Goal: Task Accomplishment & Management: Manage account settings

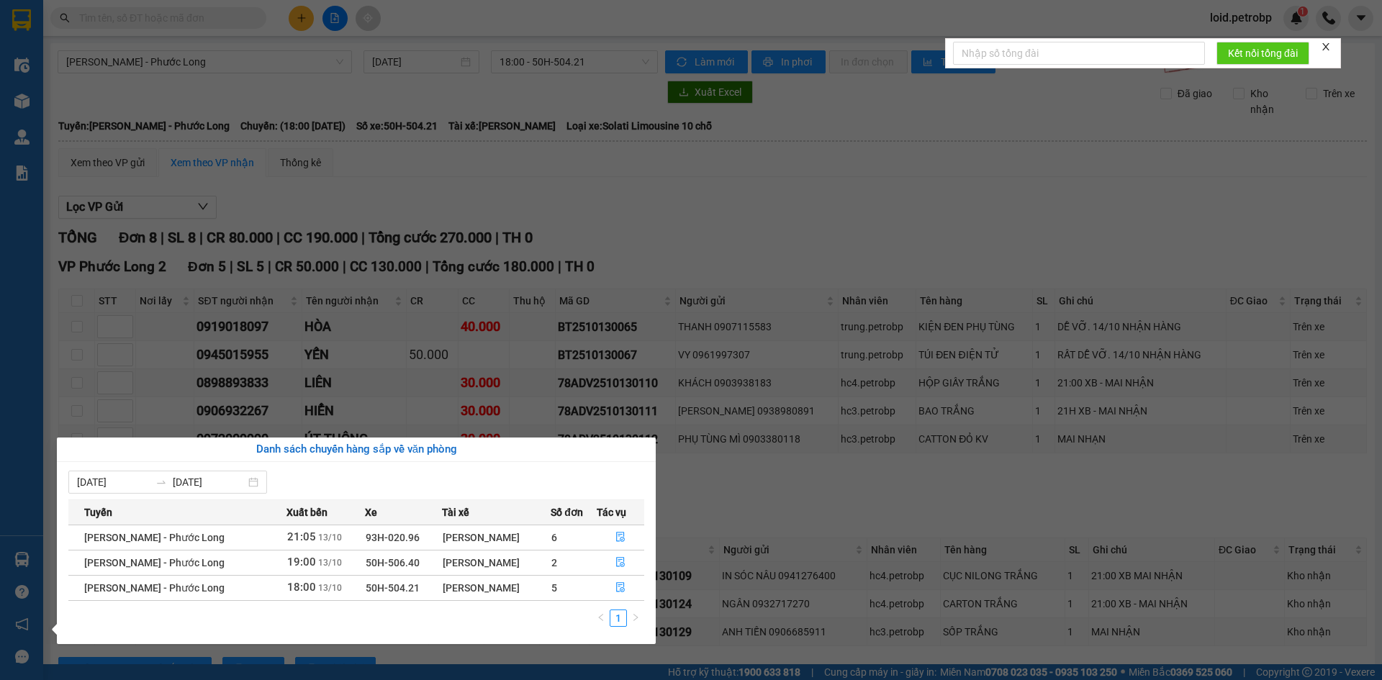
scroll to position [56, 0]
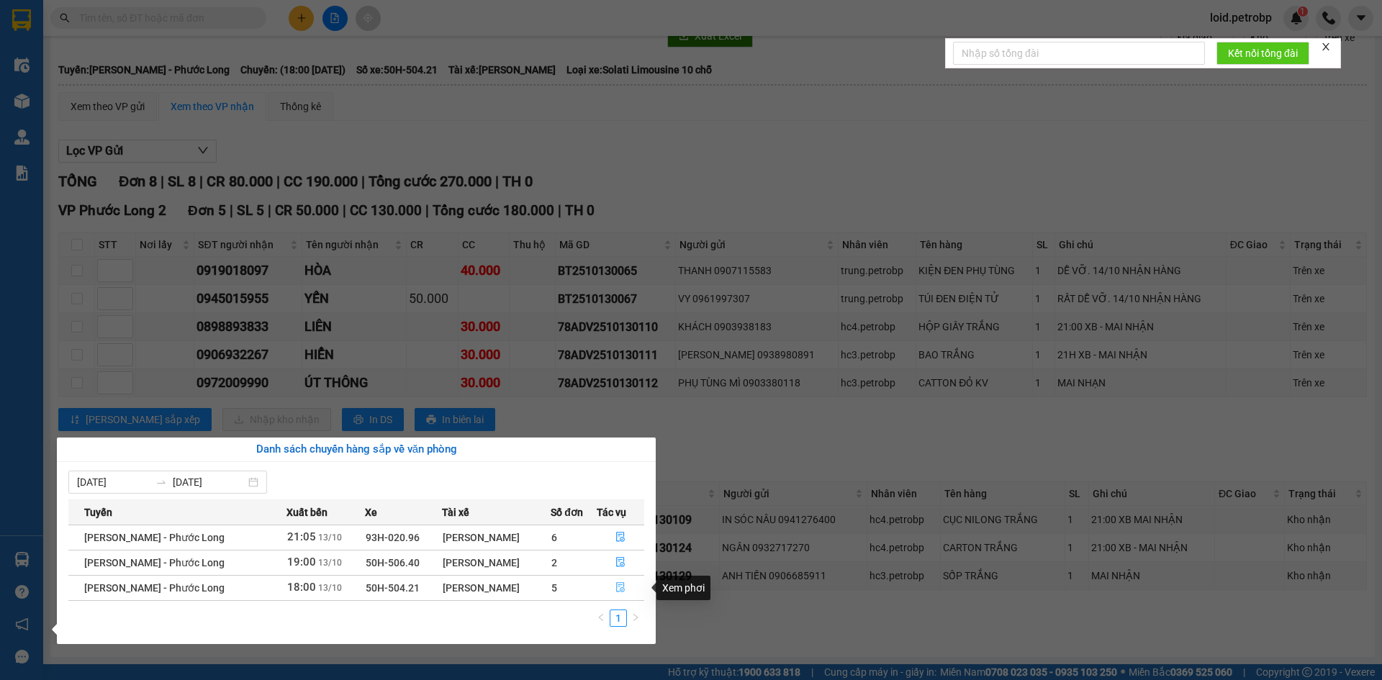
click at [621, 589] on icon "file-done" at bounding box center [621, 588] width 10 height 10
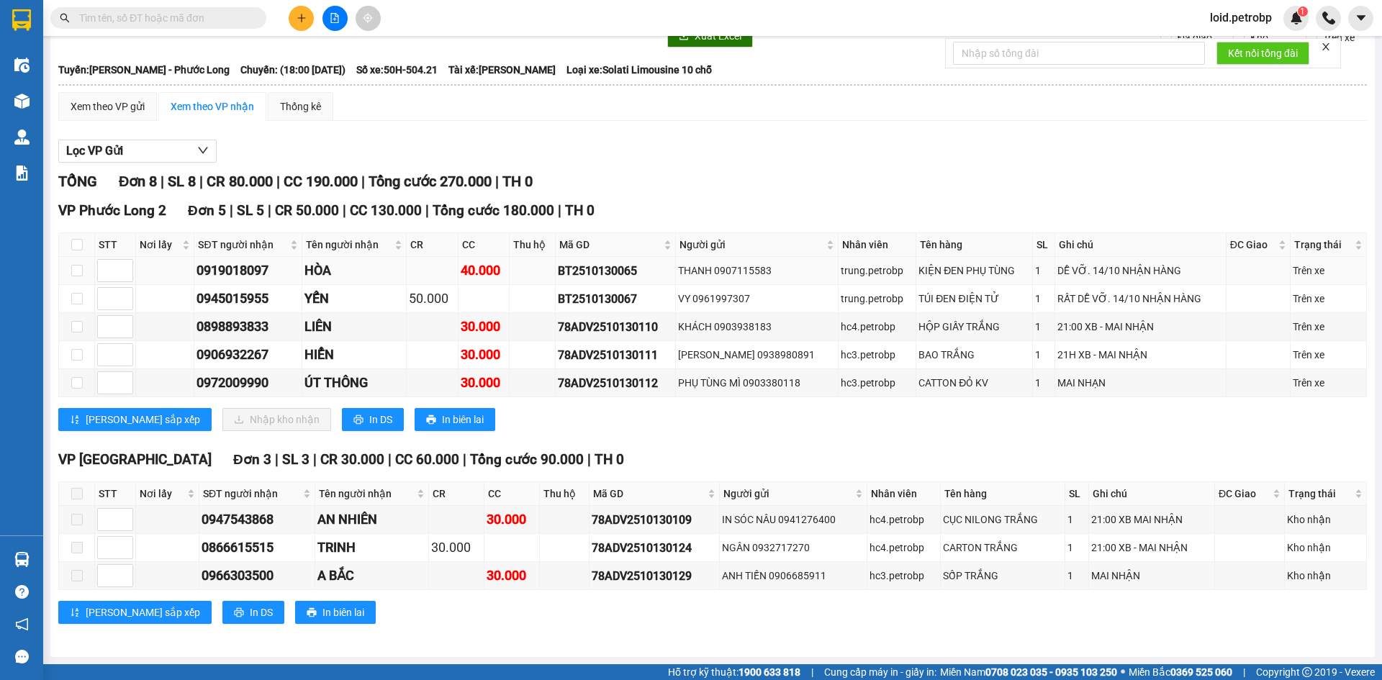
click at [243, 264] on div "0919018097" at bounding box center [248, 271] width 102 height 20
copy div "0919018097"
click at [234, 296] on div "0945015955" at bounding box center [248, 299] width 102 height 20
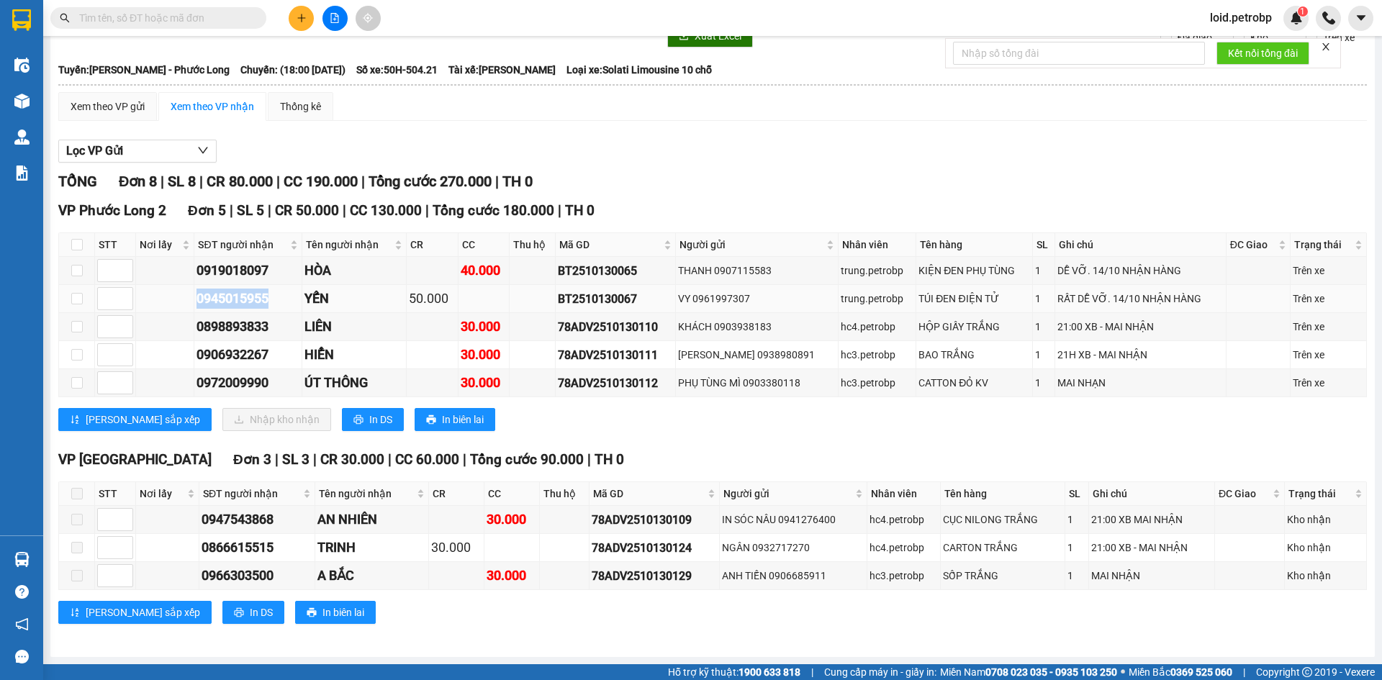
copy div "0945015955"
click at [248, 326] on div "0898893833" at bounding box center [248, 327] width 102 height 20
copy div "0898893833"
click at [251, 349] on div "0906932267" at bounding box center [248, 355] width 102 height 20
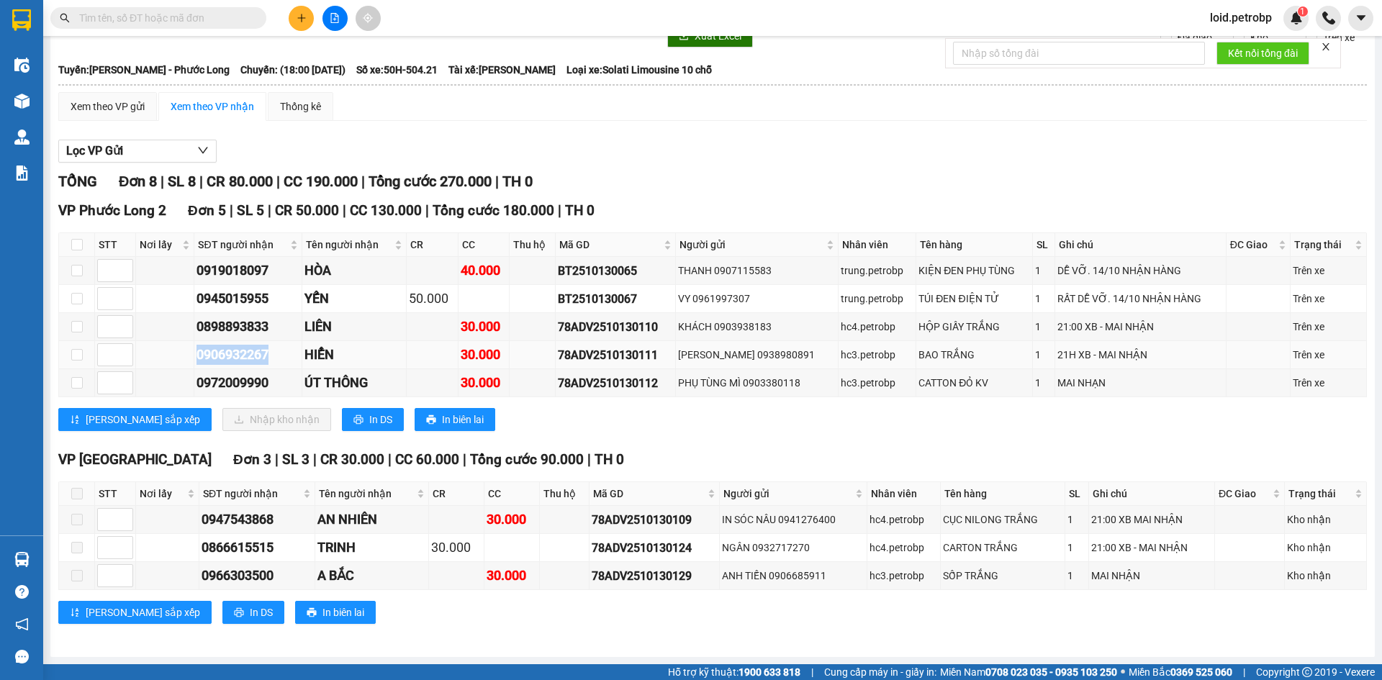
click at [251, 349] on div "0906932267" at bounding box center [248, 355] width 102 height 20
copy div "0906932267"
click at [226, 385] on div "0972009990" at bounding box center [248, 383] width 102 height 20
copy div "0972009990"
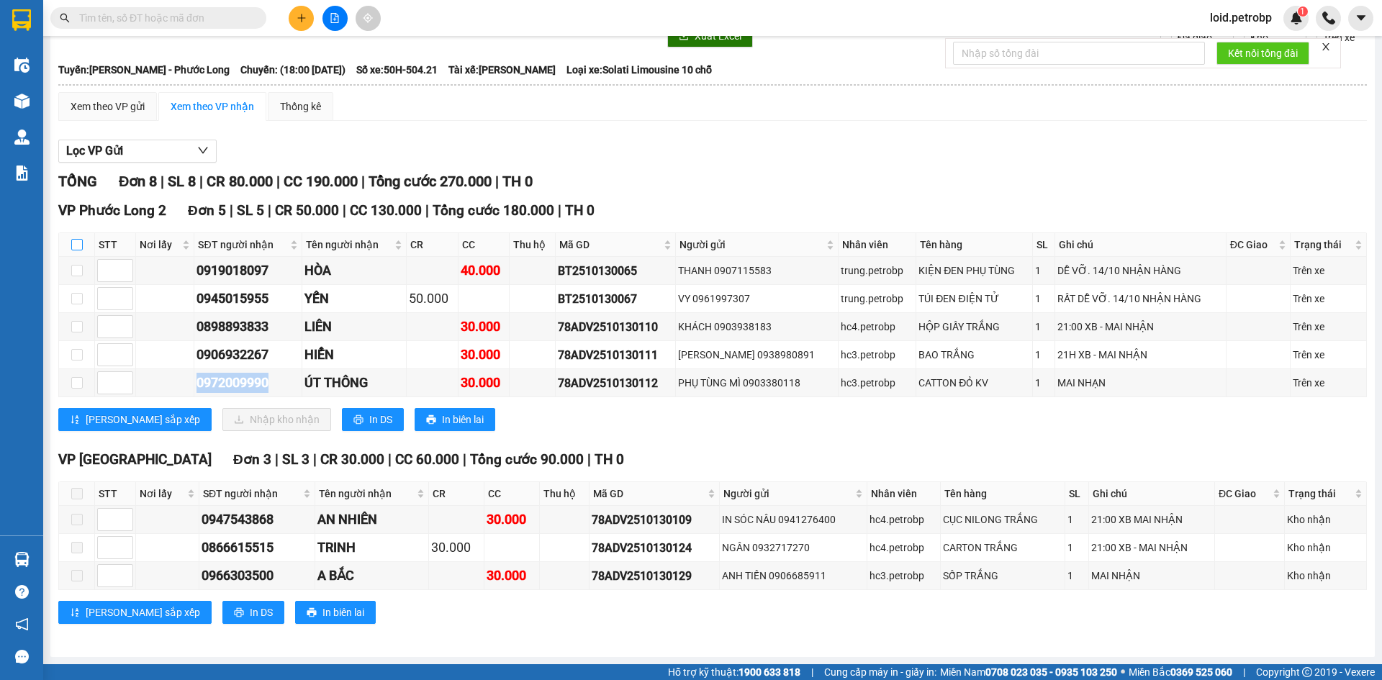
click at [74, 244] on input "checkbox" at bounding box center [77, 245] width 12 height 12
checkbox input "true"
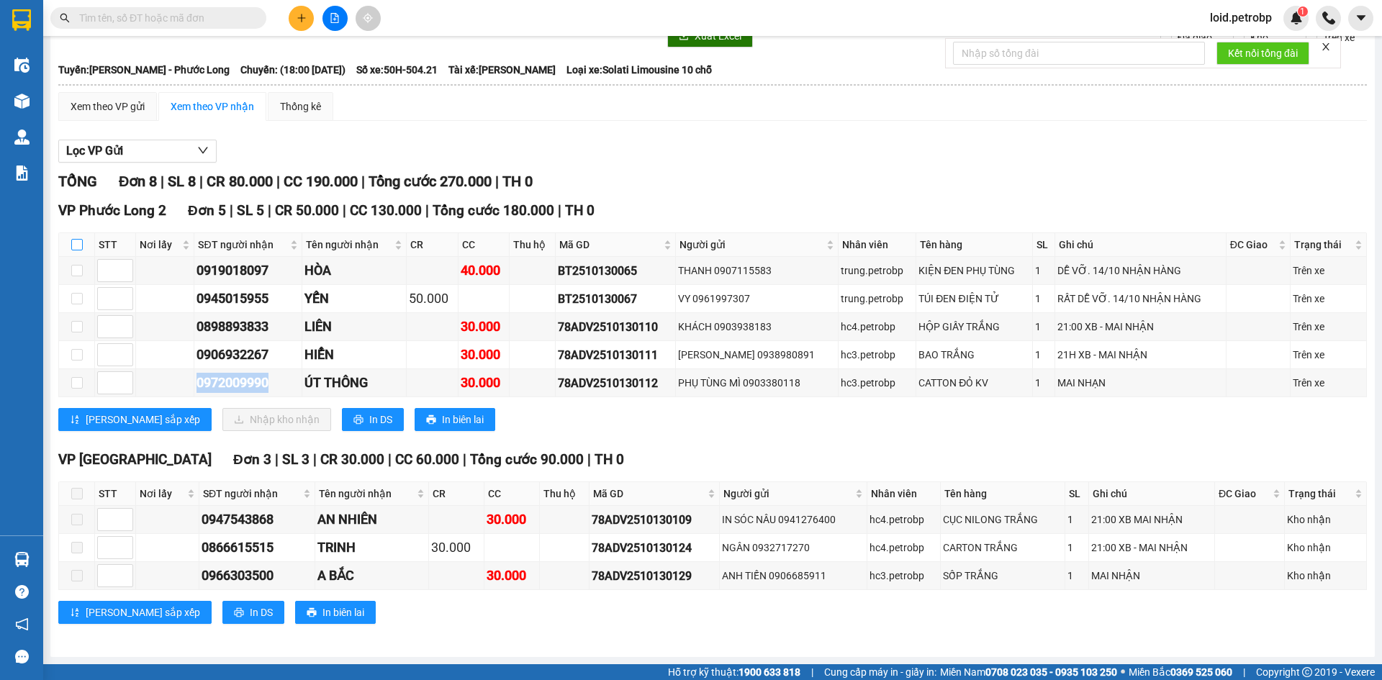
checkbox input "true"
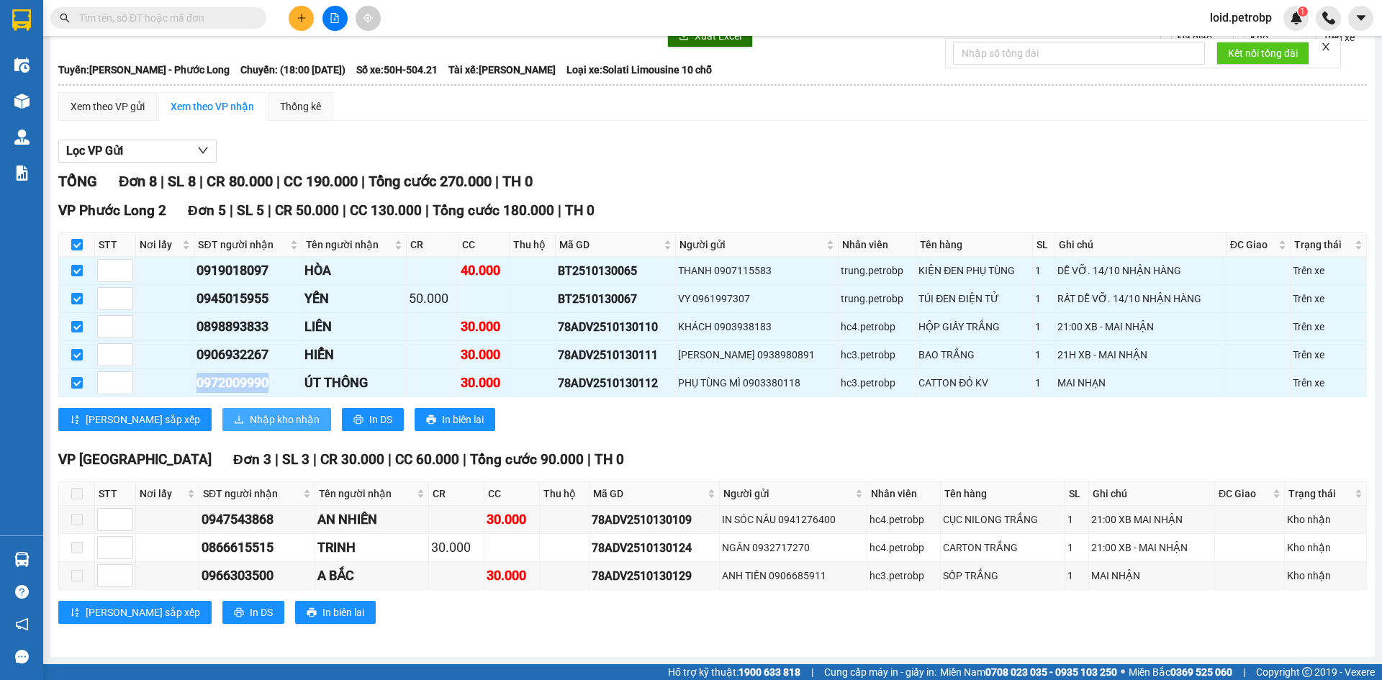
click at [250, 421] on span "Nhập kho nhận" at bounding box center [285, 420] width 70 height 16
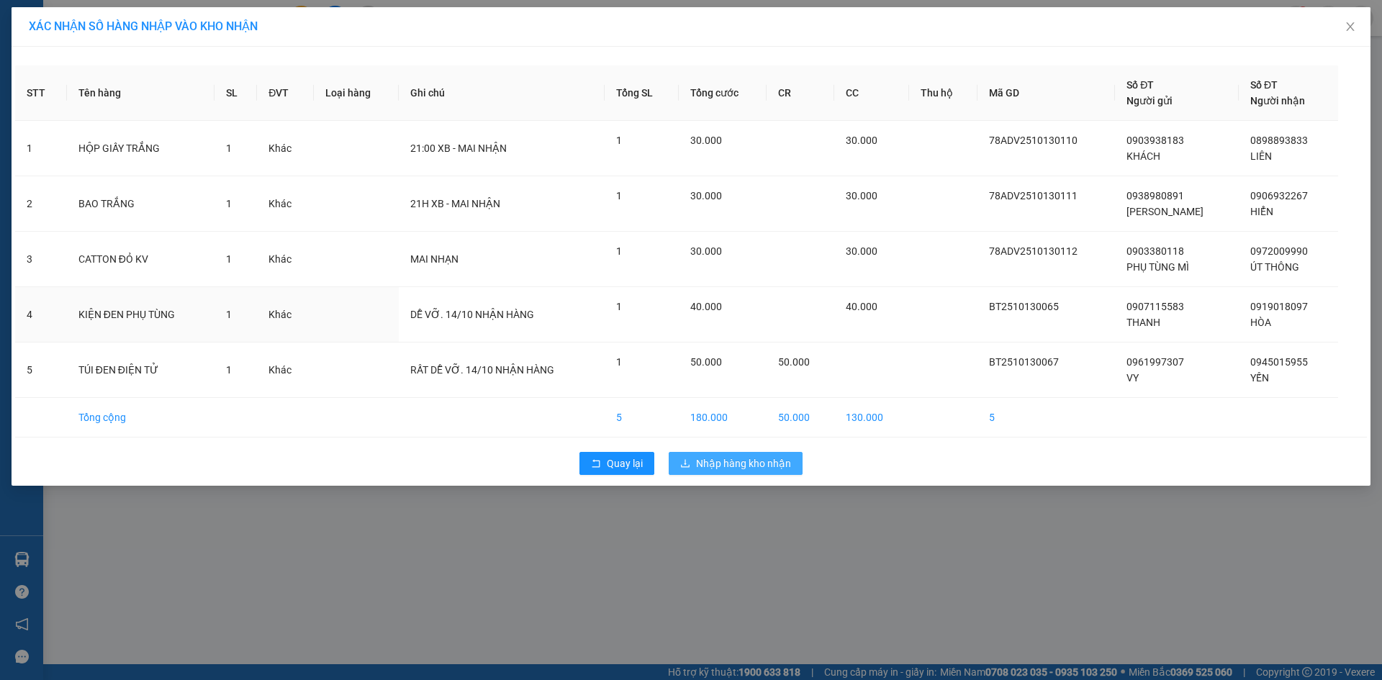
click at [738, 309] on div "40.000" at bounding box center [723, 307] width 65 height 16
click at [735, 461] on span "Nhập hàng kho nhận" at bounding box center [743, 464] width 95 height 16
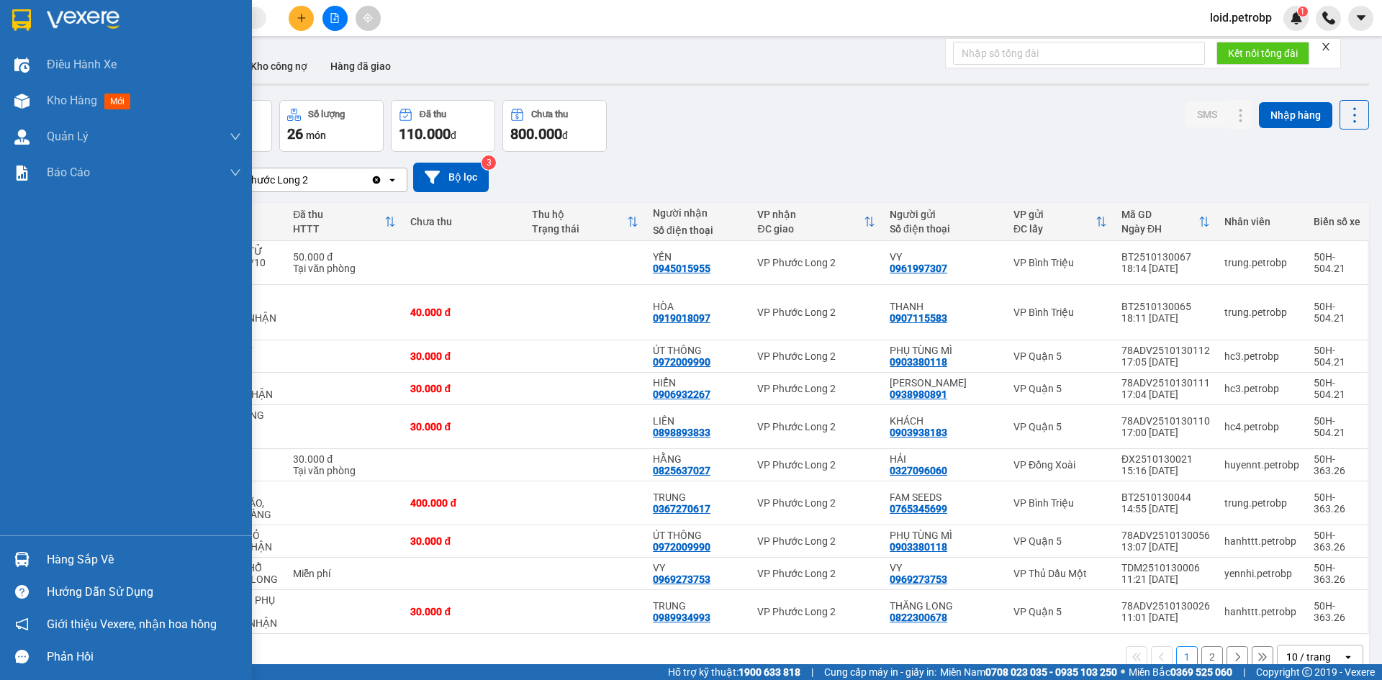
click at [86, 563] on div "Hàng sắp về" at bounding box center [144, 560] width 194 height 22
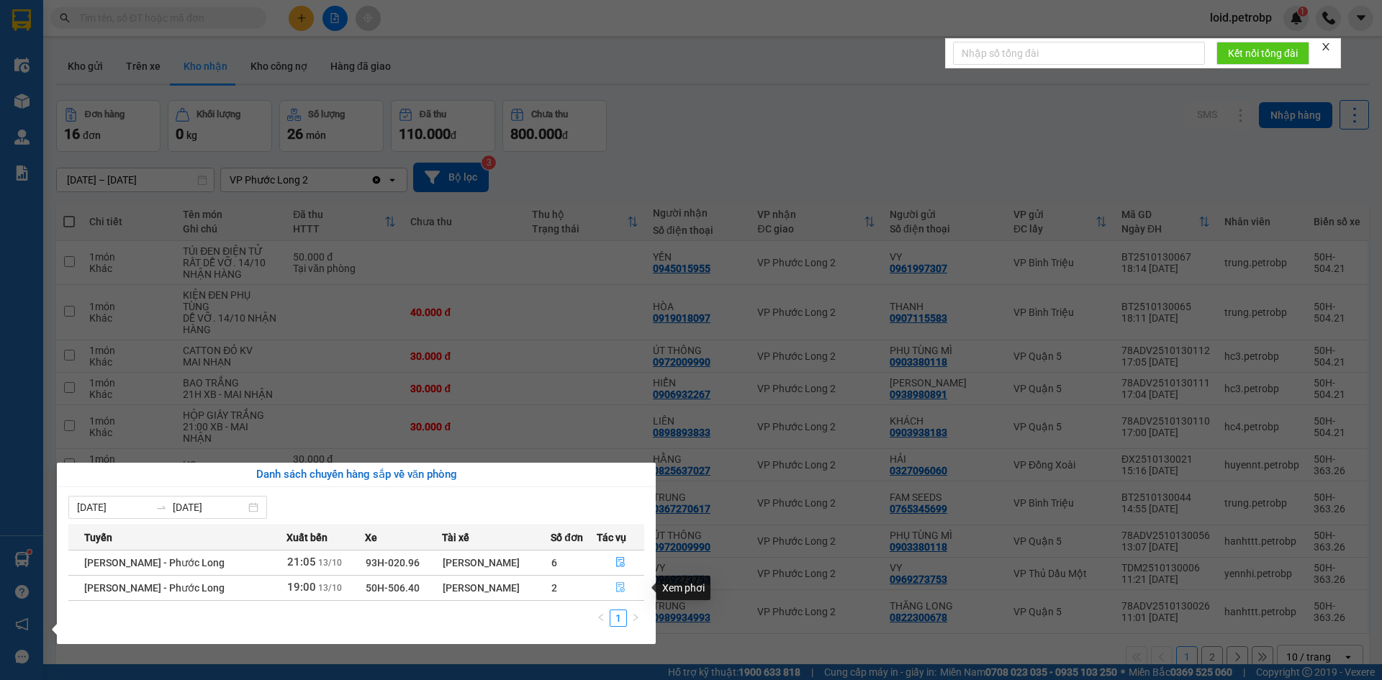
click at [621, 593] on icon "file-done" at bounding box center [620, 588] width 9 height 10
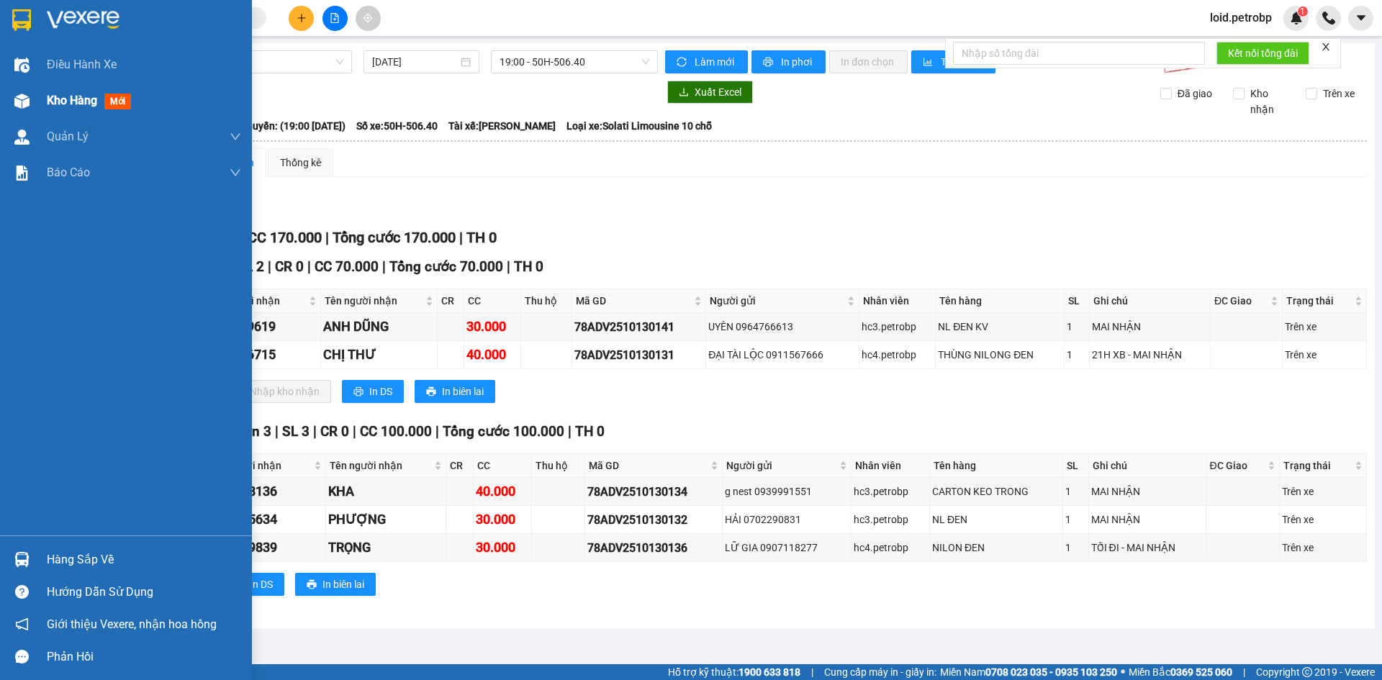
click at [63, 104] on span "Kho hàng" at bounding box center [72, 101] width 50 height 14
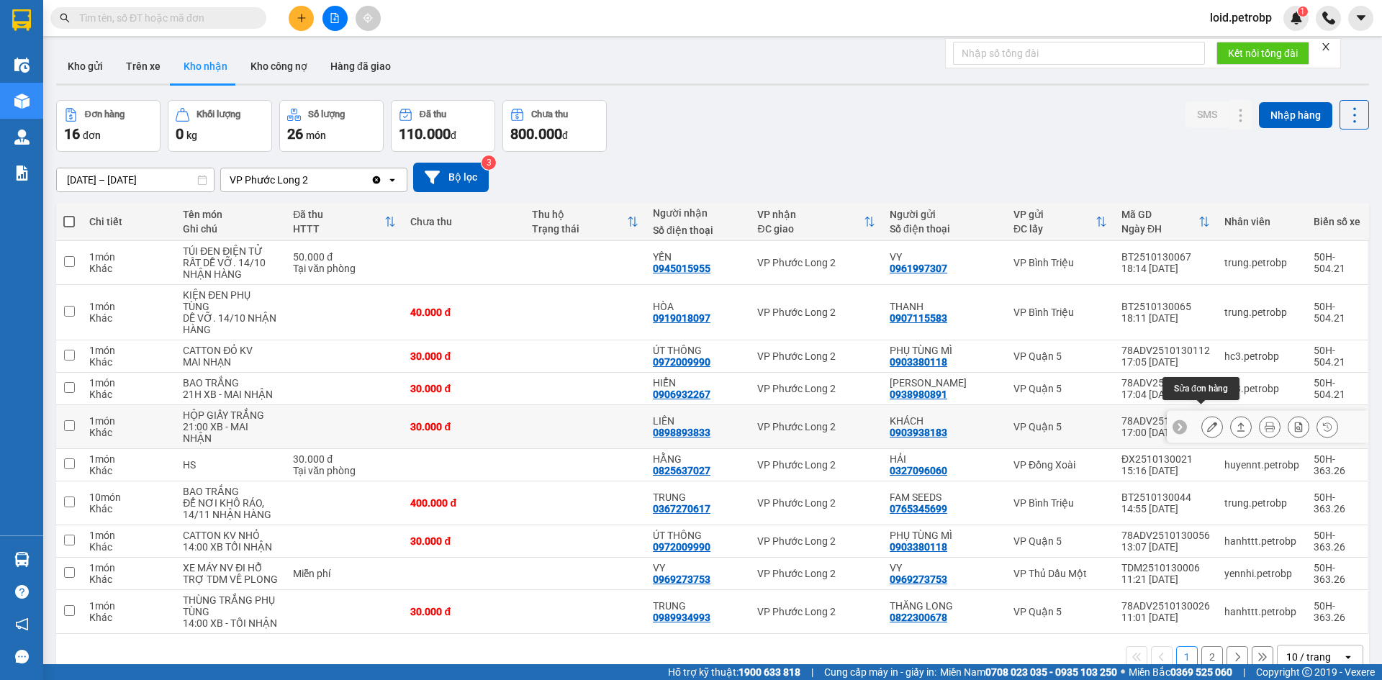
click at [1202, 417] on button at bounding box center [1212, 427] width 20 height 25
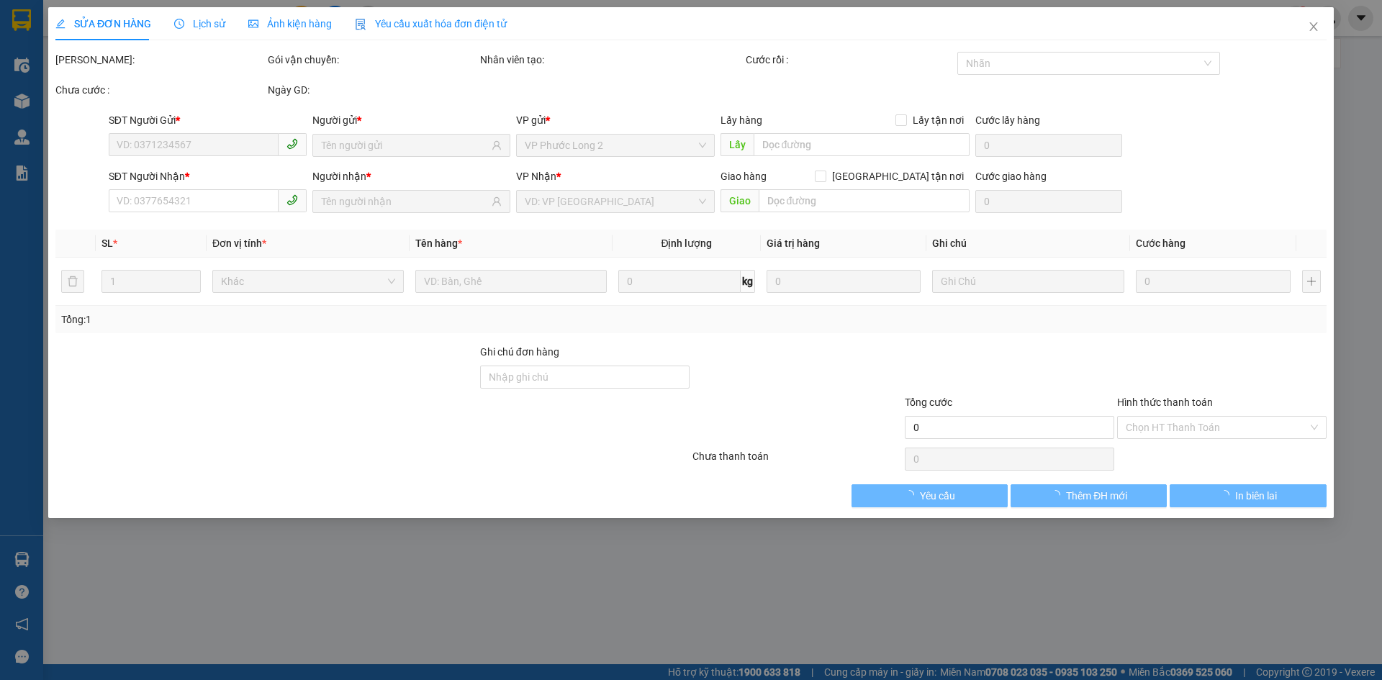
type input "0903938183"
type input "KHÁCH"
type input "0898893833"
type input "LIÊN"
type input "30.000"
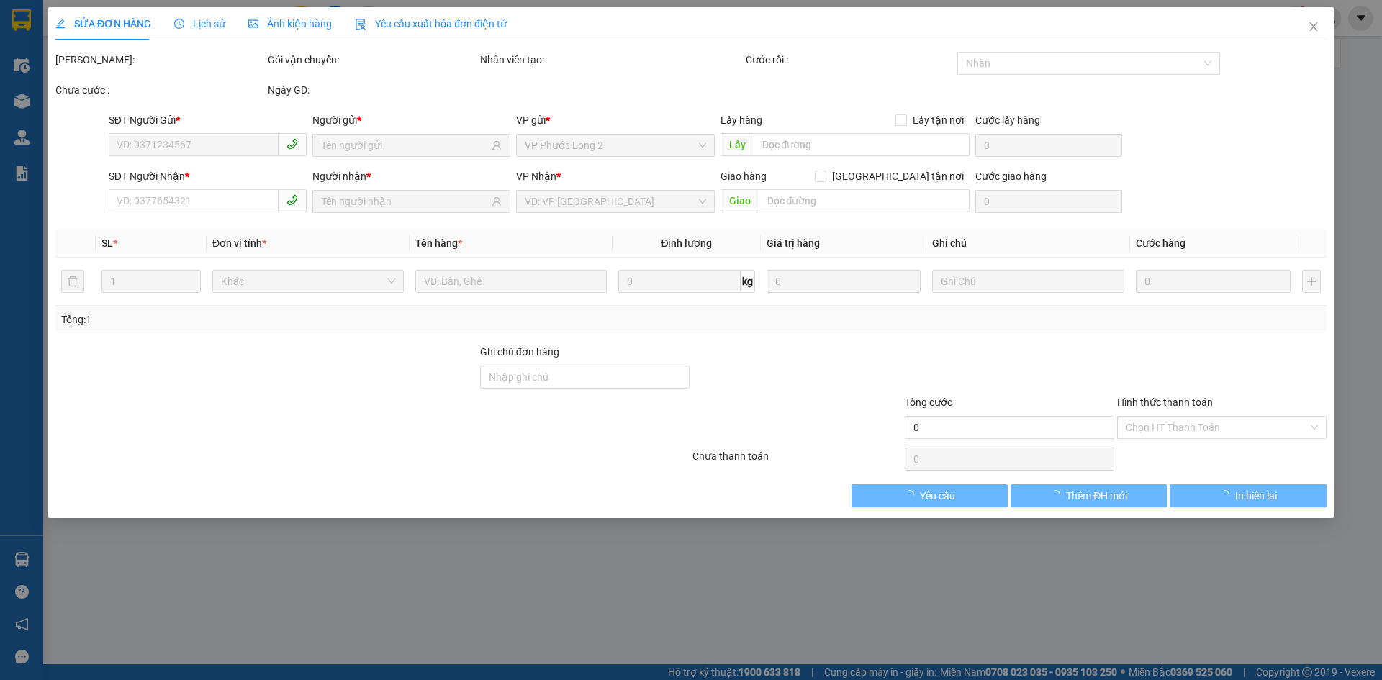
type input "30.000"
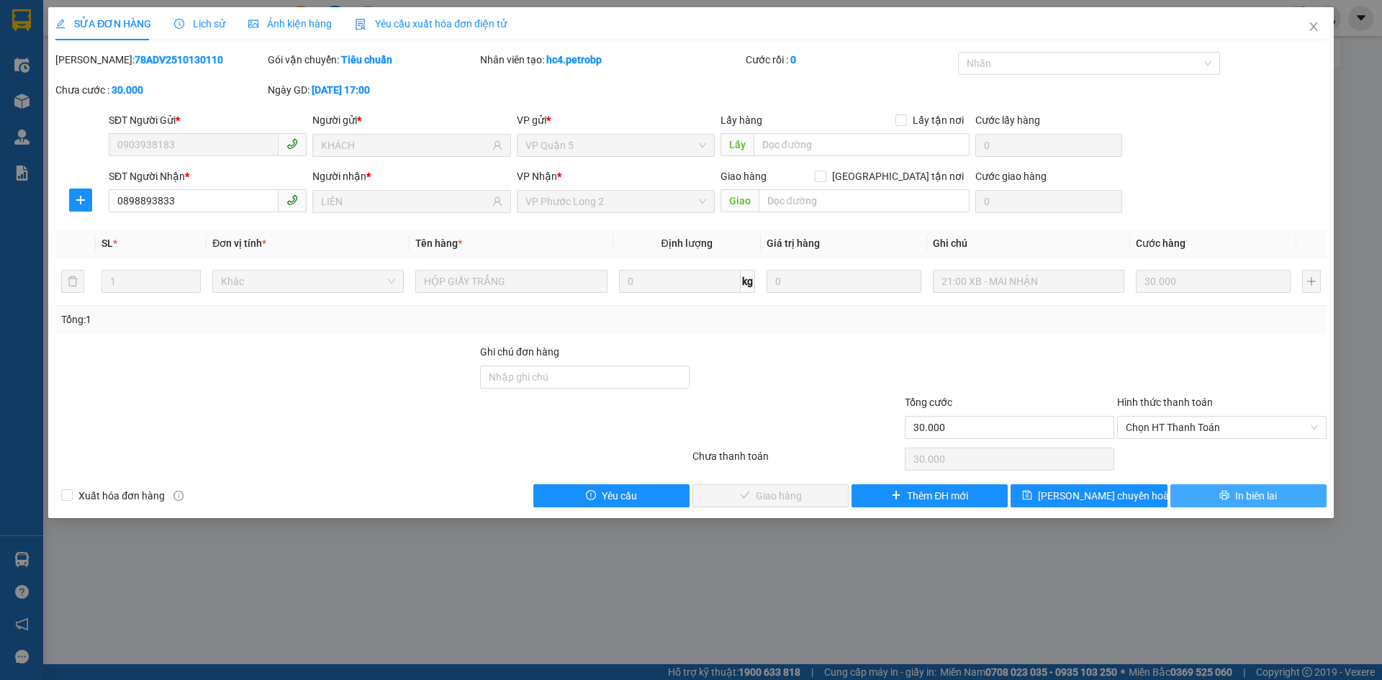
click at [1272, 495] on span "In biên lai" at bounding box center [1257, 496] width 42 height 16
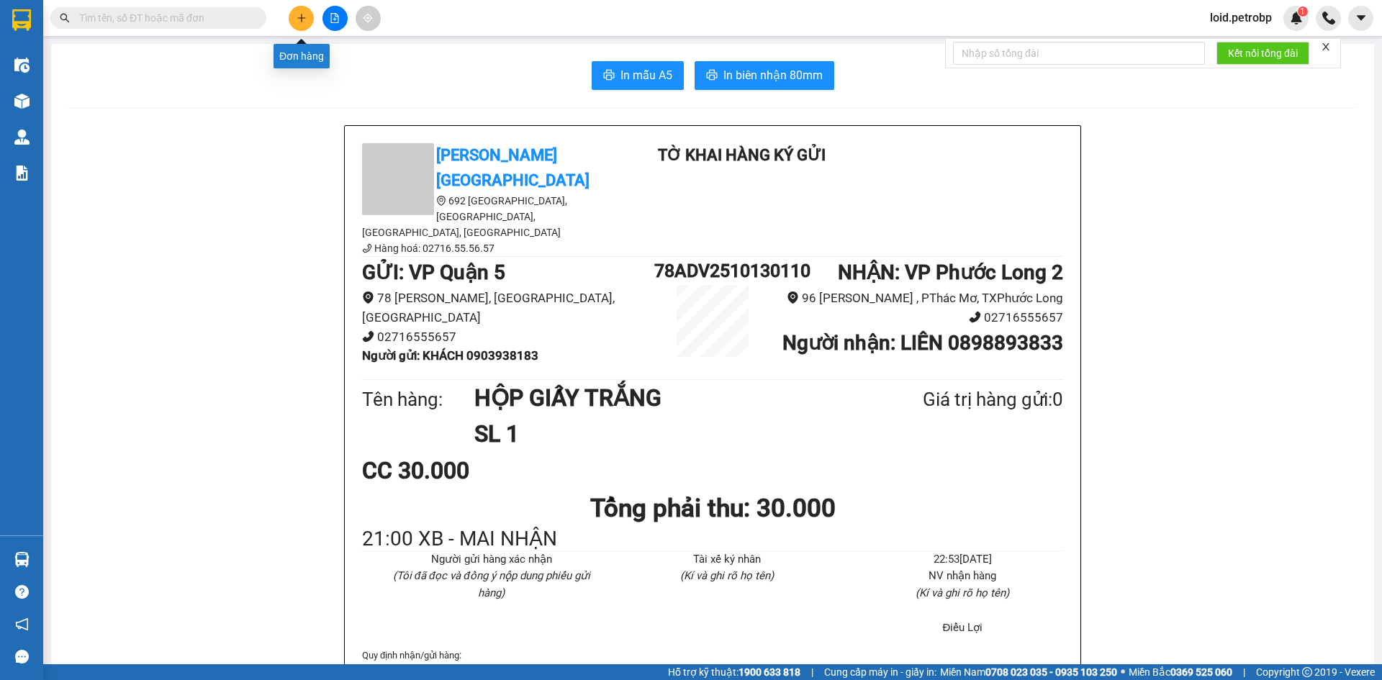
click at [304, 21] on icon "plus" at bounding box center [302, 18] width 10 height 10
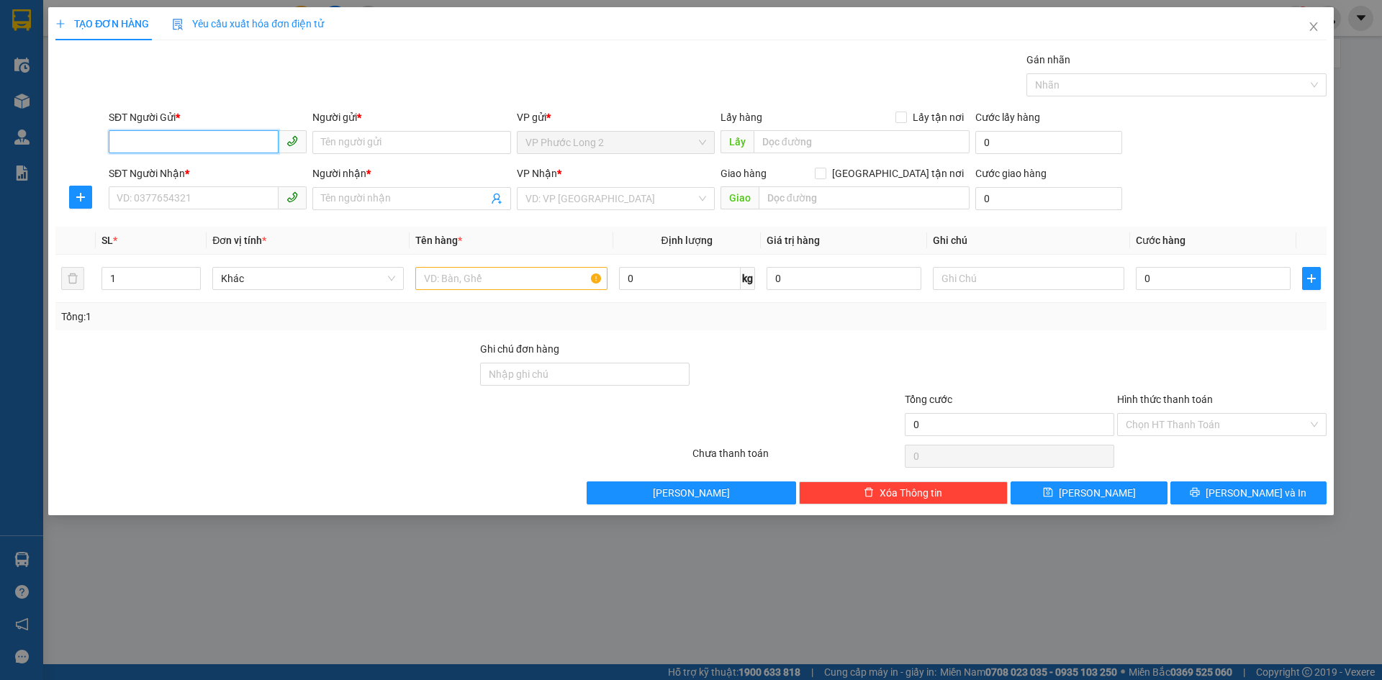
click at [202, 135] on input "SĐT Người Gửi *" at bounding box center [194, 141] width 170 height 23
type input "0898893833"
click at [165, 168] on div "0898893833 - LIÊN" at bounding box center [207, 171] width 181 height 16
type input "LIÊN"
type input "0907649222"
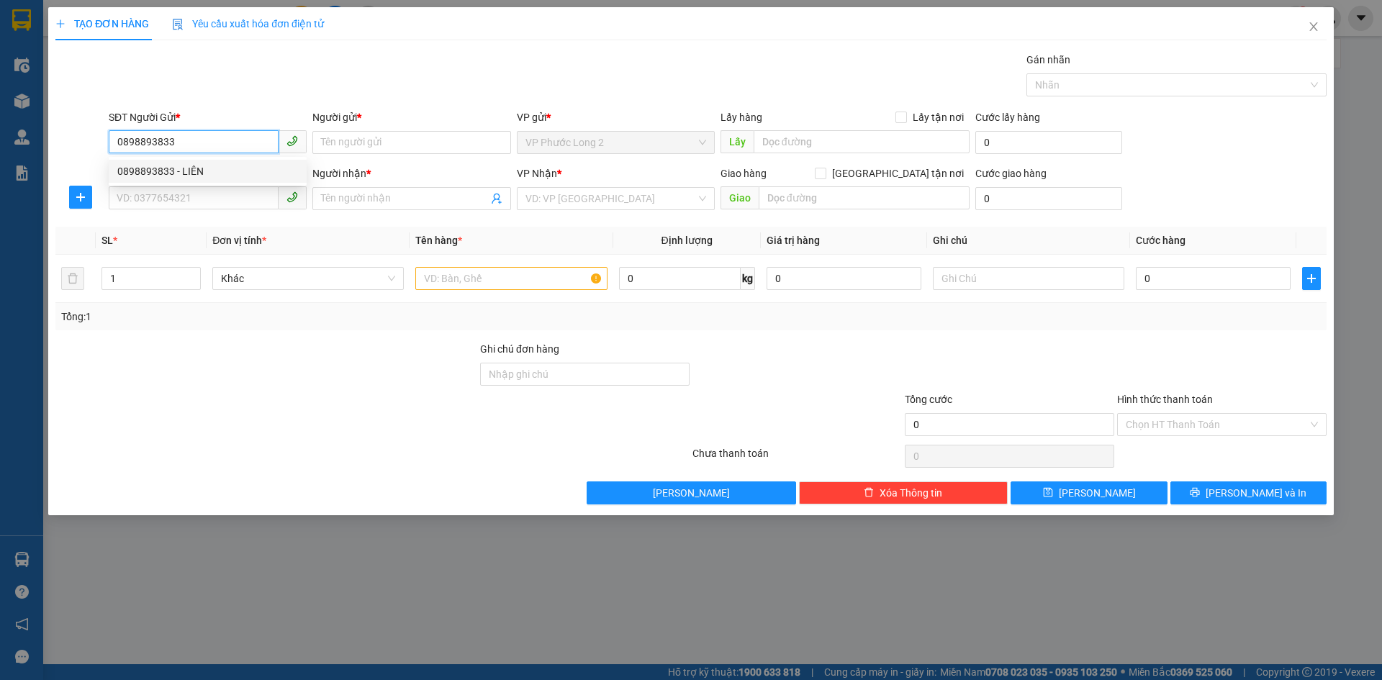
type input "THU"
type input "30.000"
type input "0898893833"
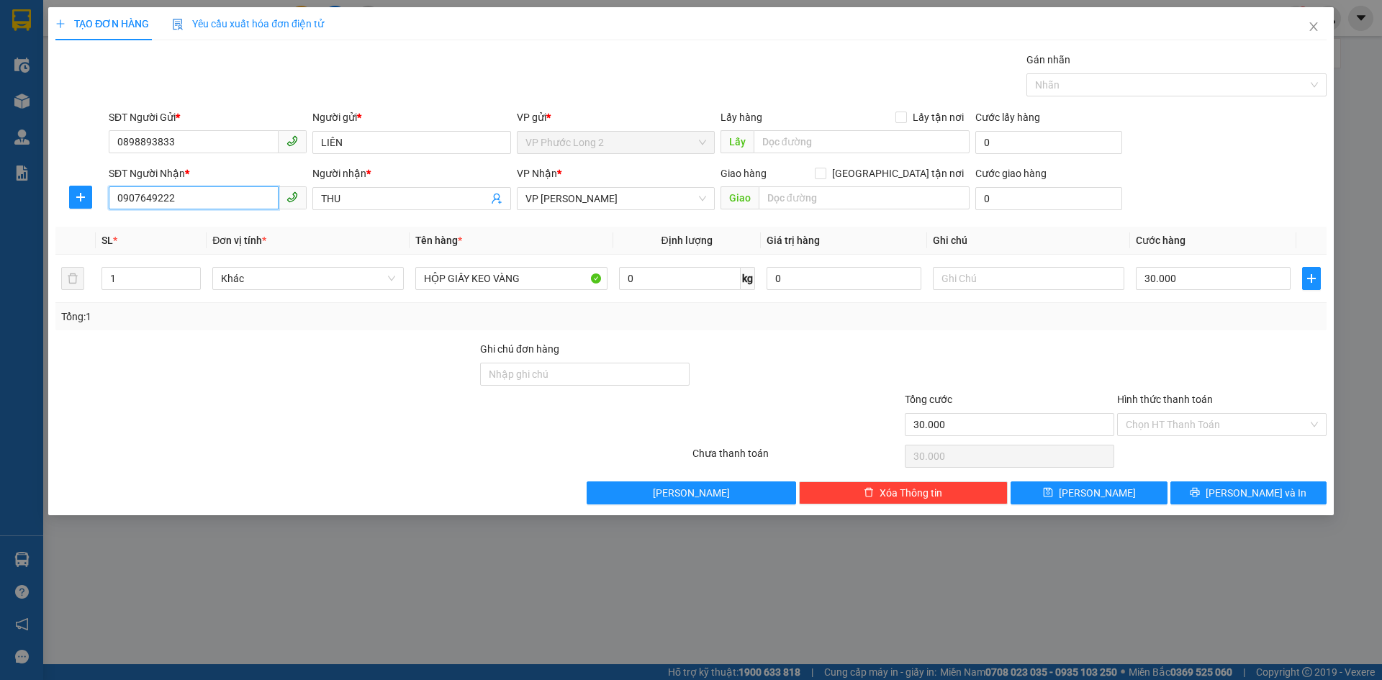
click at [241, 207] on input "0907649222" at bounding box center [194, 197] width 170 height 23
type input "0919343939"
click at [202, 229] on div "0919343939 - THỨC" at bounding box center [207, 228] width 181 height 16
type input "THỨC"
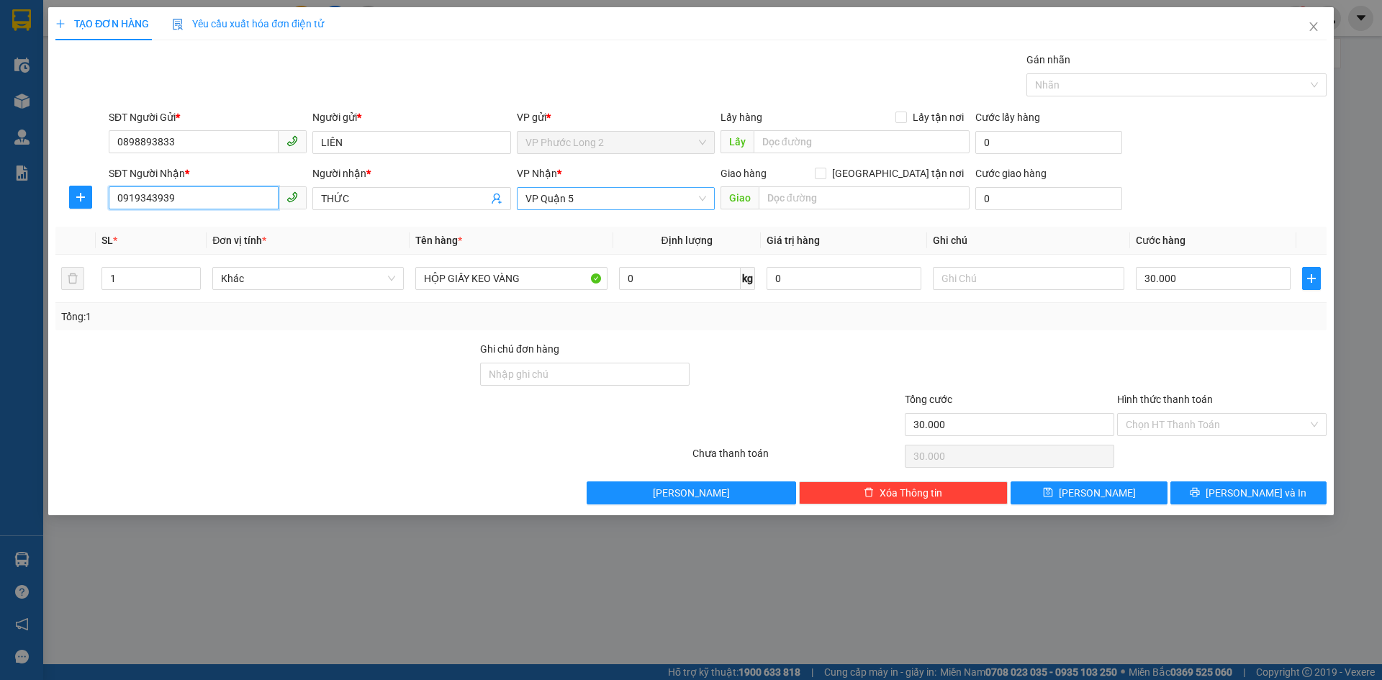
click at [655, 201] on span "VP Quận 5" at bounding box center [616, 199] width 181 height 22
type input "0919343939"
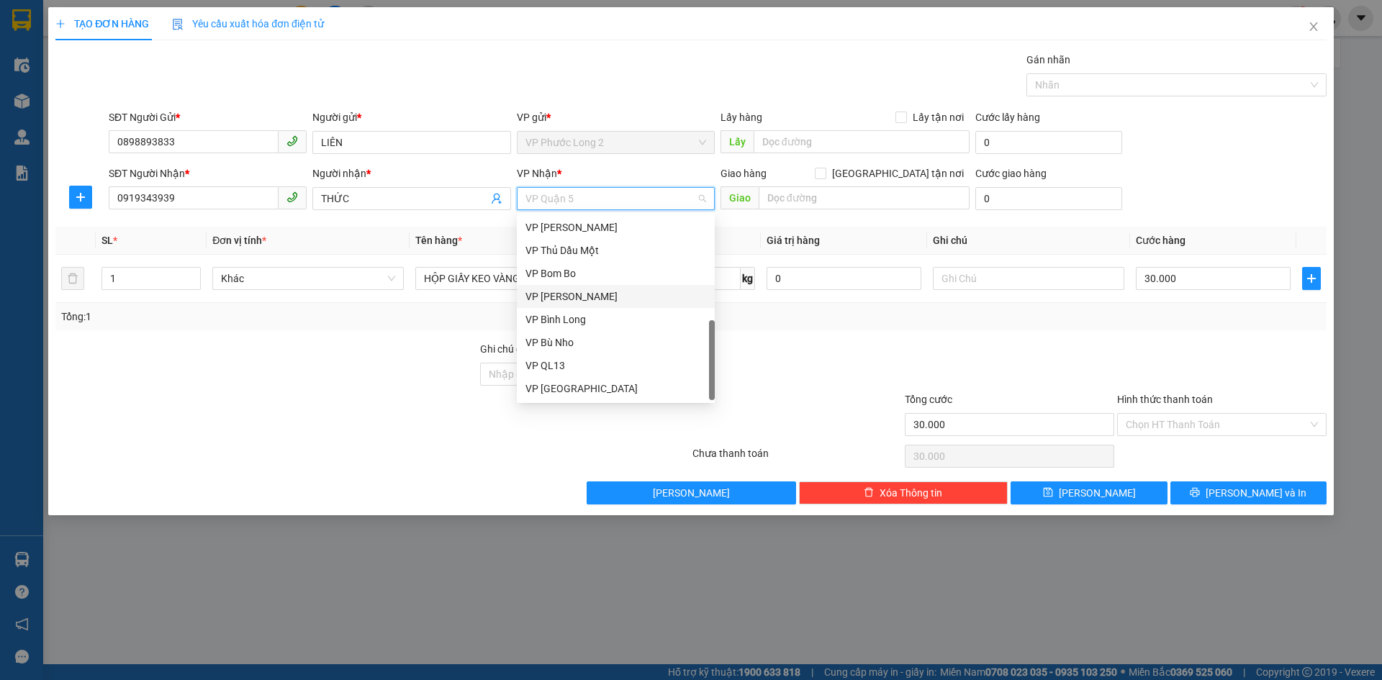
scroll to position [346, 0]
click at [604, 230] on div "VP [PERSON_NAME]" at bounding box center [616, 228] width 181 height 16
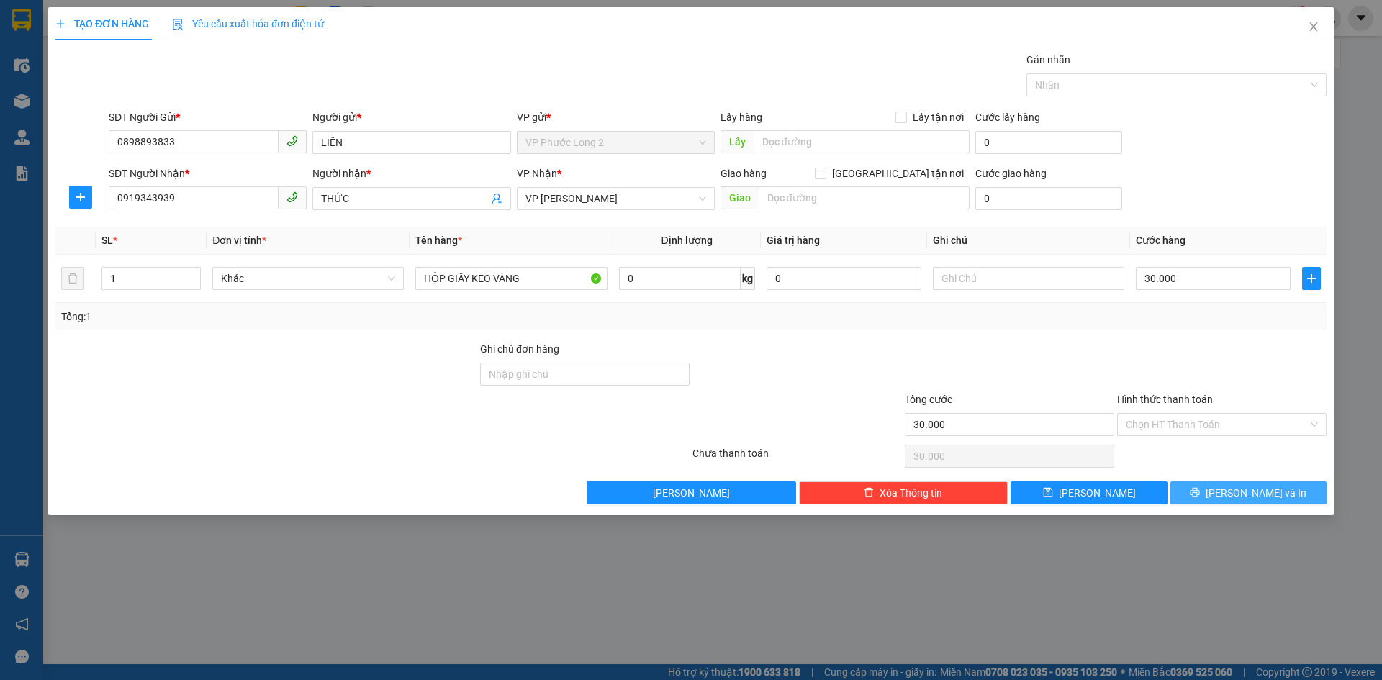
click at [1220, 490] on button "Lưu và In" at bounding box center [1249, 493] width 156 height 23
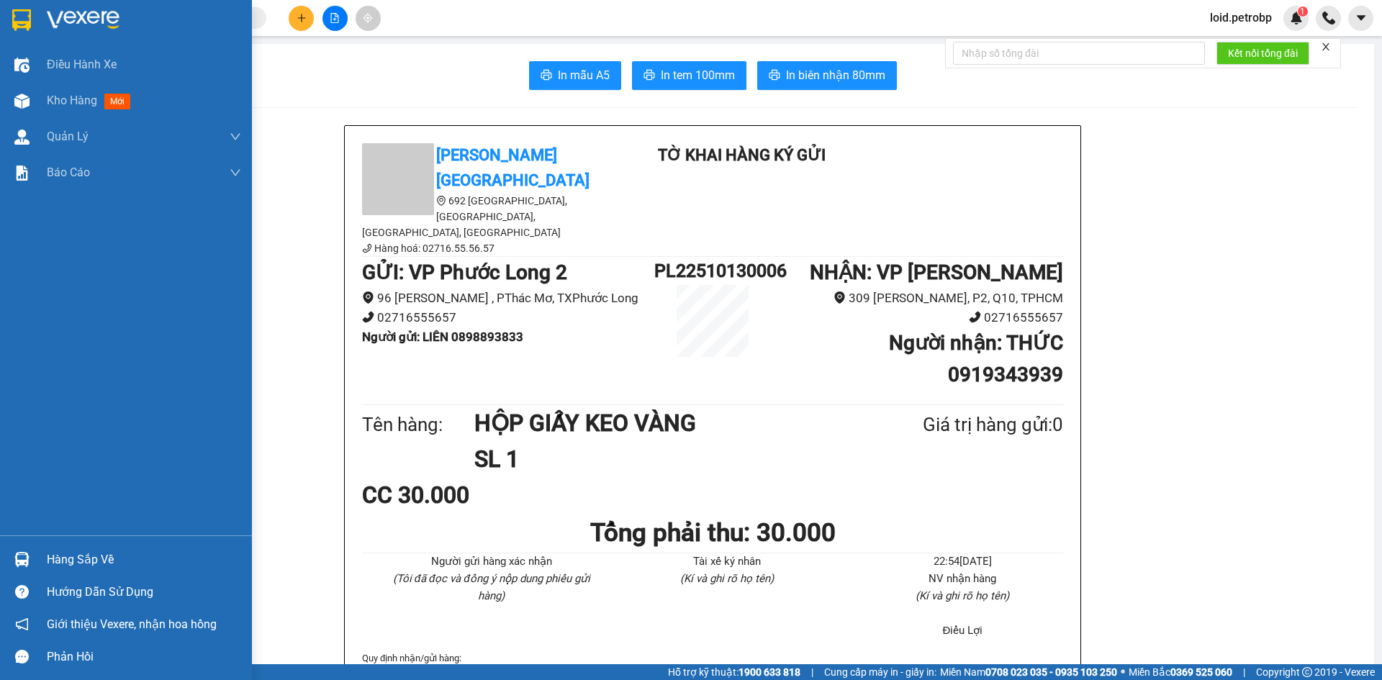
click at [82, 561] on div "Hàng sắp về" at bounding box center [144, 560] width 194 height 22
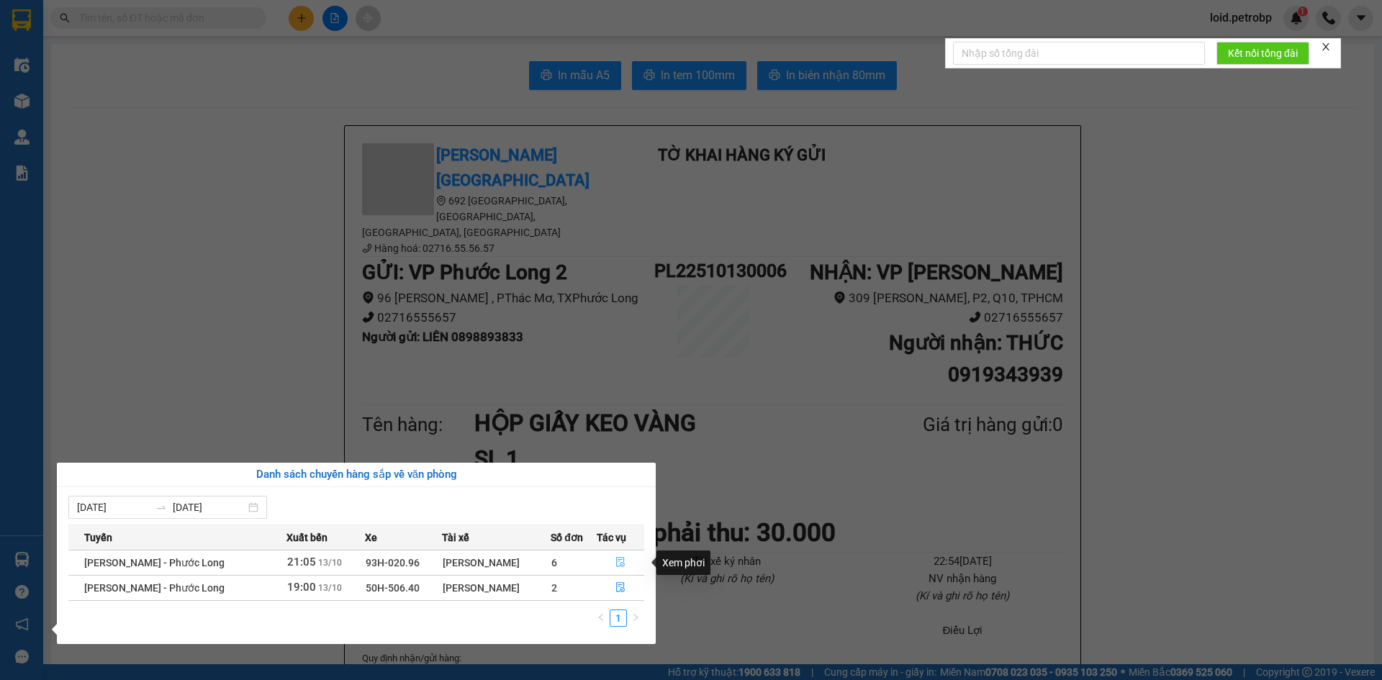
click at [619, 564] on icon "file-done" at bounding box center [621, 562] width 10 height 10
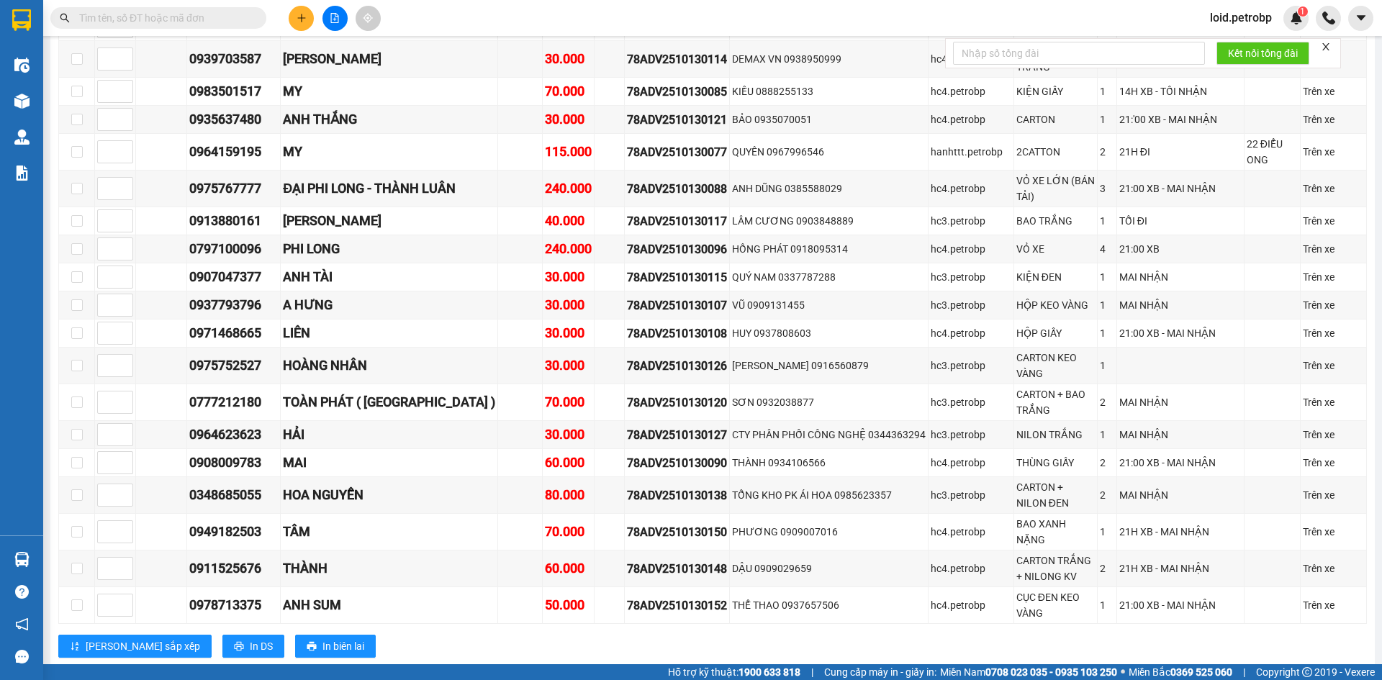
scroll to position [1440, 0]
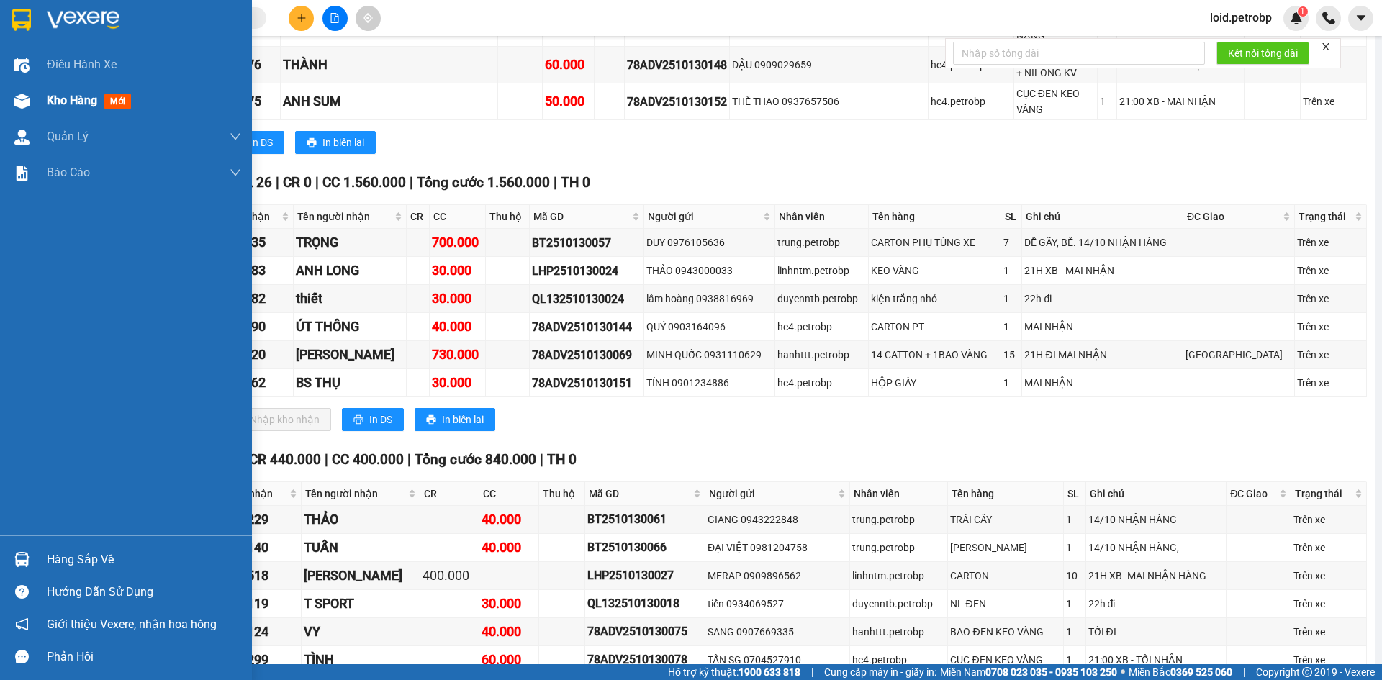
click at [65, 103] on span "Kho hàng" at bounding box center [72, 101] width 50 height 14
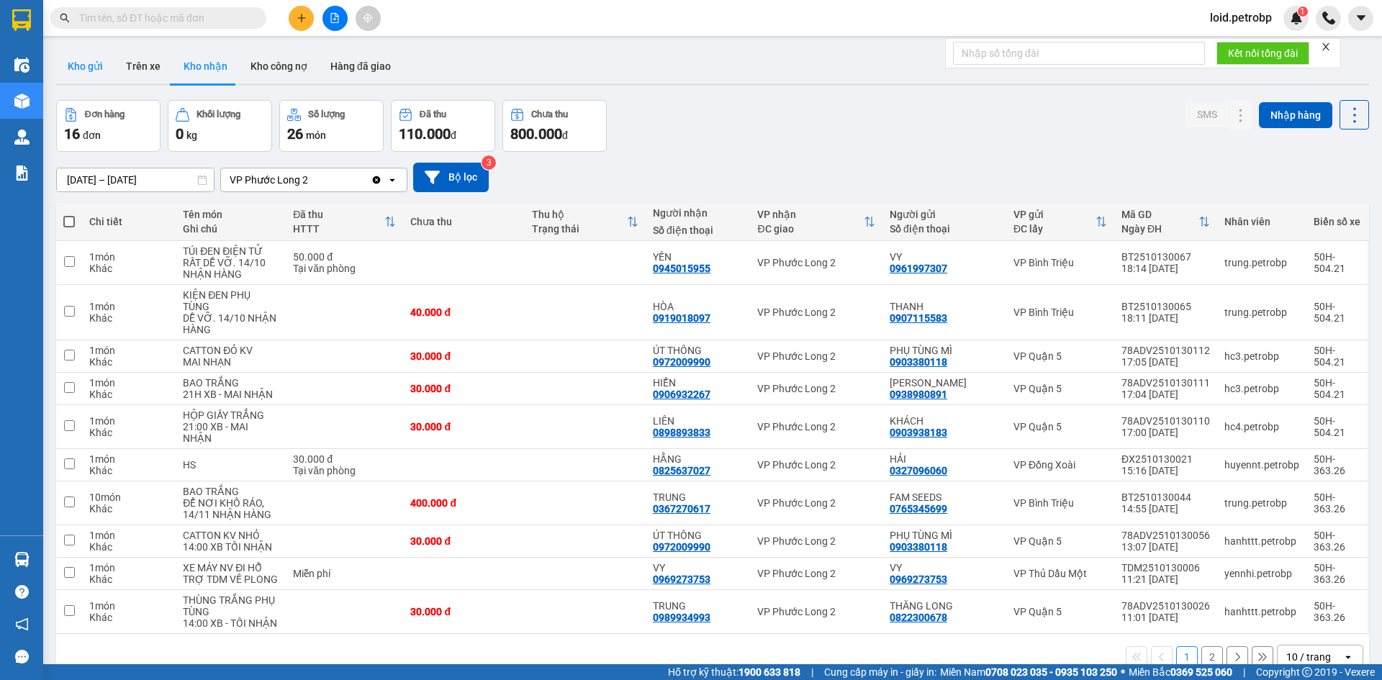
click at [87, 66] on button "Kho gửi" at bounding box center [85, 66] width 58 height 35
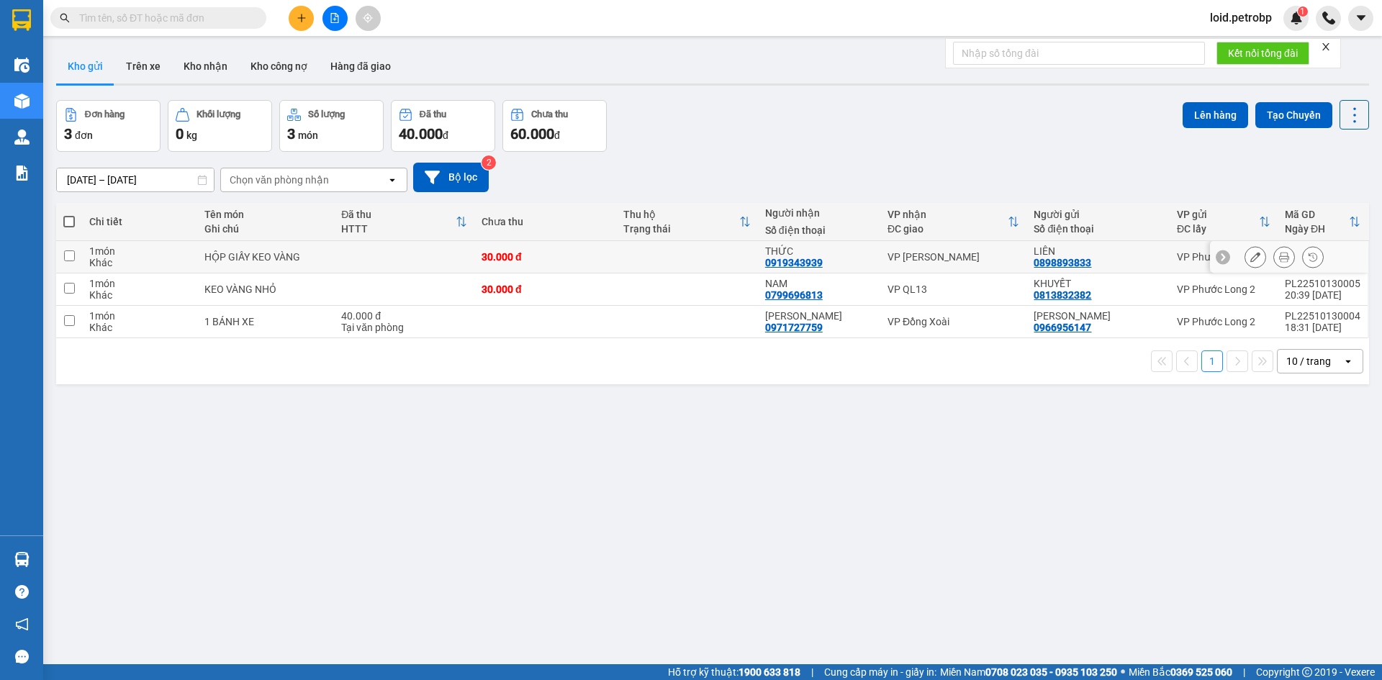
click at [1251, 260] on icon at bounding box center [1256, 257] width 10 height 10
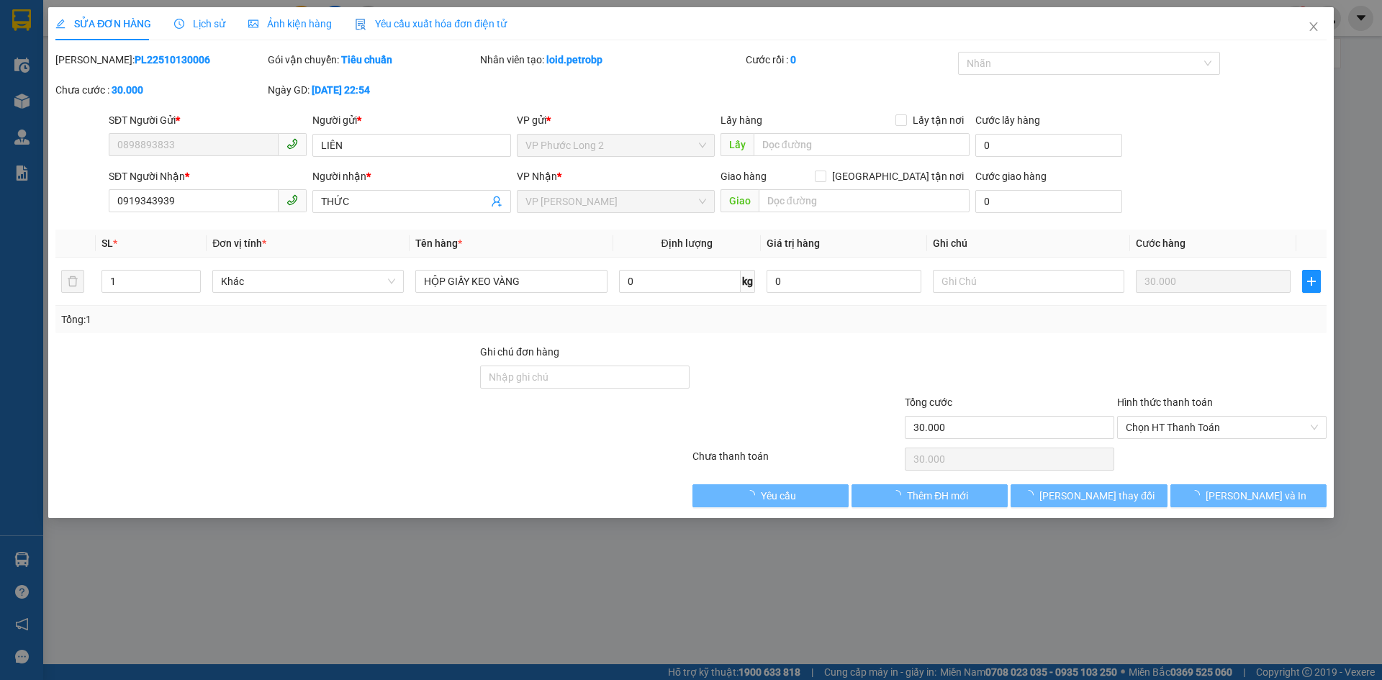
type input "0898893833"
type input "0919343939"
type input "30.000"
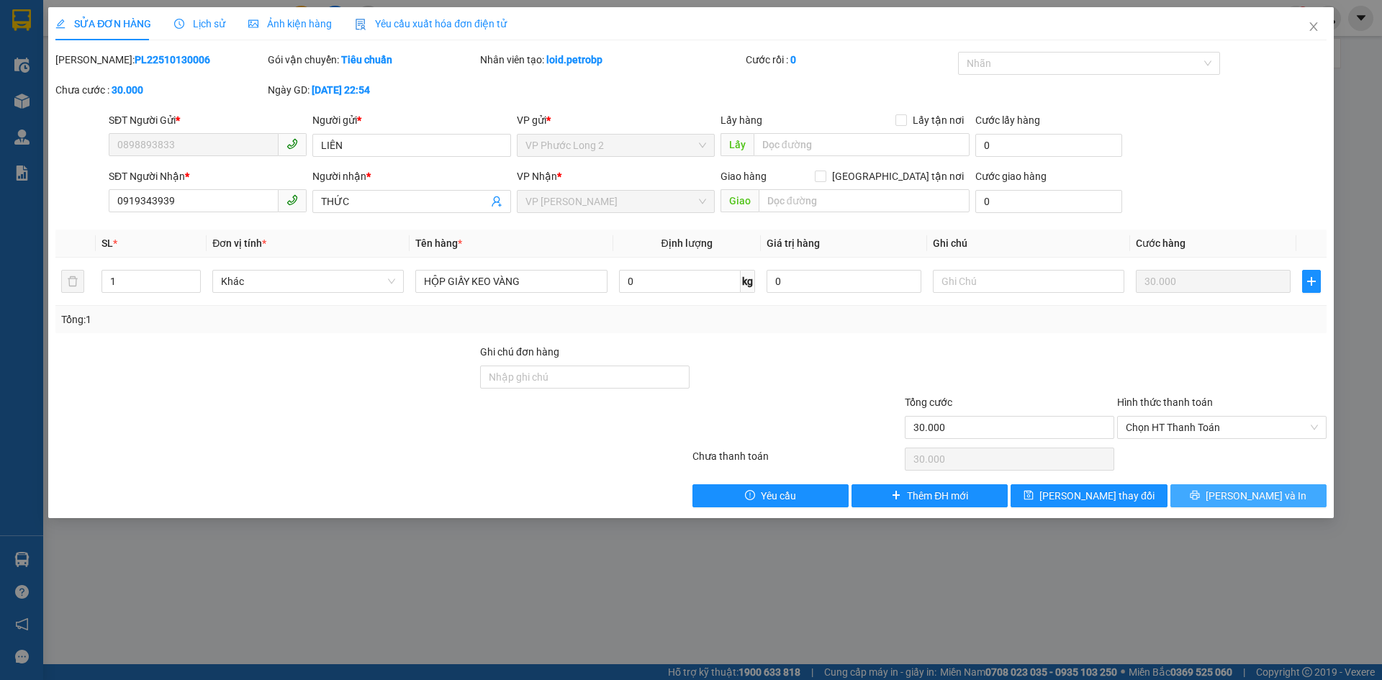
click at [1231, 500] on button "Lưu và In" at bounding box center [1249, 496] width 156 height 23
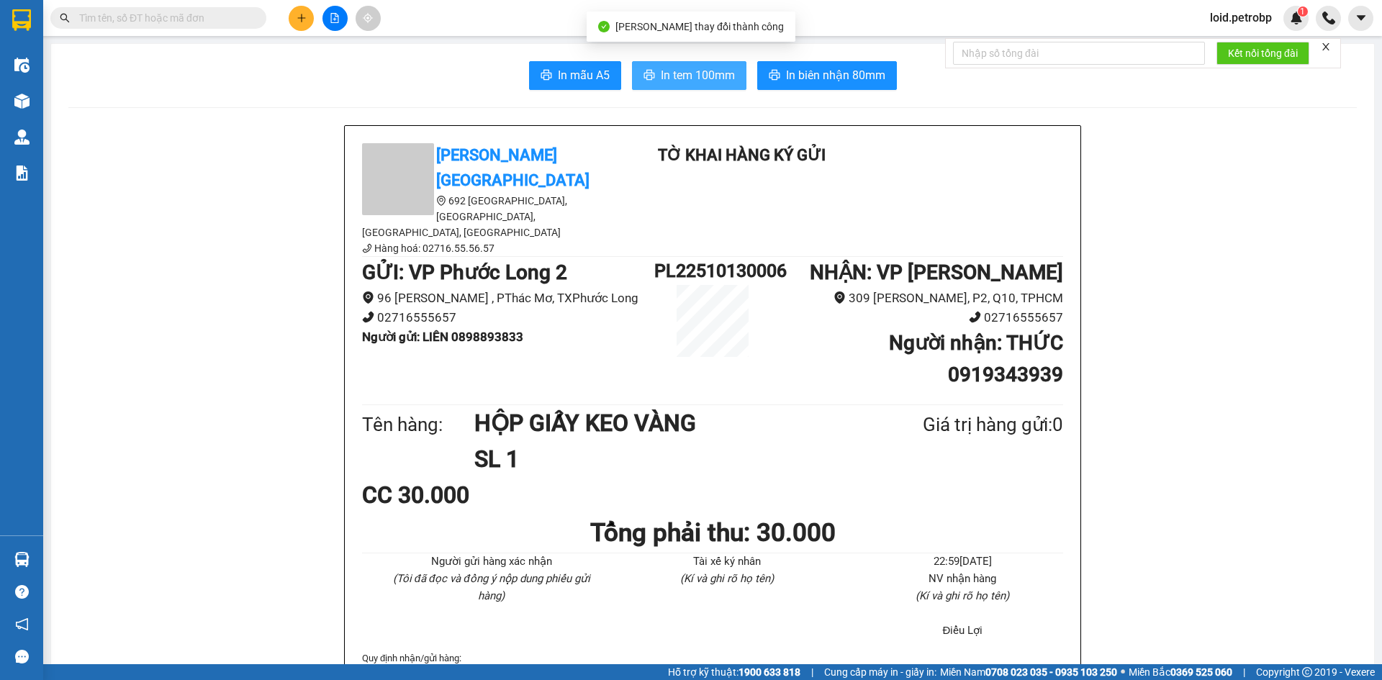
click at [694, 62] on button "In tem 100mm" at bounding box center [689, 75] width 114 height 29
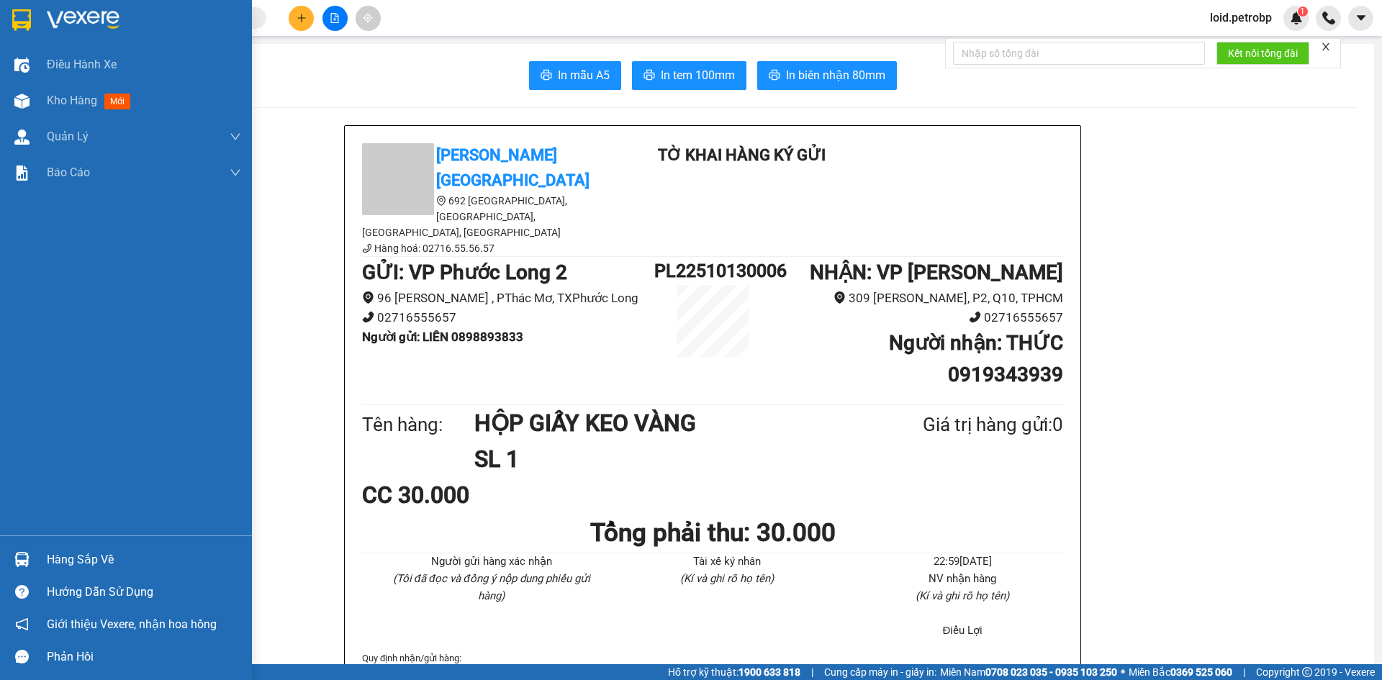
click at [83, 562] on div "Hàng sắp về" at bounding box center [144, 560] width 194 height 22
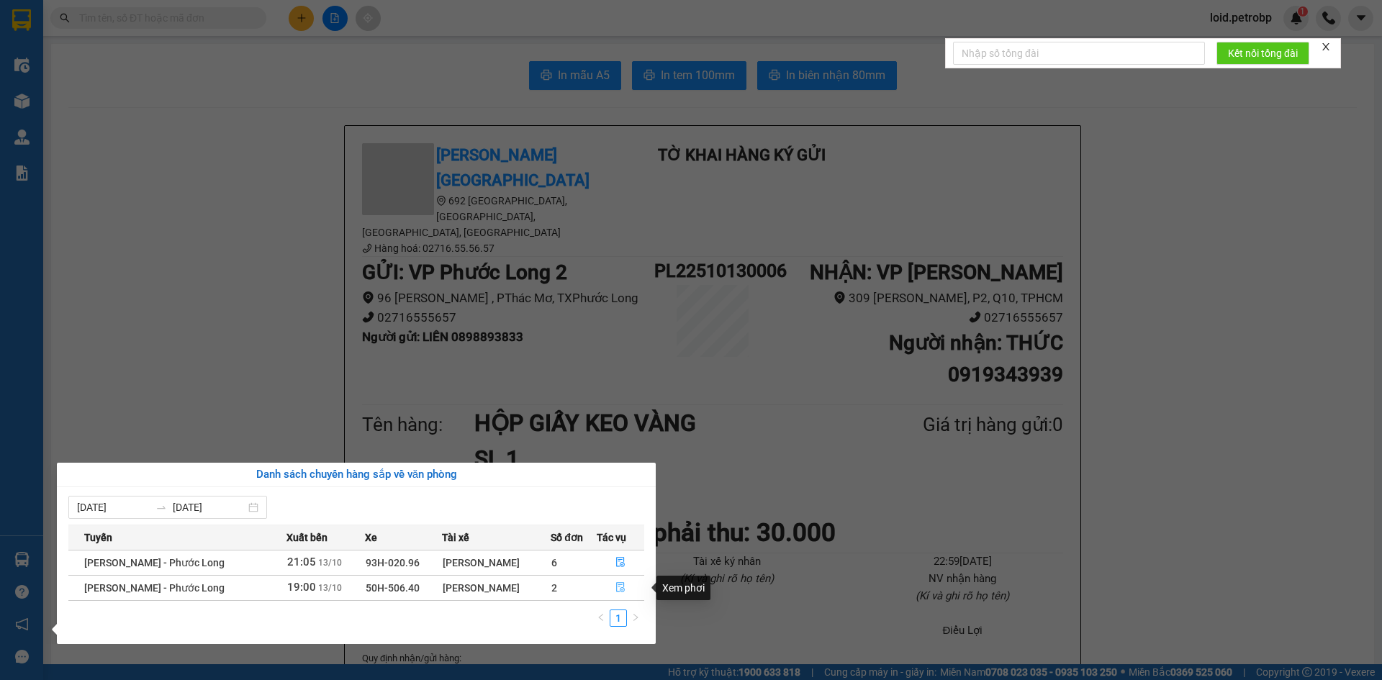
click at [630, 587] on button "button" at bounding box center [621, 588] width 47 height 23
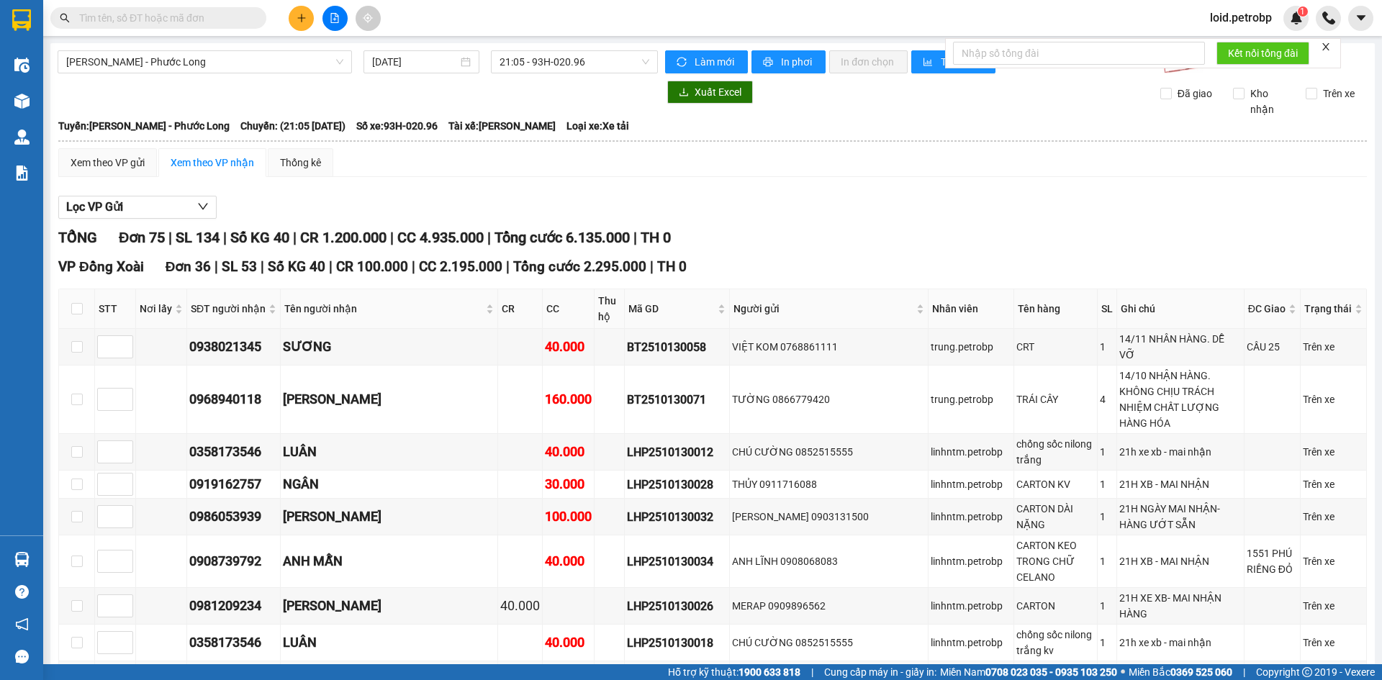
click at [627, 598] on div "LHP2510130026" at bounding box center [677, 607] width 100 height 18
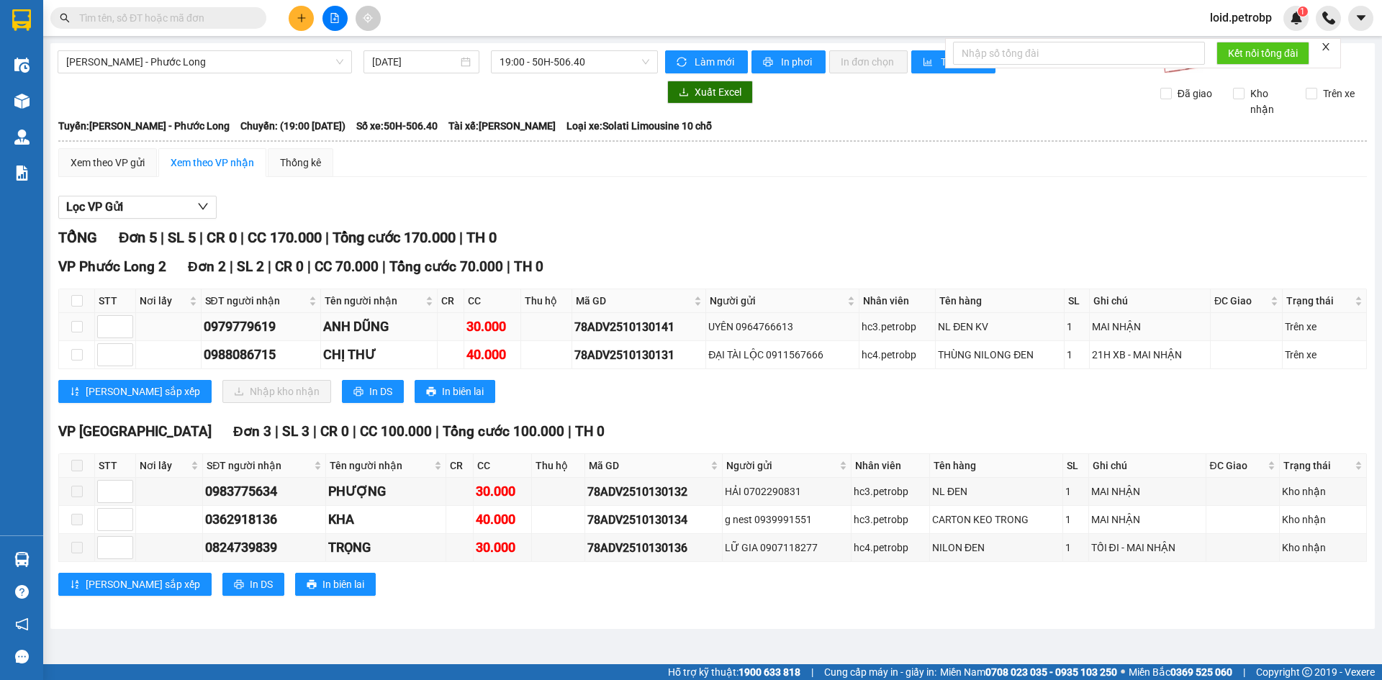
click at [246, 315] on td "0979779619" at bounding box center [262, 327] width 120 height 28
copy div "0979779619"
click at [240, 358] on div "0988086715" at bounding box center [261, 355] width 114 height 20
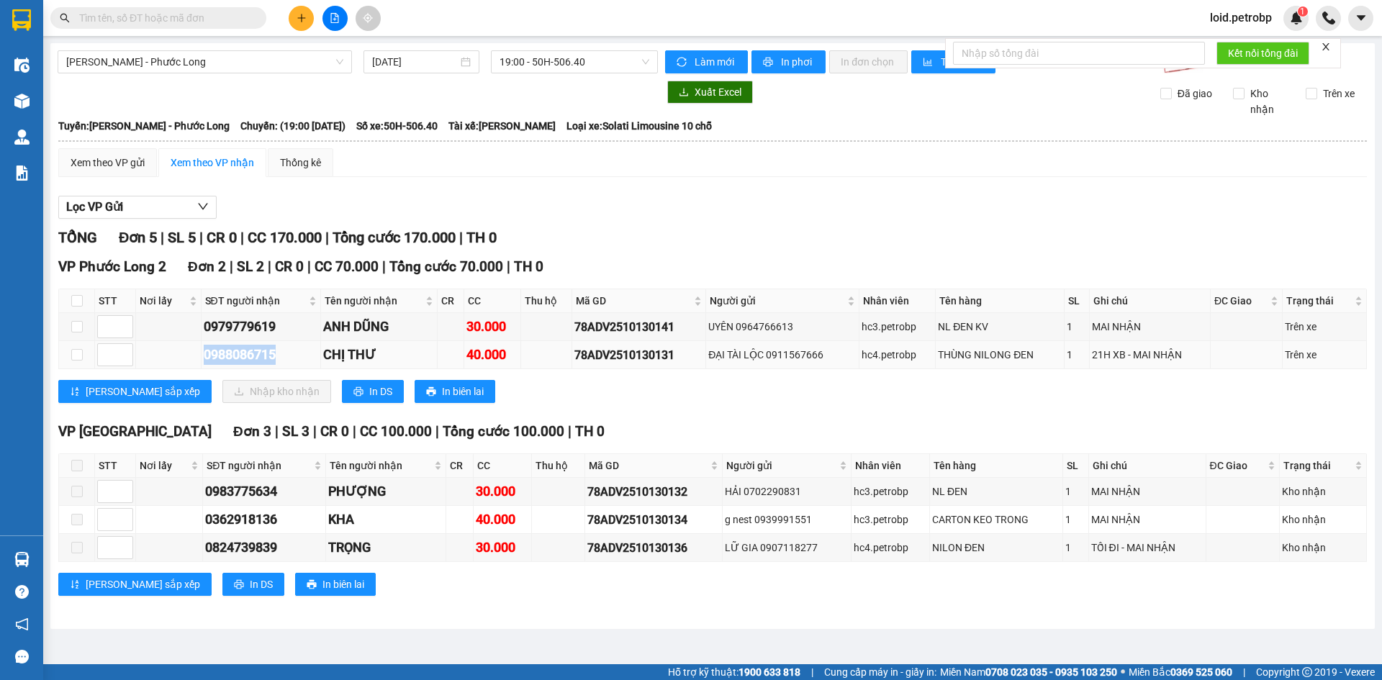
copy div "0988086715"
click at [79, 297] on input "checkbox" at bounding box center [77, 301] width 12 height 12
checkbox input "true"
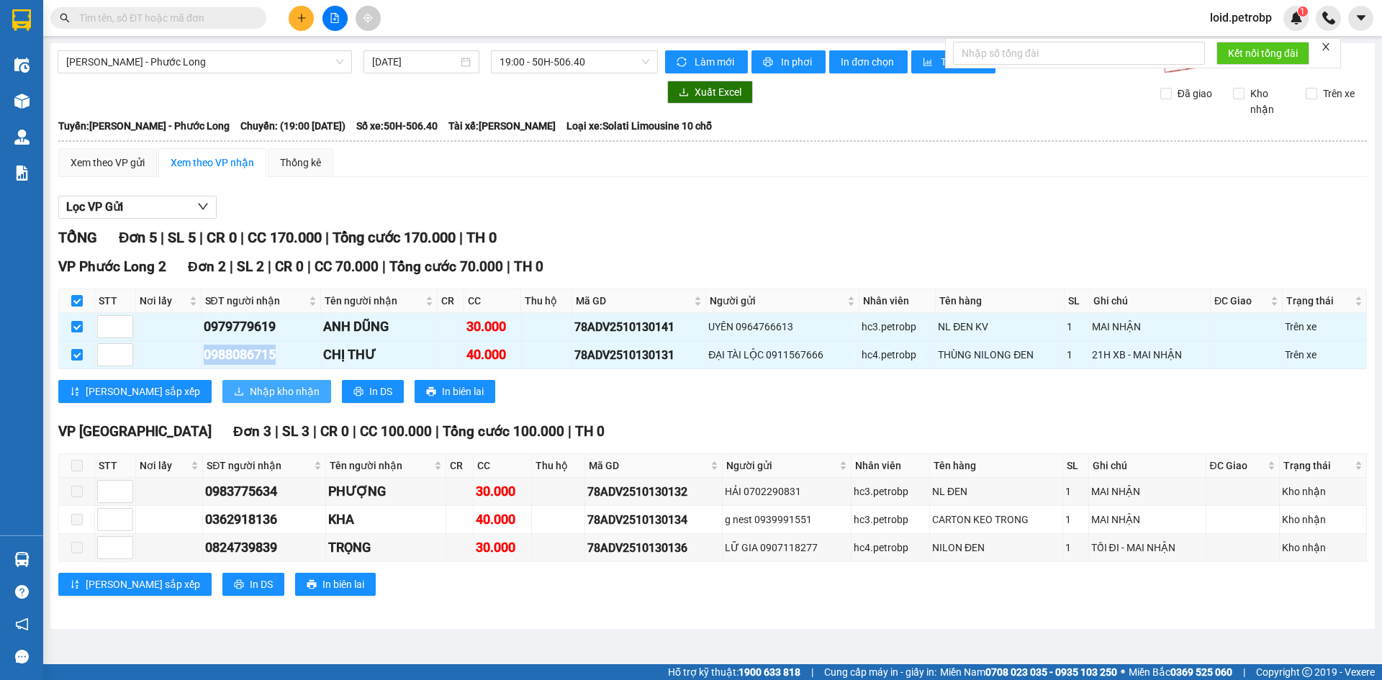
click at [250, 384] on span "Nhập kho nhận" at bounding box center [285, 392] width 70 height 16
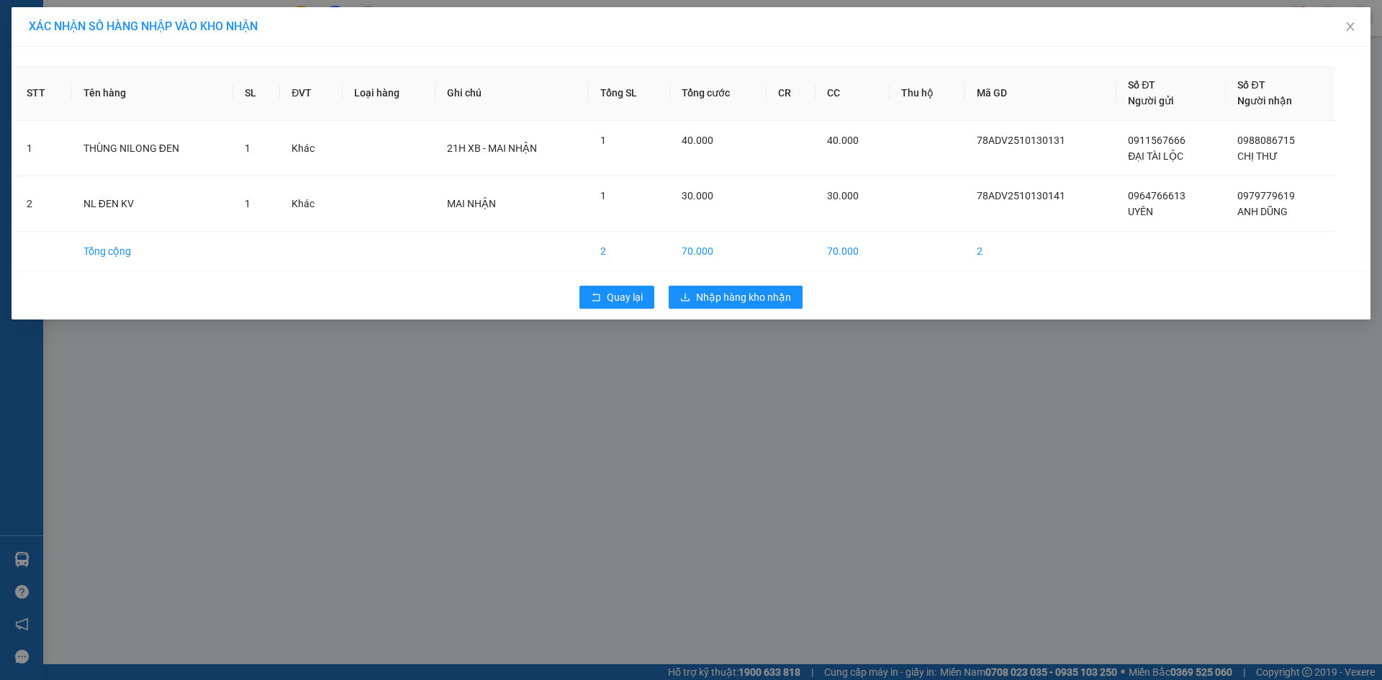
click at [725, 310] on div "Quay lại Nhập hàng kho nhận" at bounding box center [691, 297] width 1352 height 37
click at [742, 300] on span "Nhập hàng kho nhận" at bounding box center [743, 297] width 95 height 16
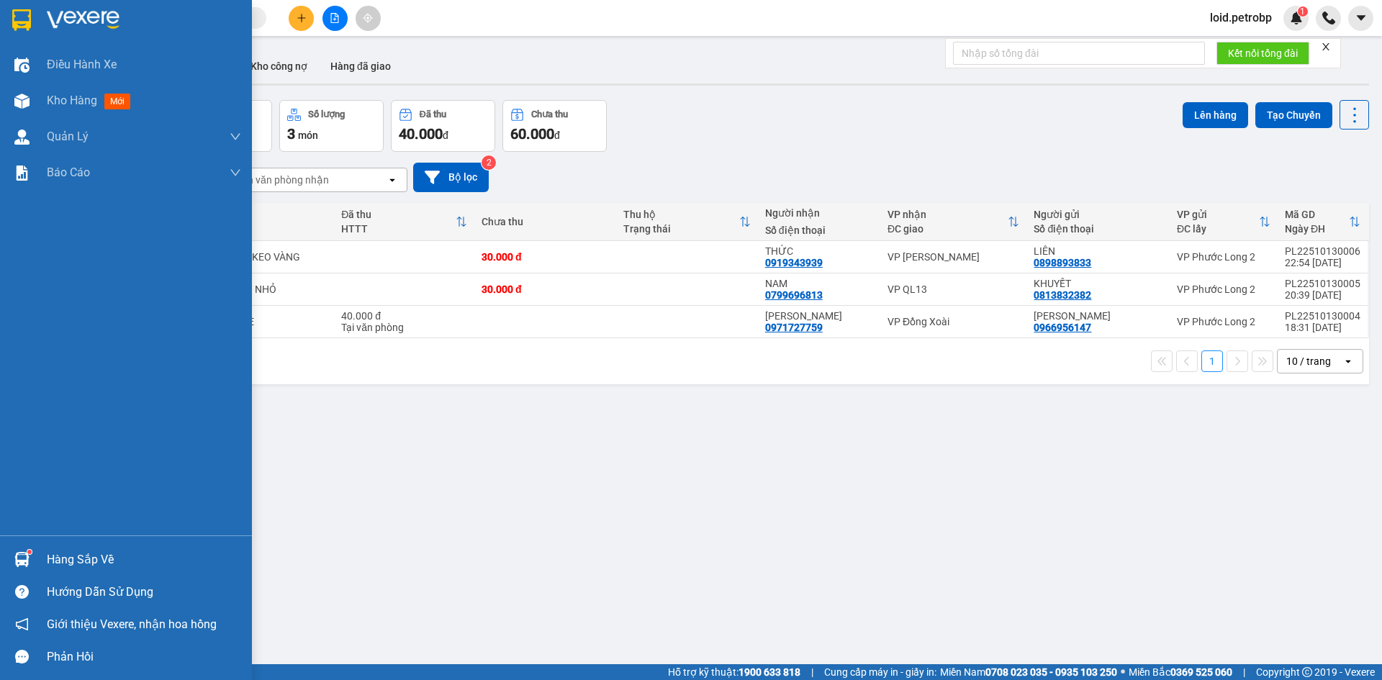
click at [68, 559] on div "Hàng sắp về" at bounding box center [144, 560] width 194 height 22
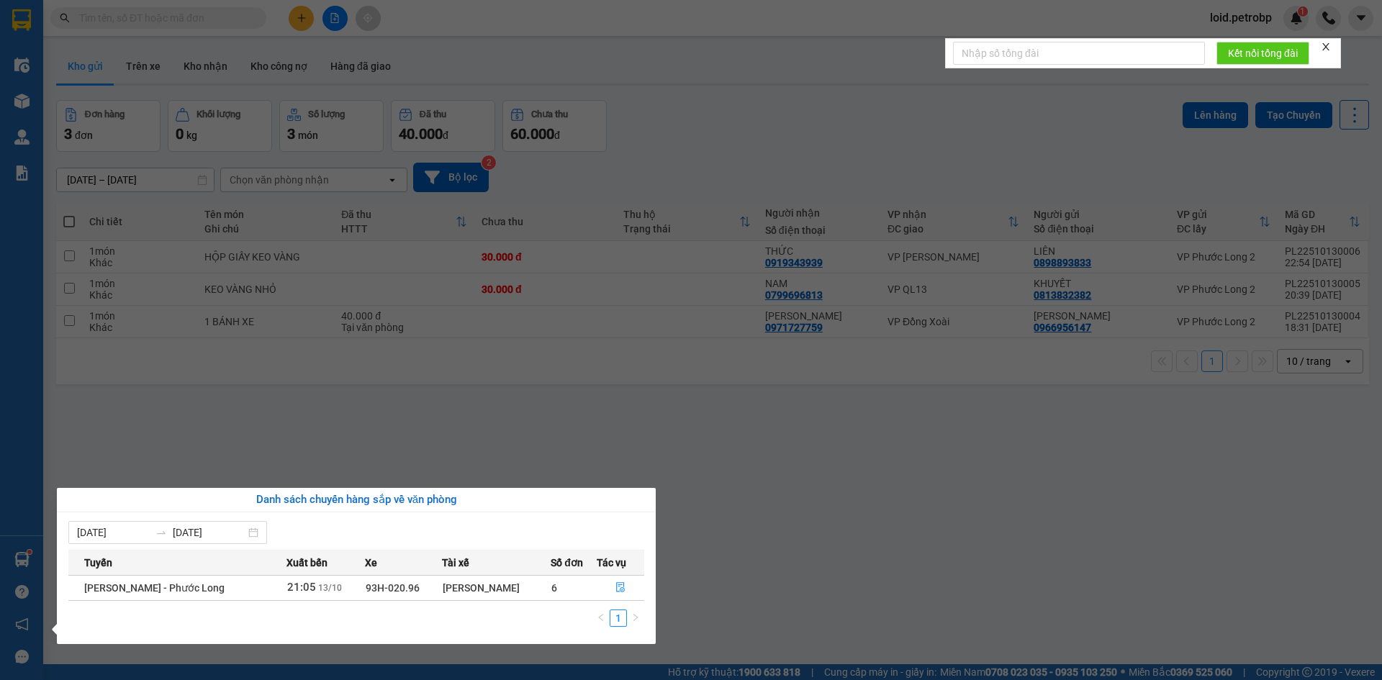
click at [658, 534] on section "Kết quả tìm kiếm ( 0 ) Bộ lọc No Data loid.petrobp 1 Điều hành xe Kho hàng mới …" at bounding box center [691, 340] width 1382 height 680
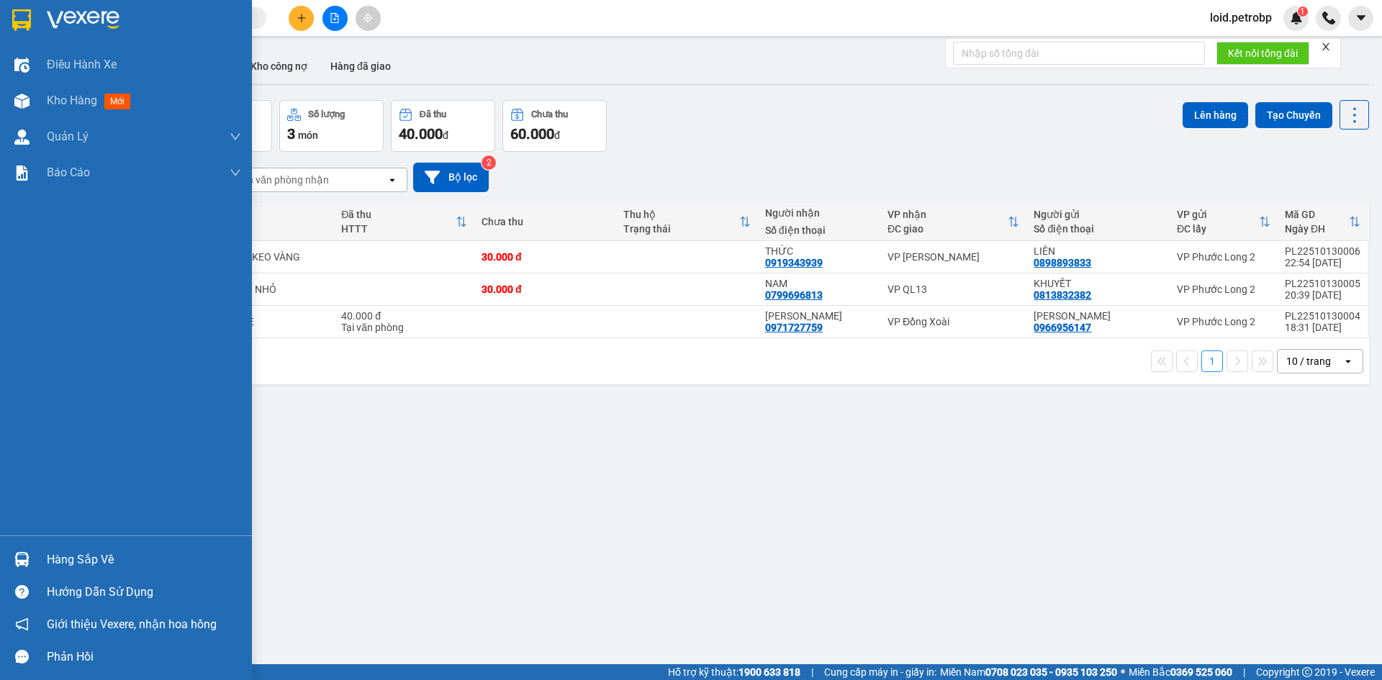
click at [62, 549] on div "Hàng sắp về" at bounding box center [144, 560] width 194 height 22
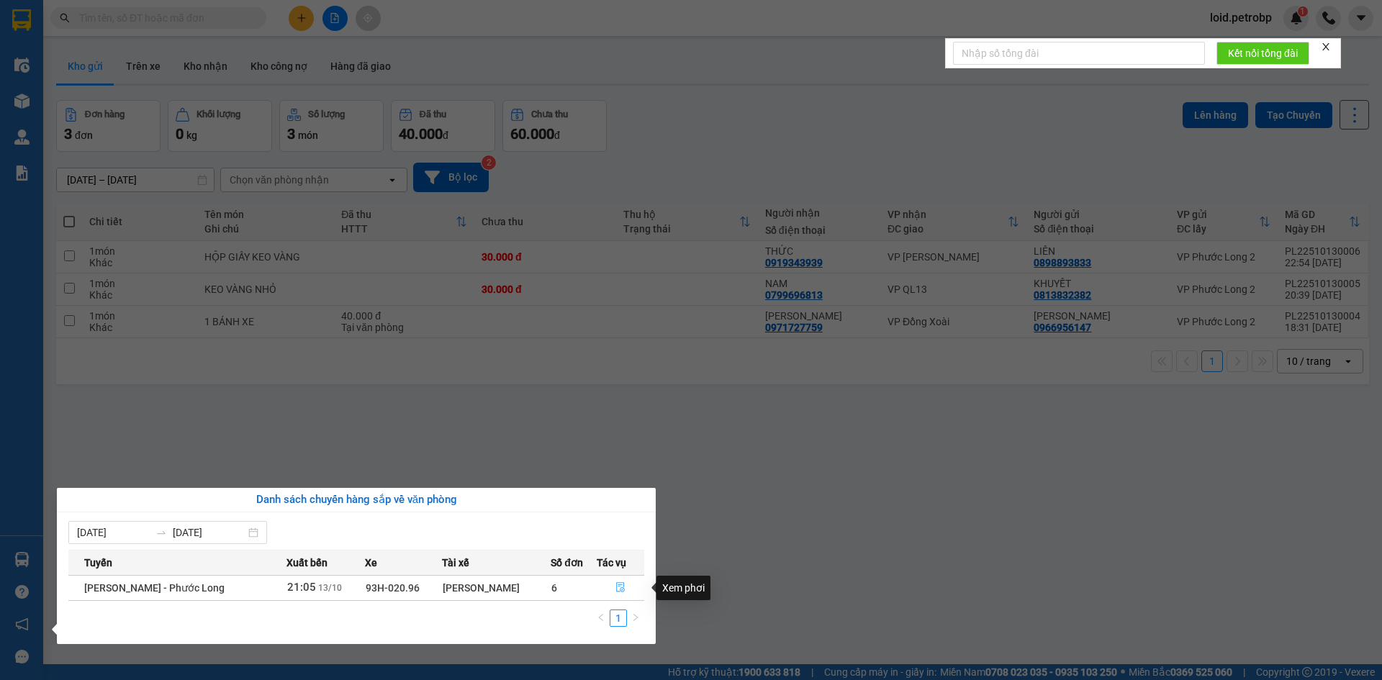
click at [618, 587] on icon "file-done" at bounding box center [620, 588] width 9 height 10
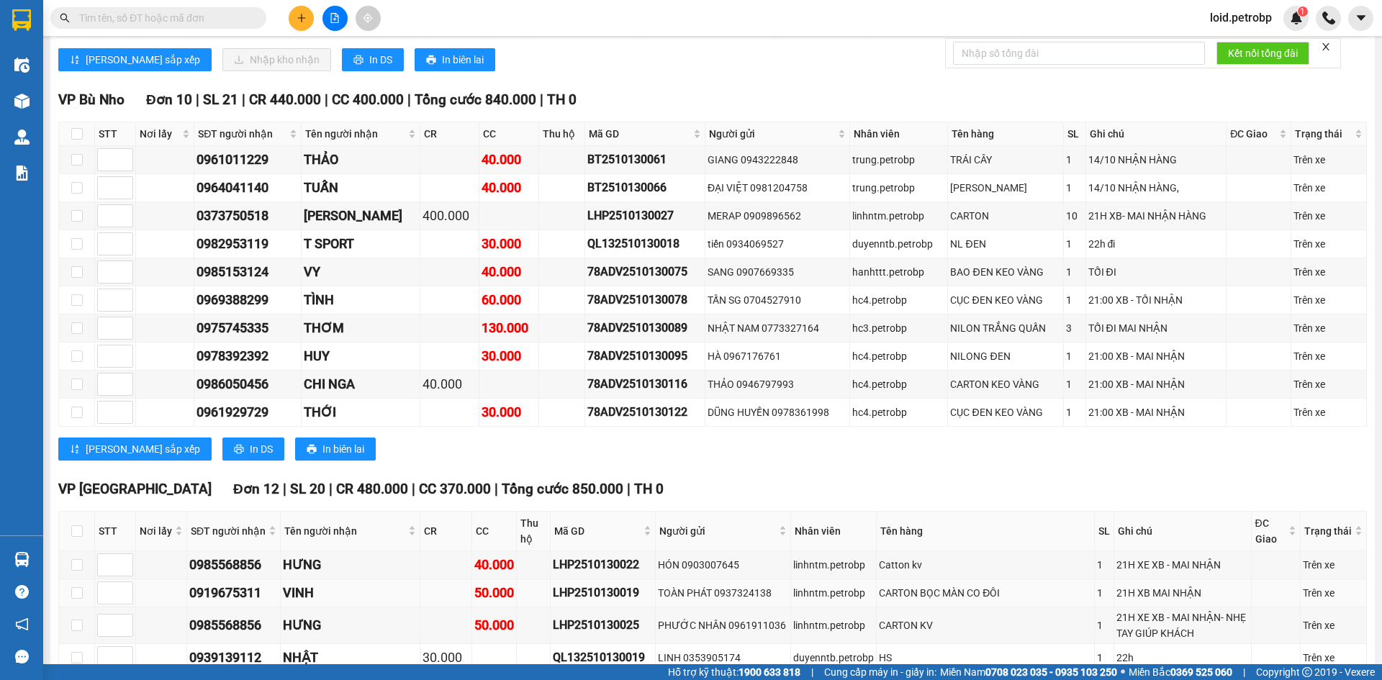
scroll to position [1728, 0]
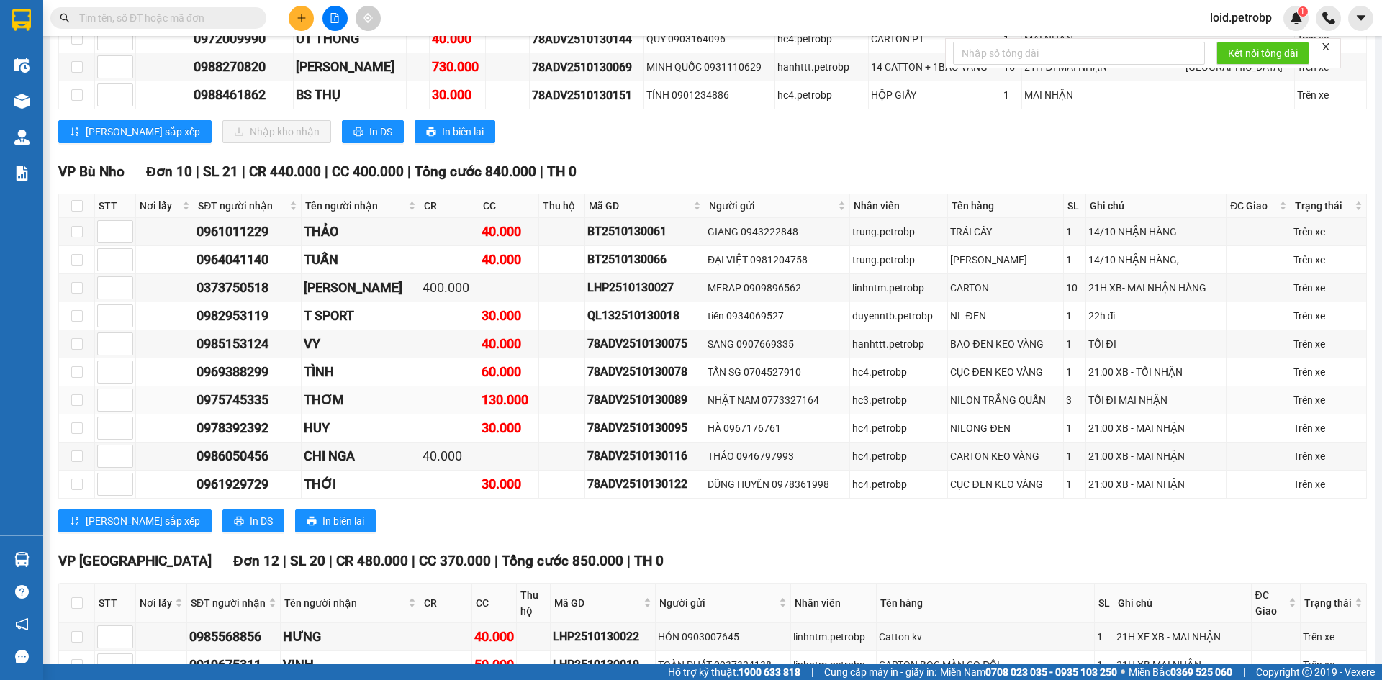
click at [588, 391] on div "78ADV2510130089" at bounding box center [645, 400] width 115 height 18
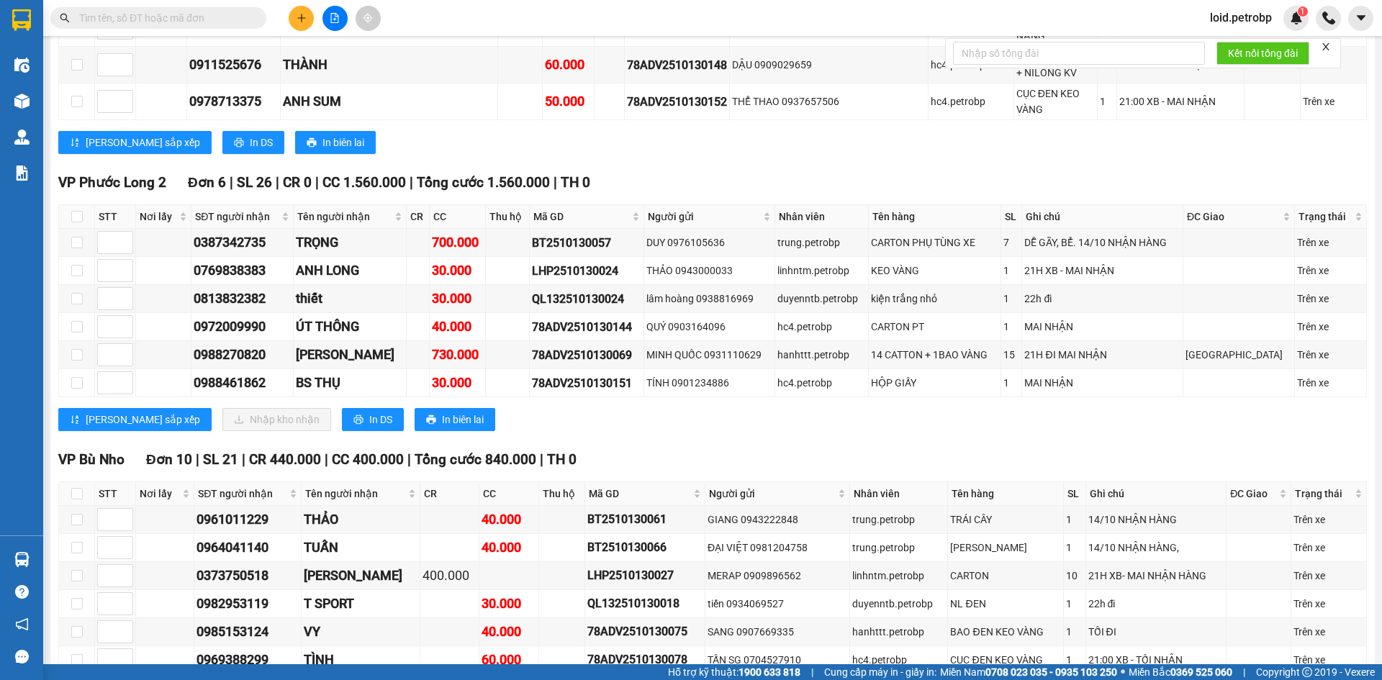
scroll to position [1368, 0]
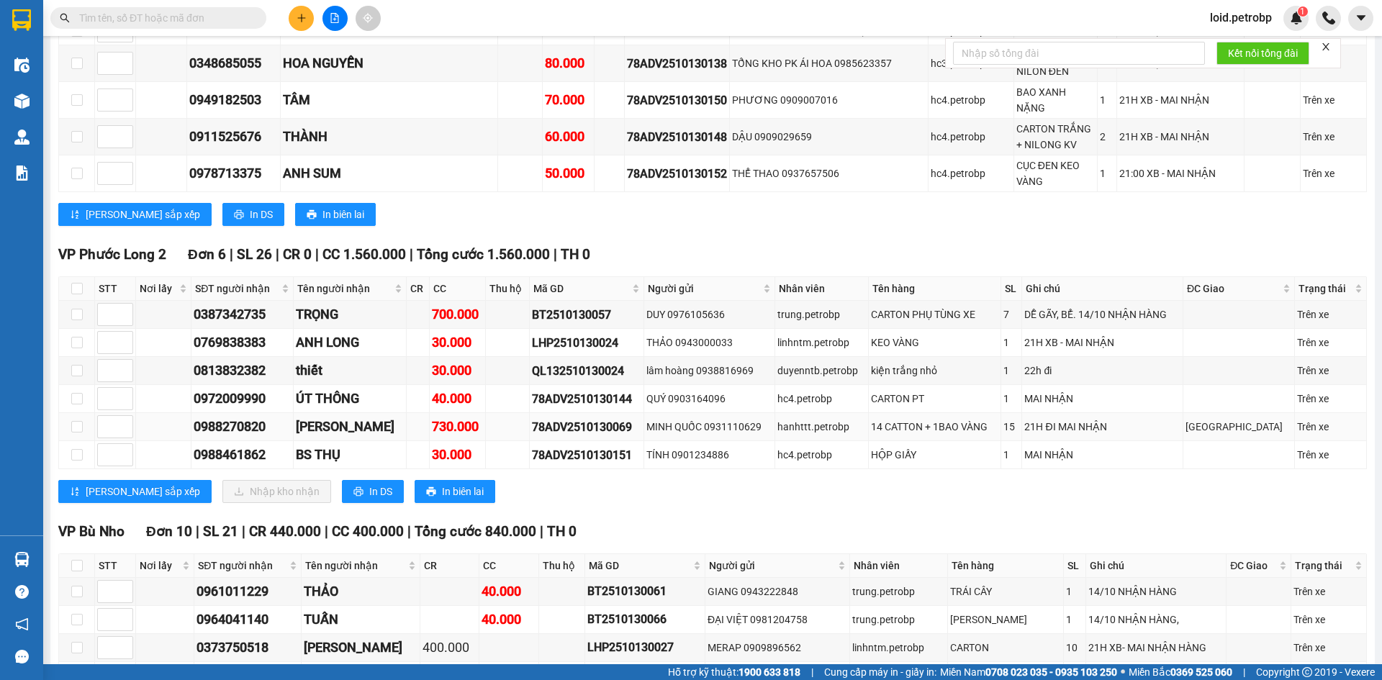
click at [553, 418] on div "78ADV2510130069" at bounding box center [586, 427] width 109 height 18
copy div "78ADV2510130069"
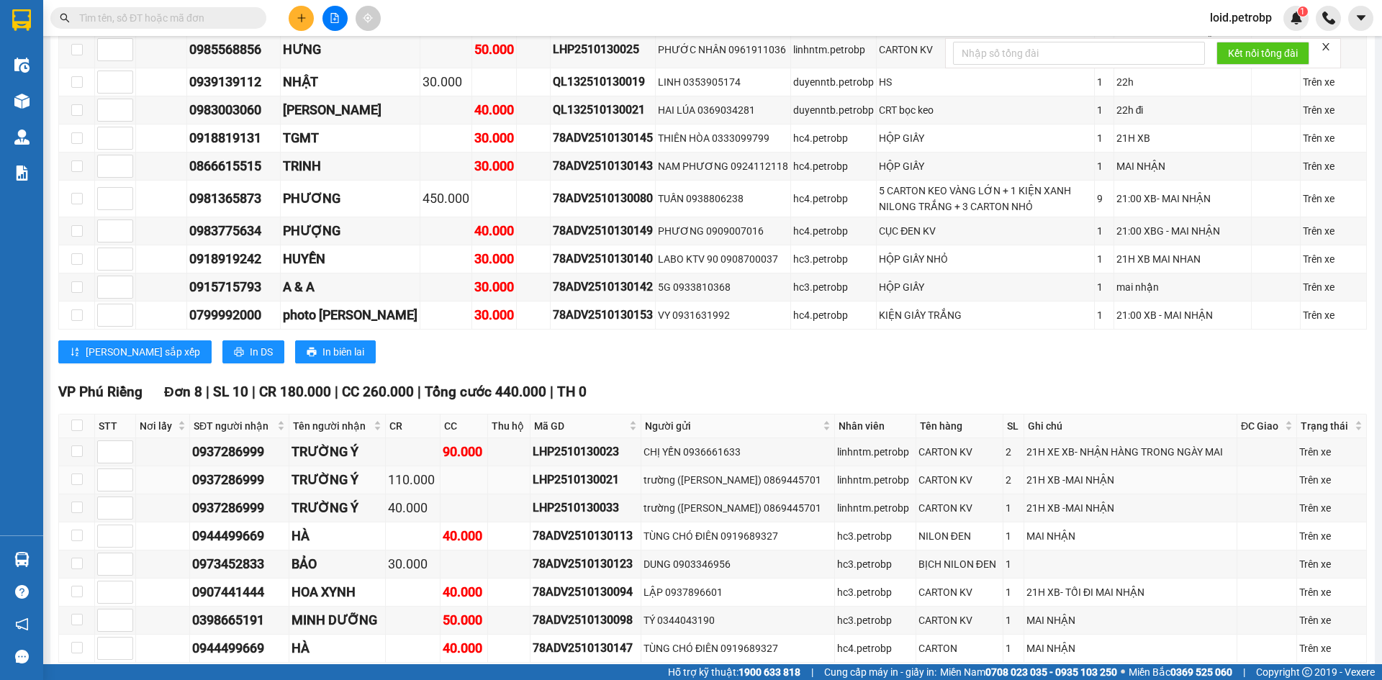
scroll to position [2664, 0]
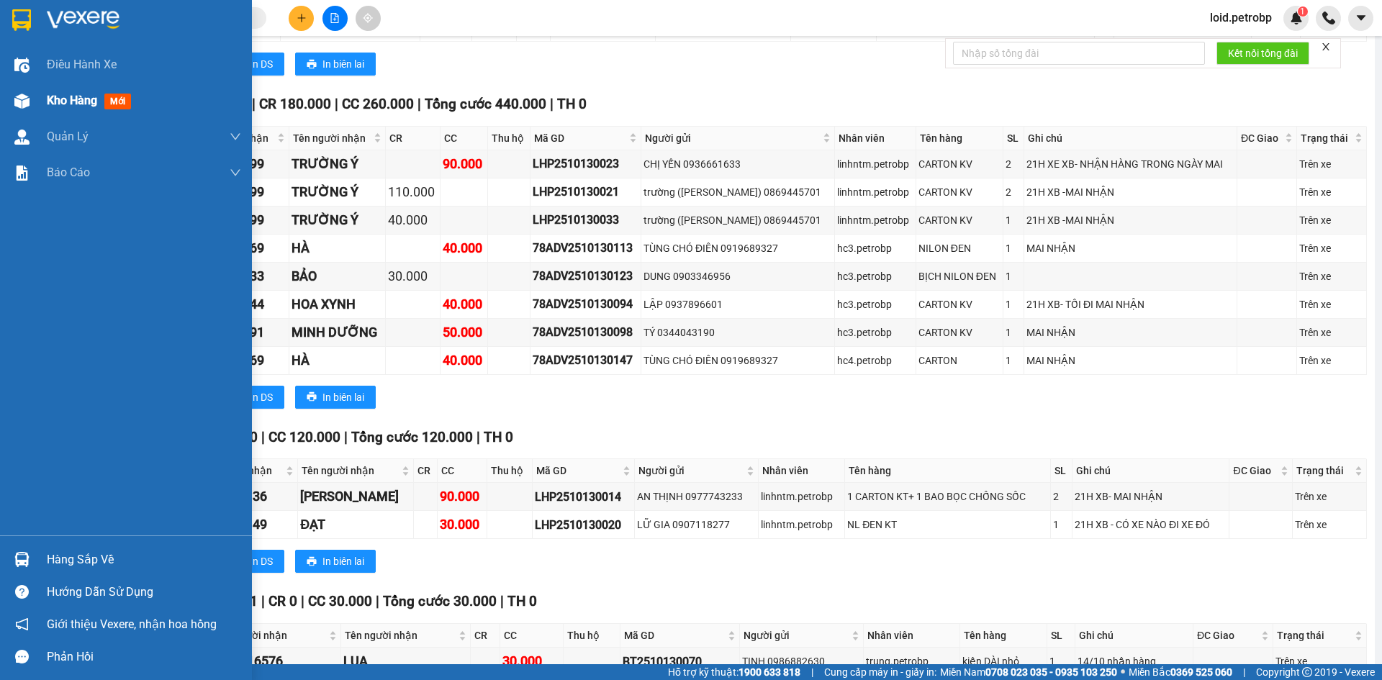
click at [76, 102] on span "Kho hàng" at bounding box center [72, 101] width 50 height 14
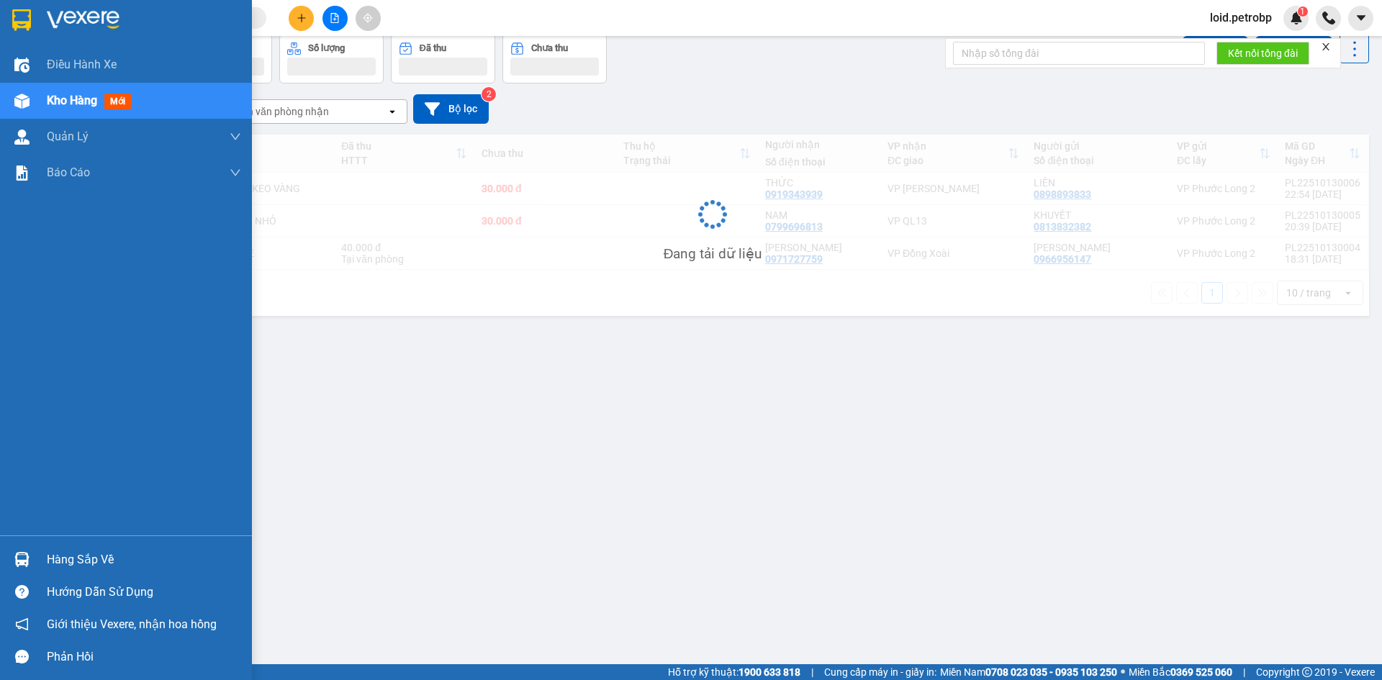
scroll to position [66, 0]
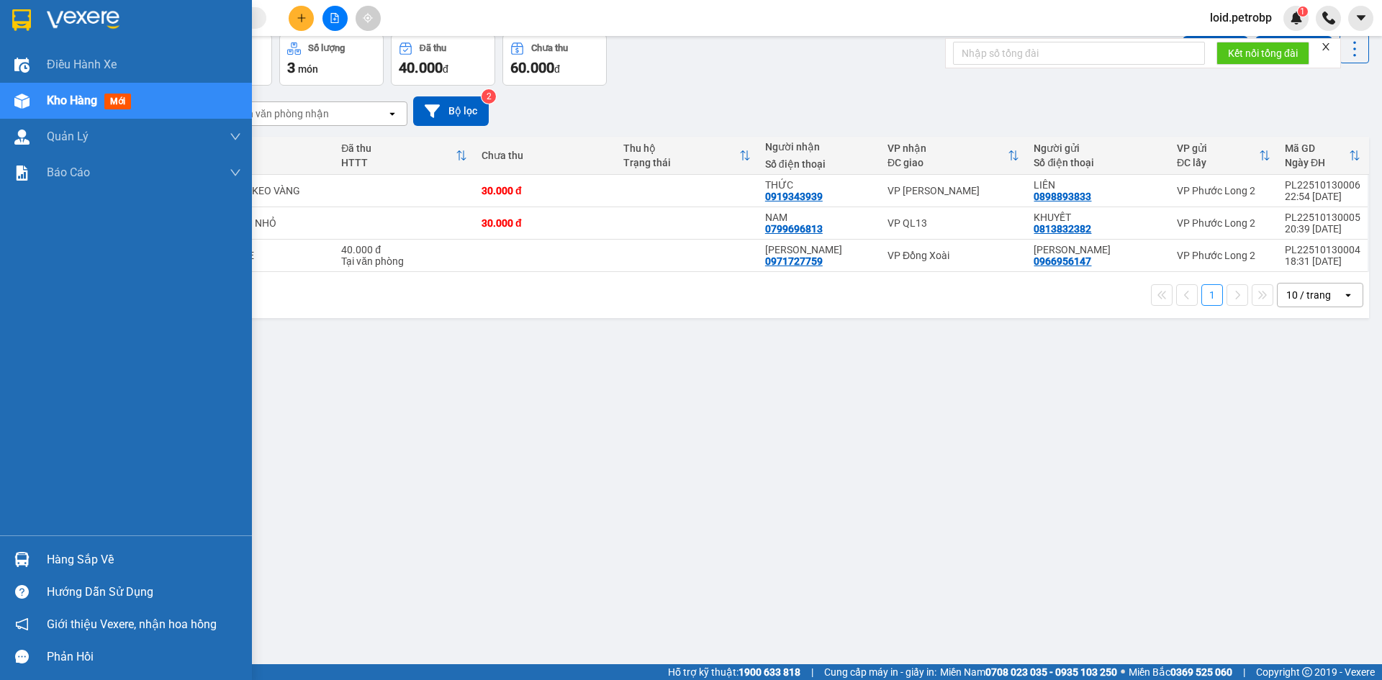
click at [60, 556] on div "Hàng sắp về" at bounding box center [144, 560] width 194 height 22
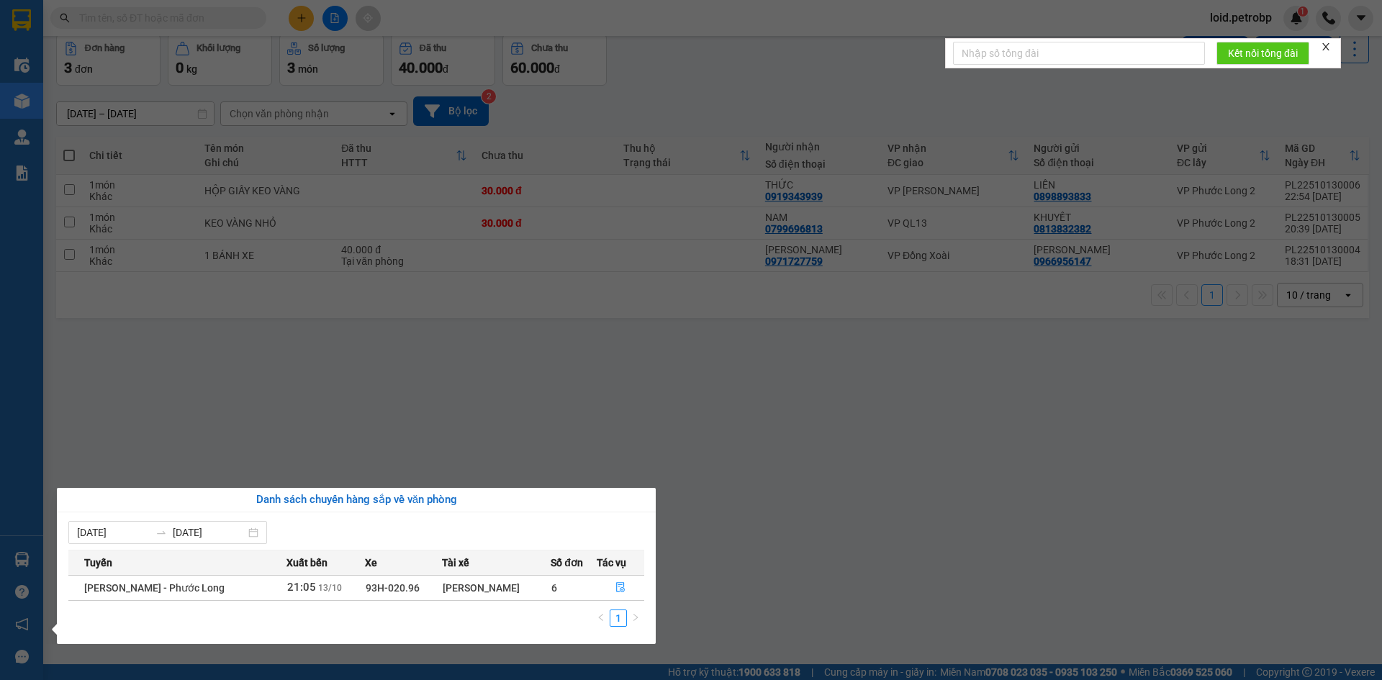
click at [161, 444] on section "Kết quả tìm kiếm ( 0 ) Bộ lọc No Data loid.petrobp 1 Điều hành xe Kho hàng mới …" at bounding box center [691, 340] width 1382 height 680
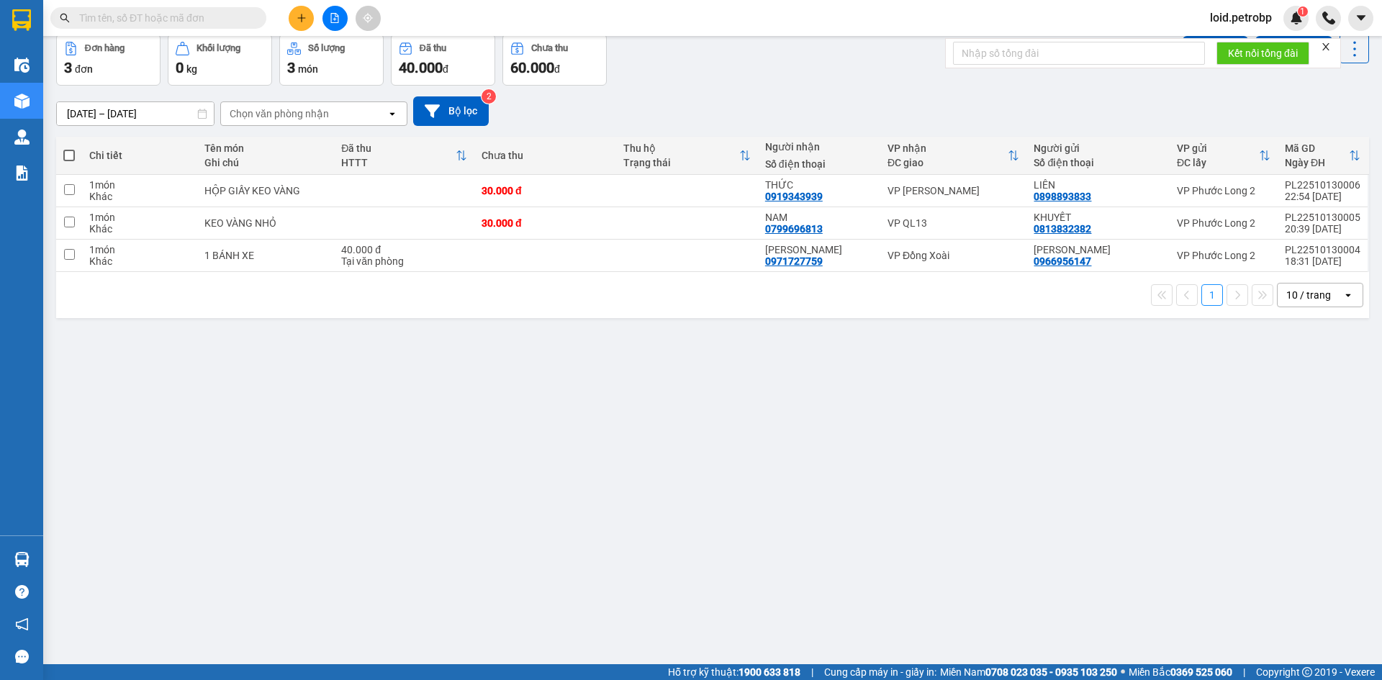
click at [724, 102] on div "12/10/2025 – 13/10/2025 Press the down arrow key to interact with the calendar …" at bounding box center [712, 111] width 1313 height 30
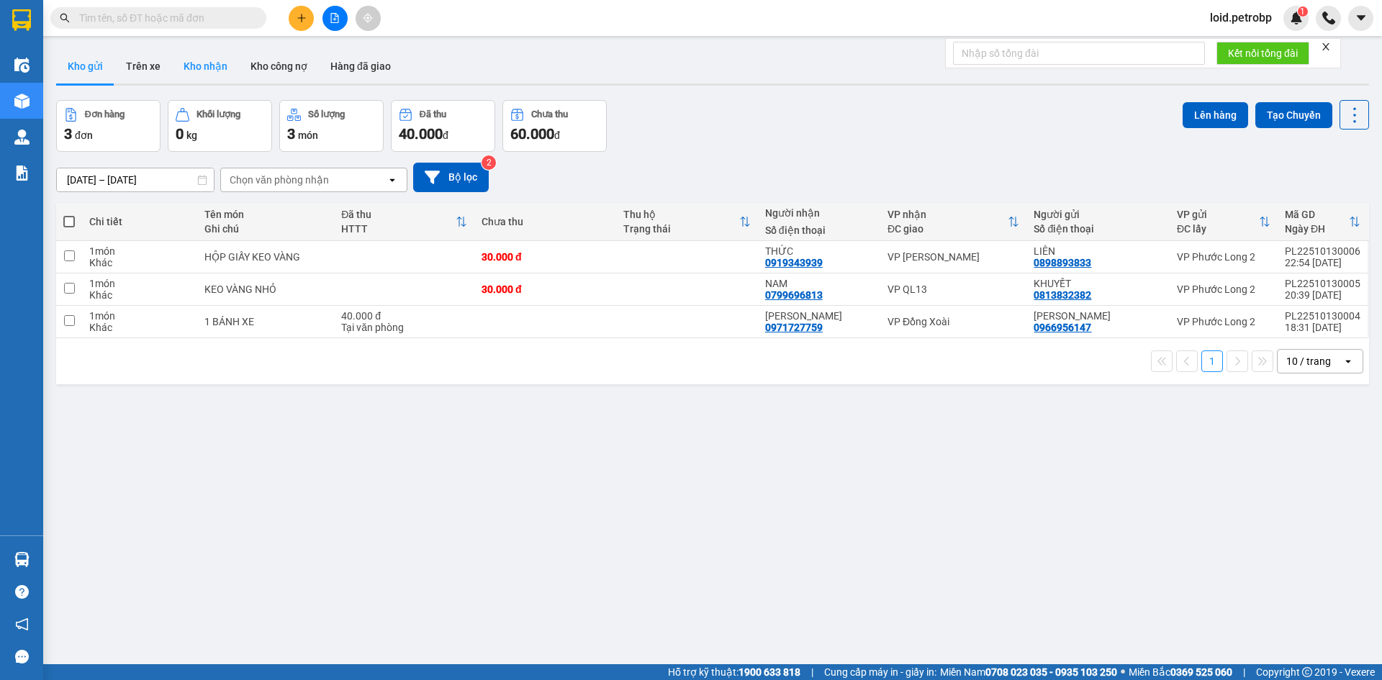
click at [204, 61] on button "Kho nhận" at bounding box center [205, 66] width 67 height 35
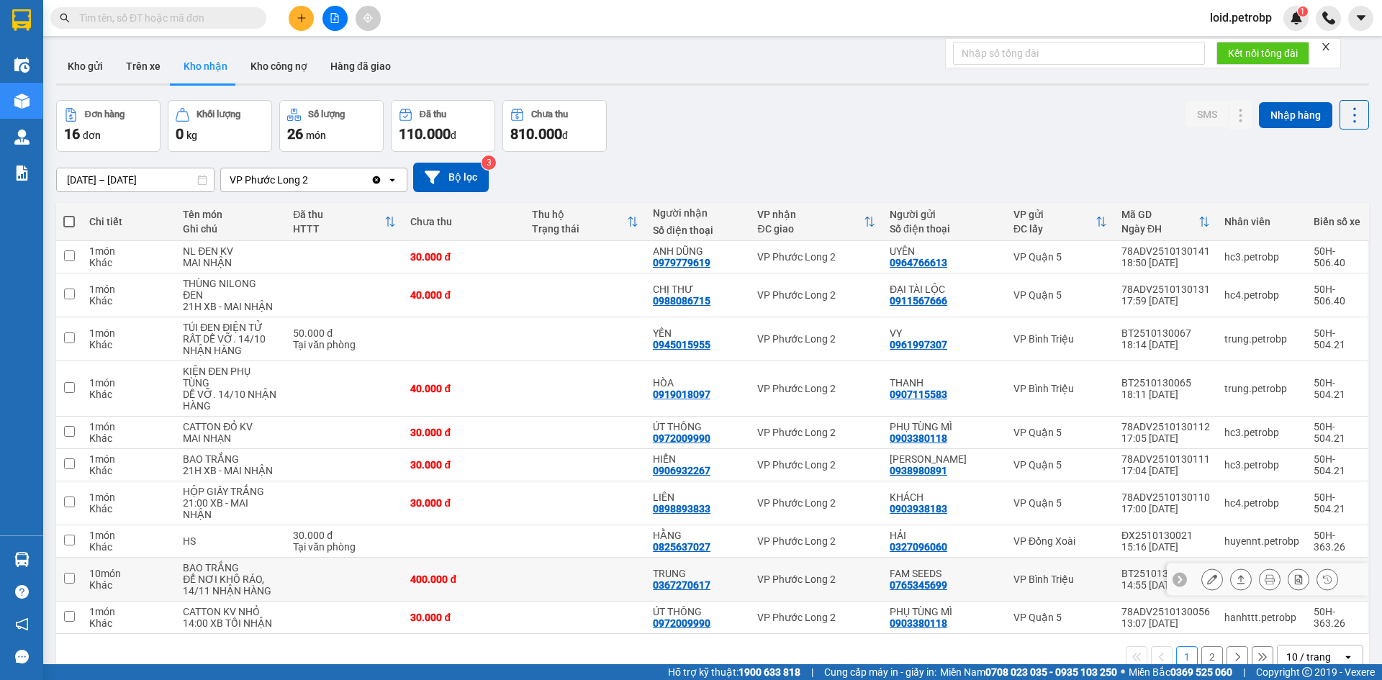
click at [1130, 568] on div "BT2510130044" at bounding box center [1166, 574] width 89 height 12
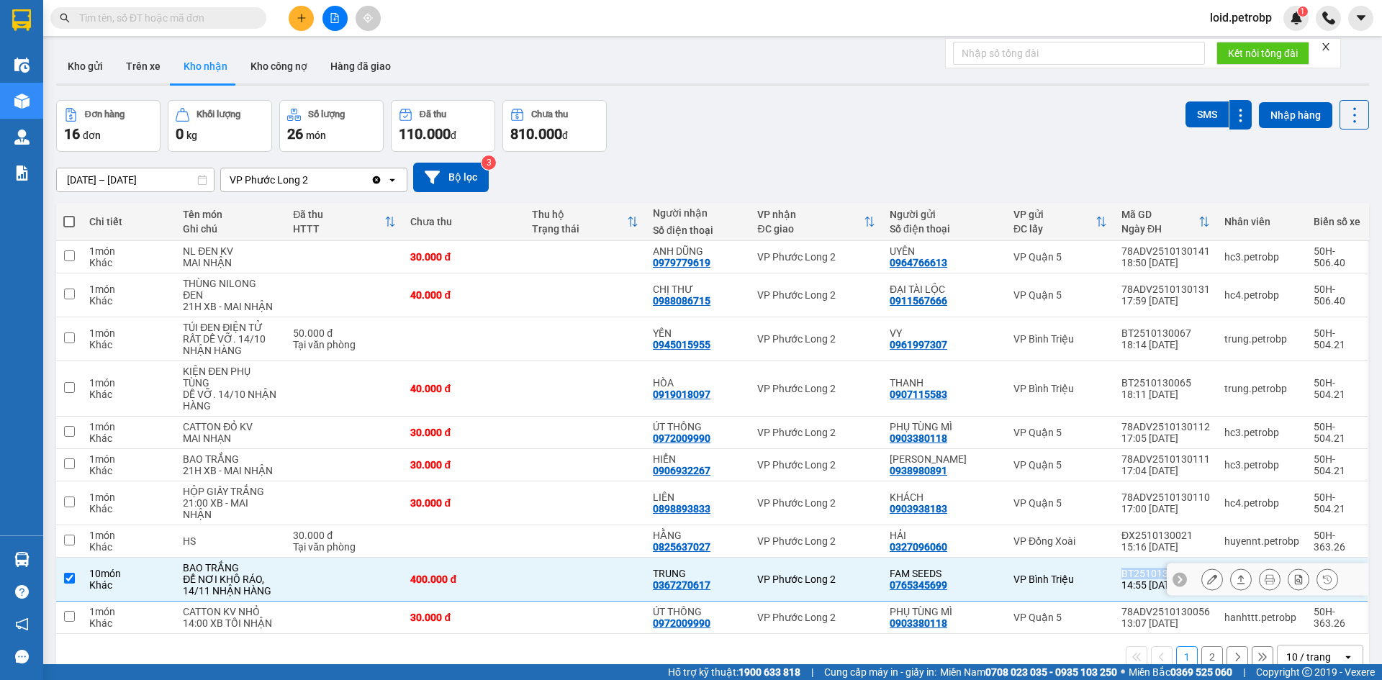
click at [1130, 568] on div "BT2510130044" at bounding box center [1166, 574] width 89 height 12
checkbox input "false"
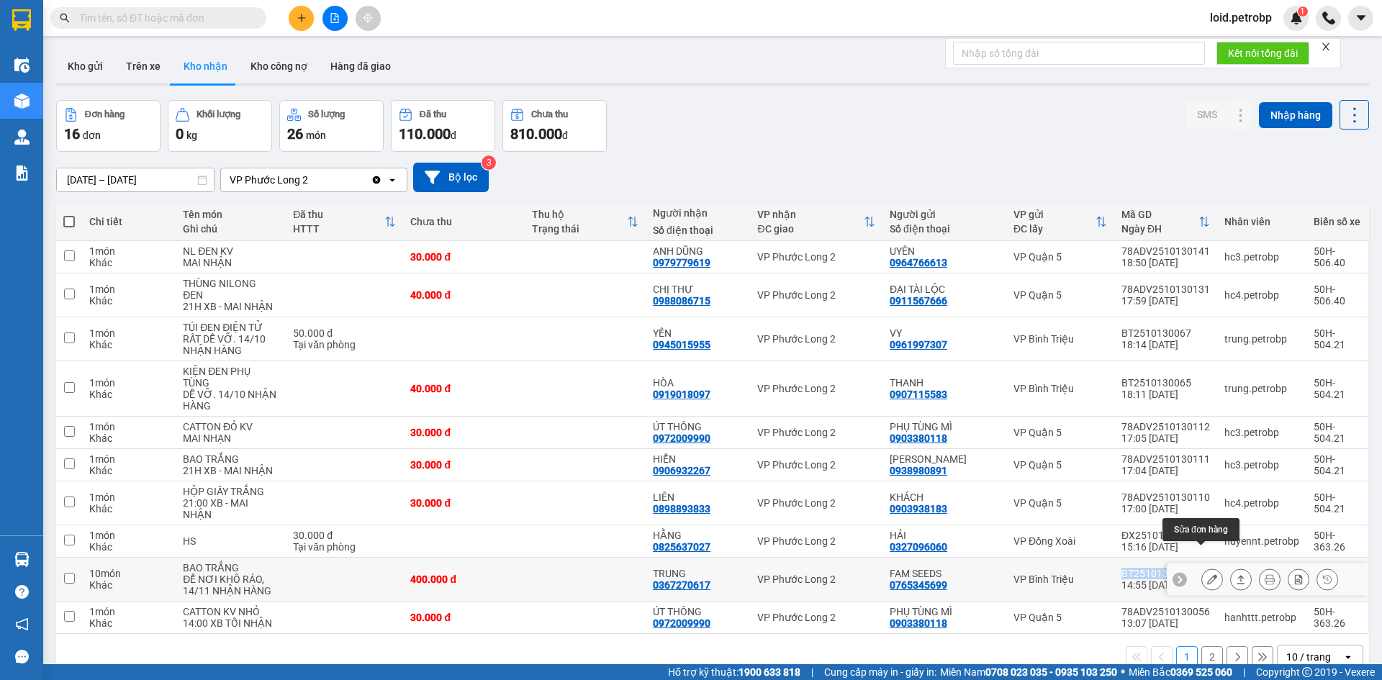
click at [1207, 575] on icon at bounding box center [1212, 580] width 10 height 10
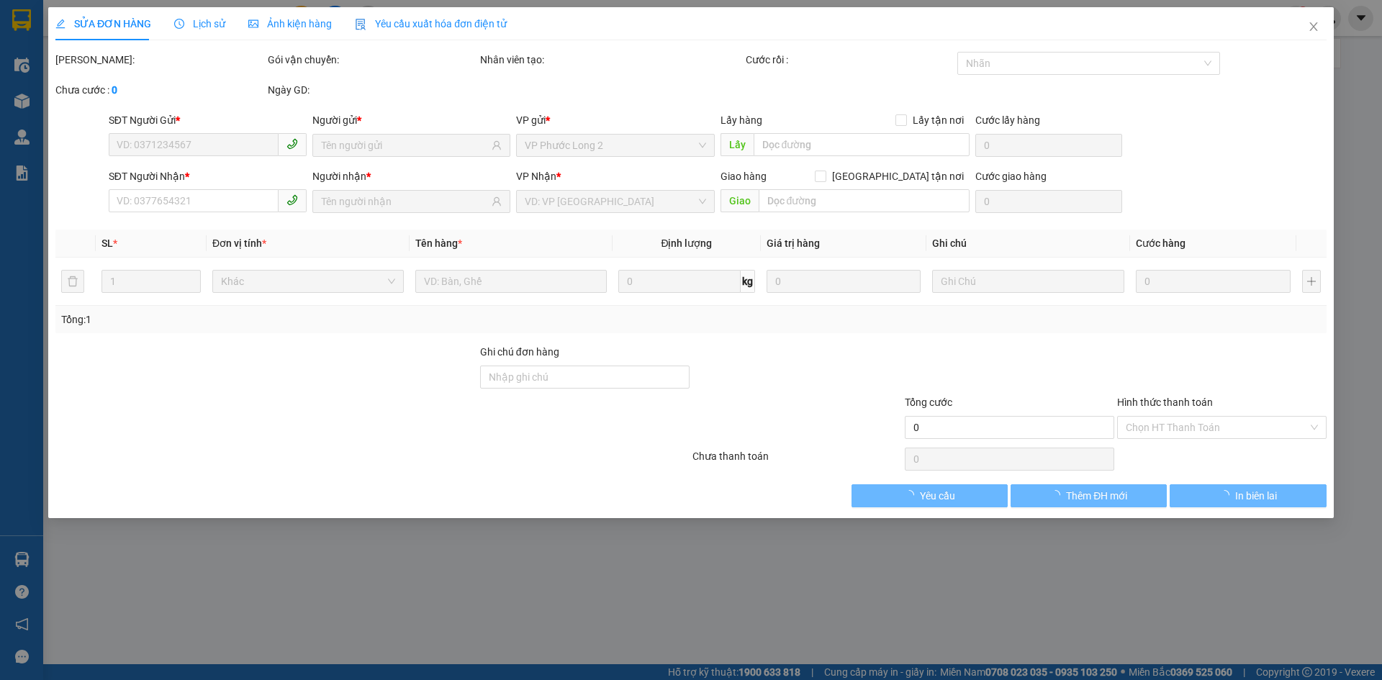
type input "0765345699"
type input "FAM SEEDS"
type input "0367270617"
type input "TRUNG"
type input "400.000"
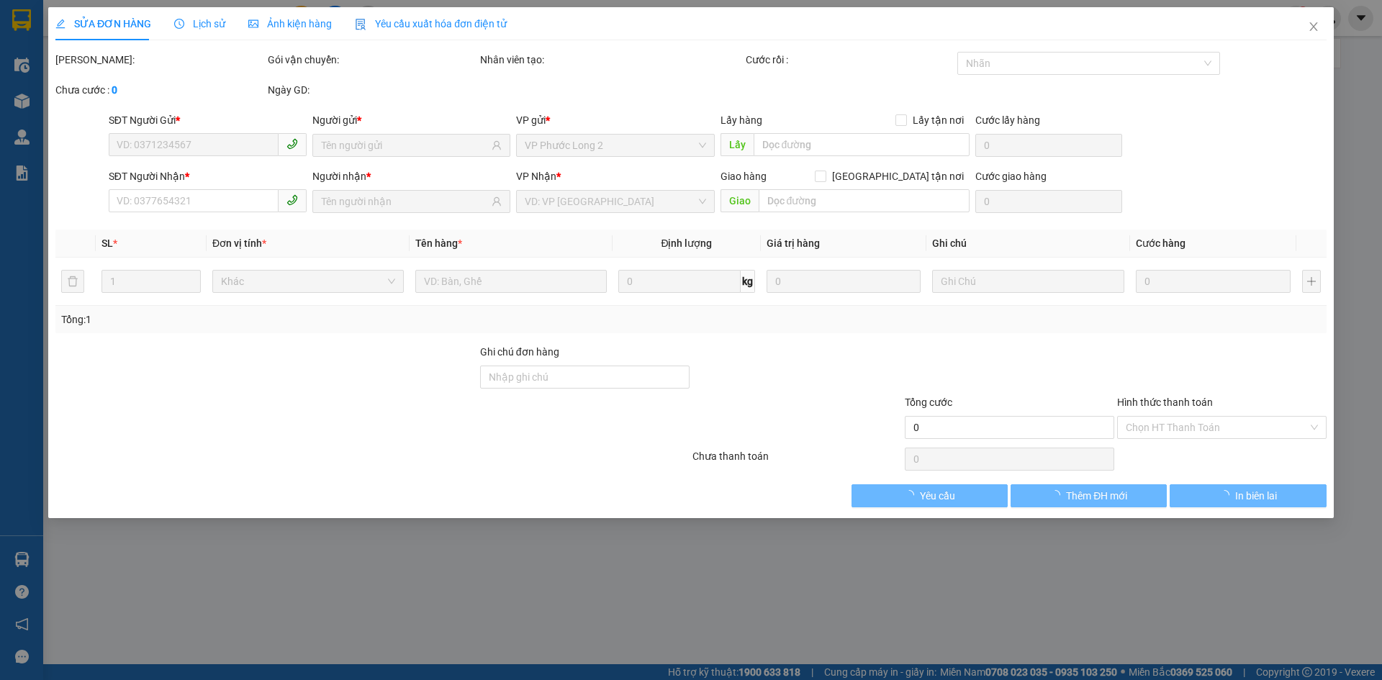
type input "400.000"
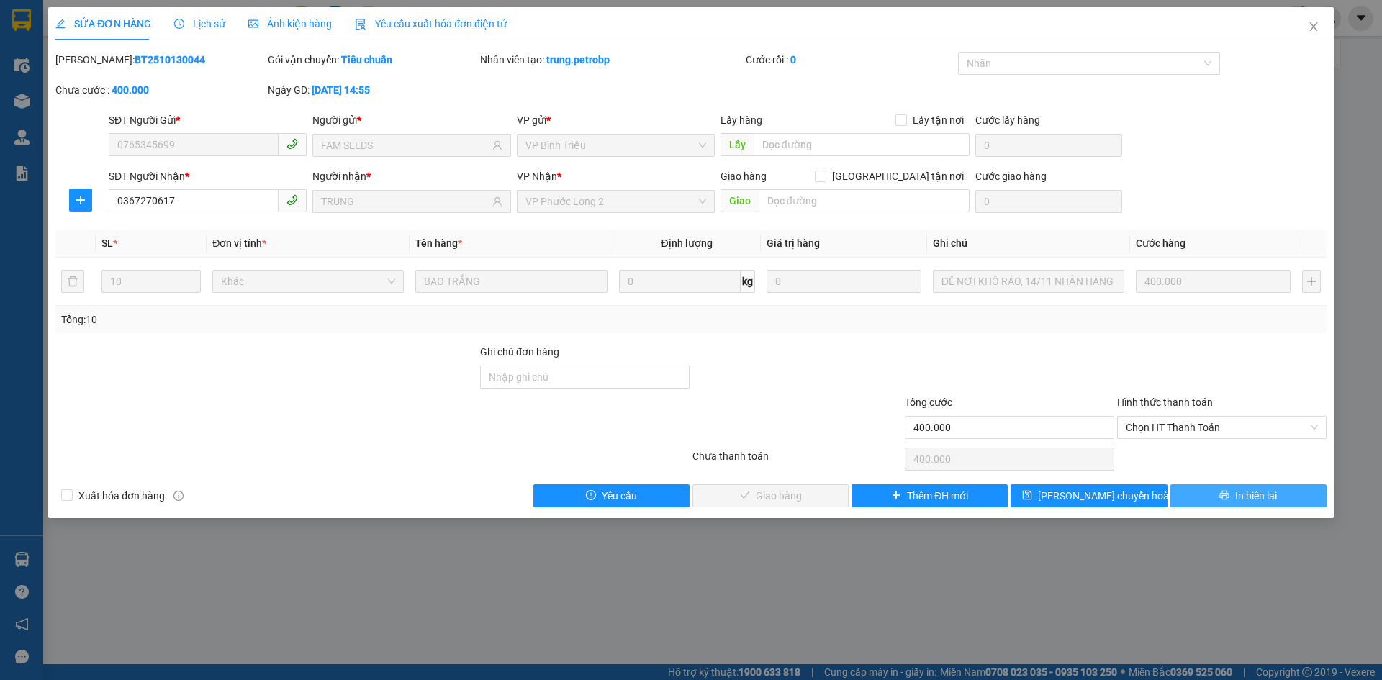
click at [1221, 498] on icon "printer" at bounding box center [1225, 495] width 10 height 10
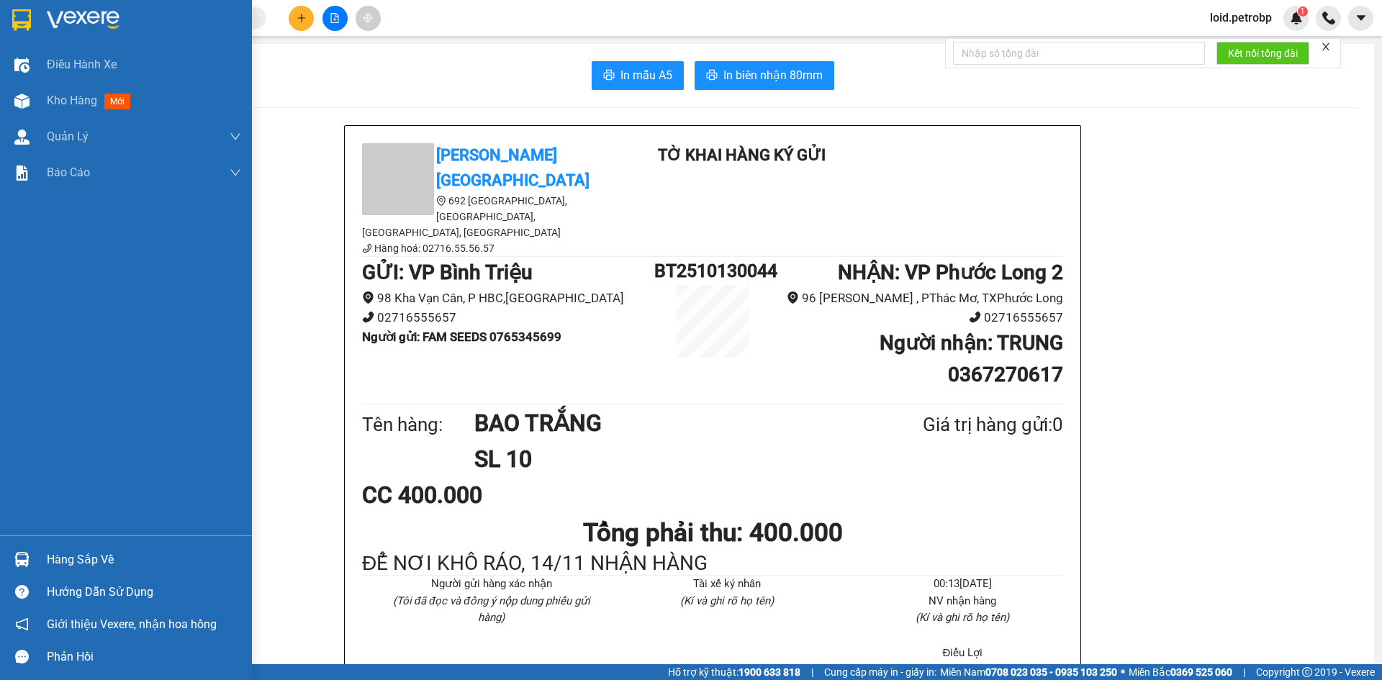
click at [53, 547] on div "Hàng sắp về" at bounding box center [126, 560] width 252 height 32
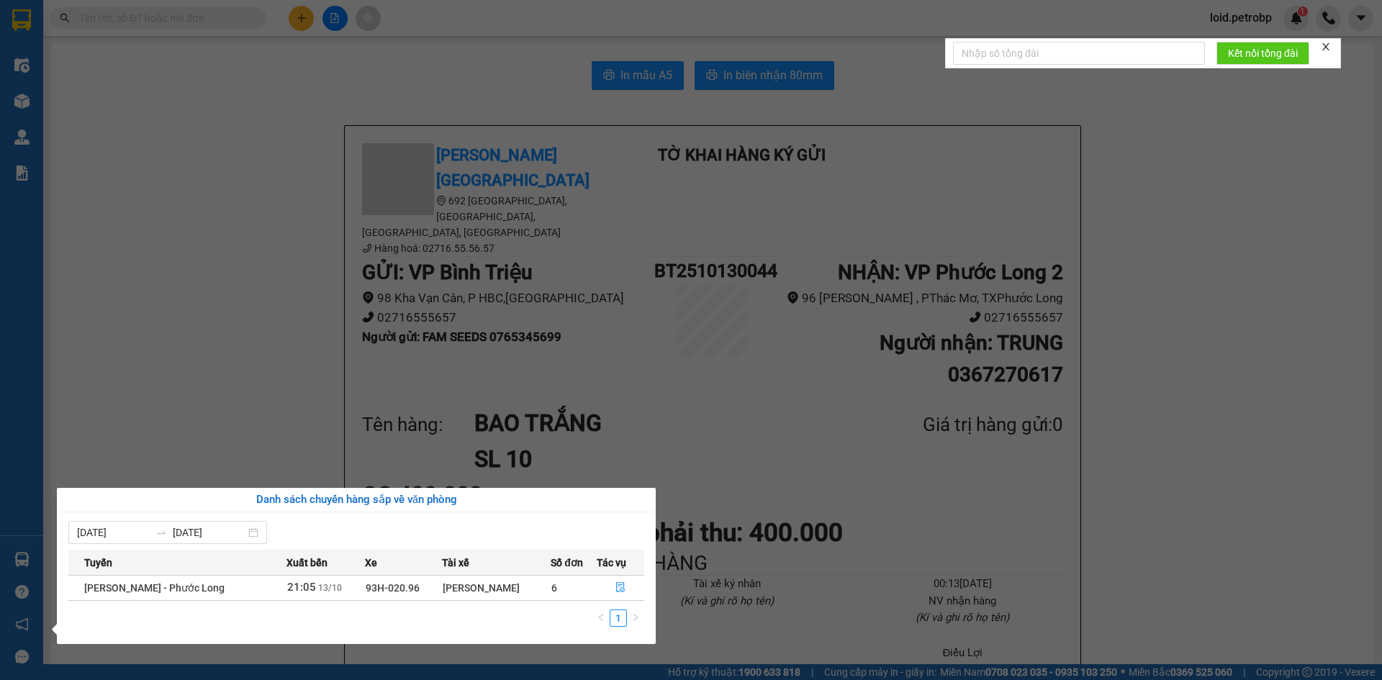
click at [779, 457] on section "Kết quả tìm kiếm ( 0 ) Bộ lọc No Data loid.petrobp 1 Điều hành xe Kho hàng mới …" at bounding box center [691, 340] width 1382 height 680
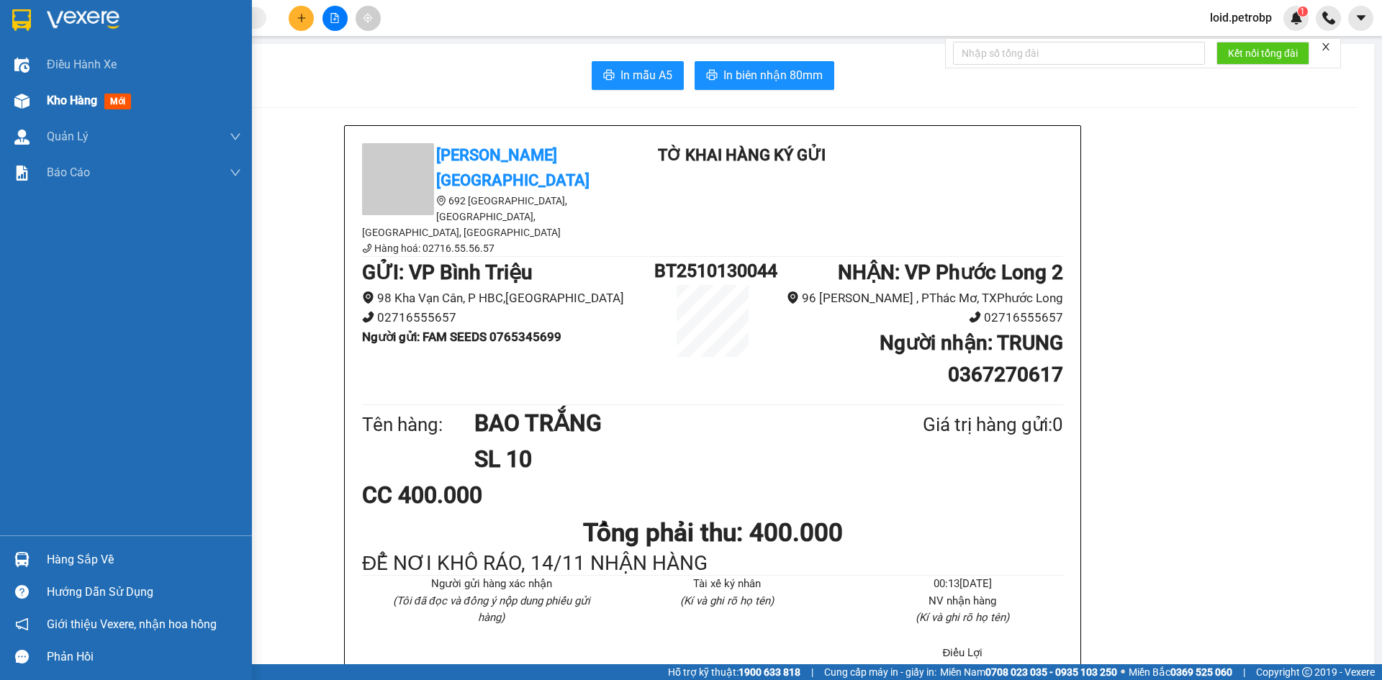
click at [71, 94] on span "Kho hàng" at bounding box center [72, 101] width 50 height 14
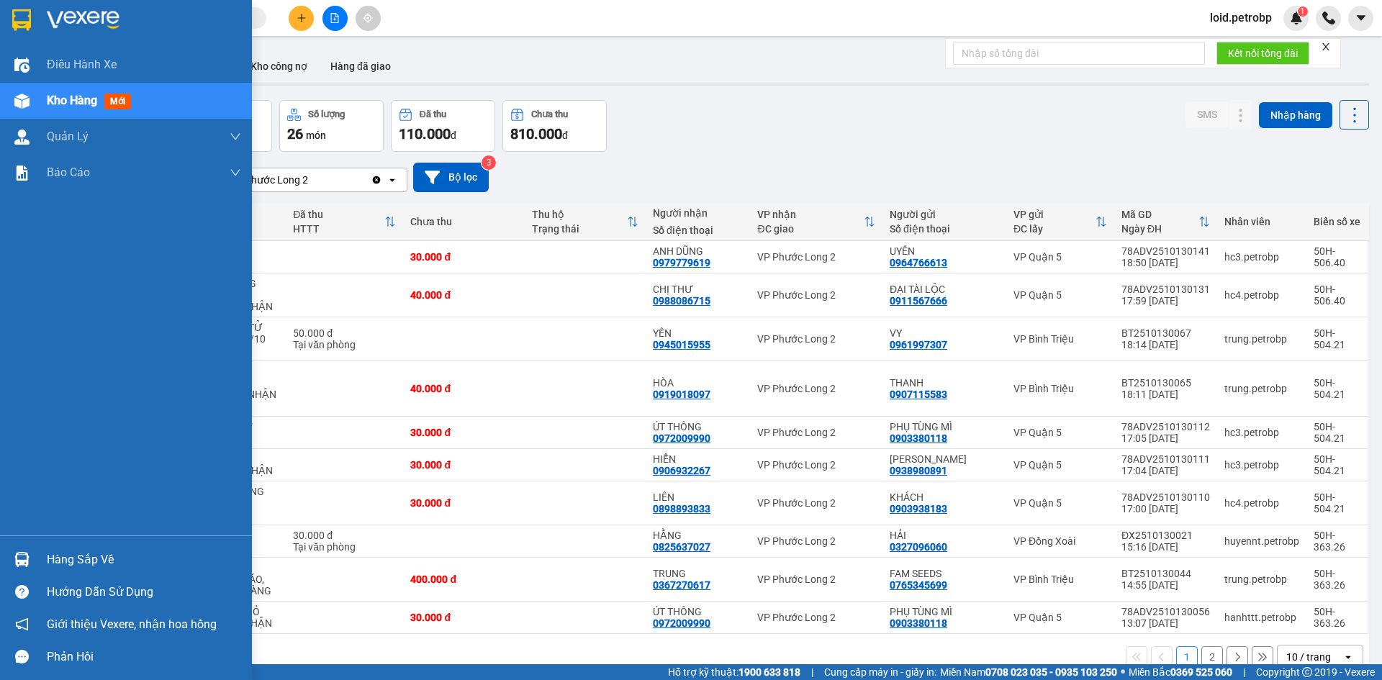
click at [74, 556] on div "Hàng sắp về" at bounding box center [144, 560] width 194 height 22
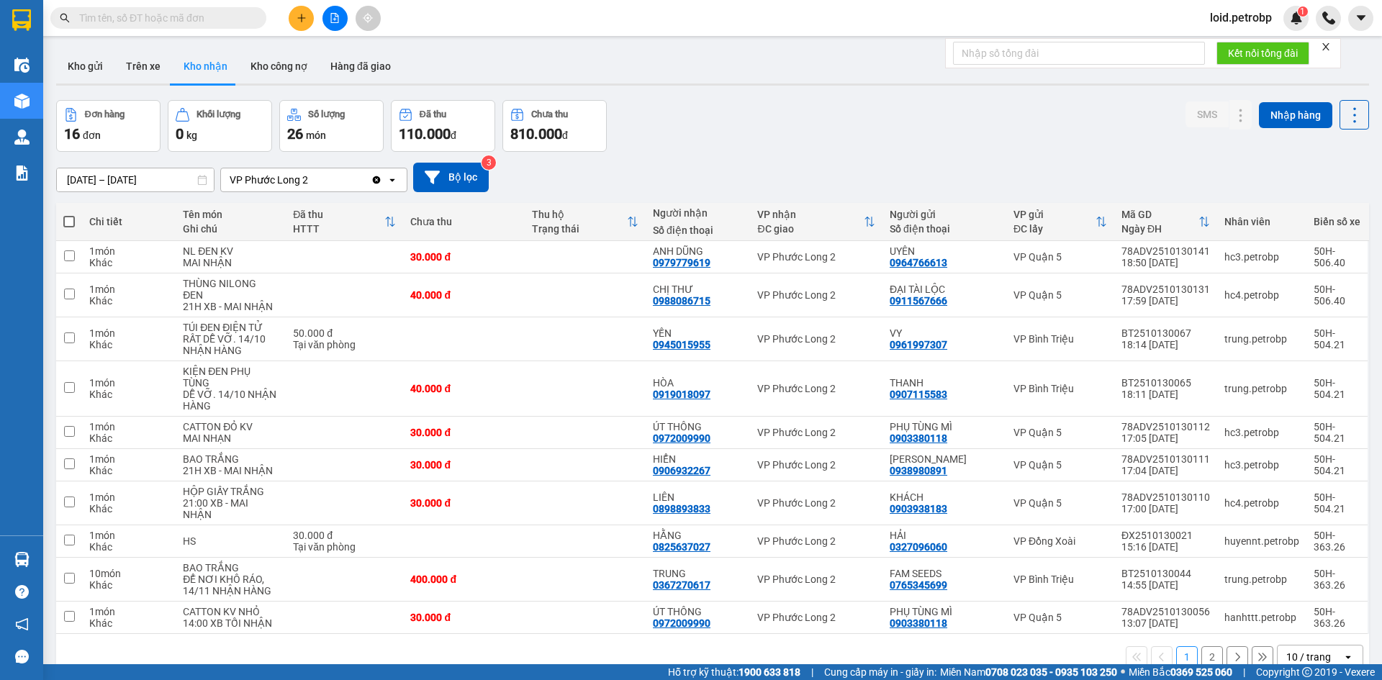
click at [688, 132] on section "Kết quả tìm kiếm ( 0 ) Bộ lọc No Data loid.petrobp 1 Điều hành xe Kho hàng mới …" at bounding box center [691, 340] width 1382 height 680
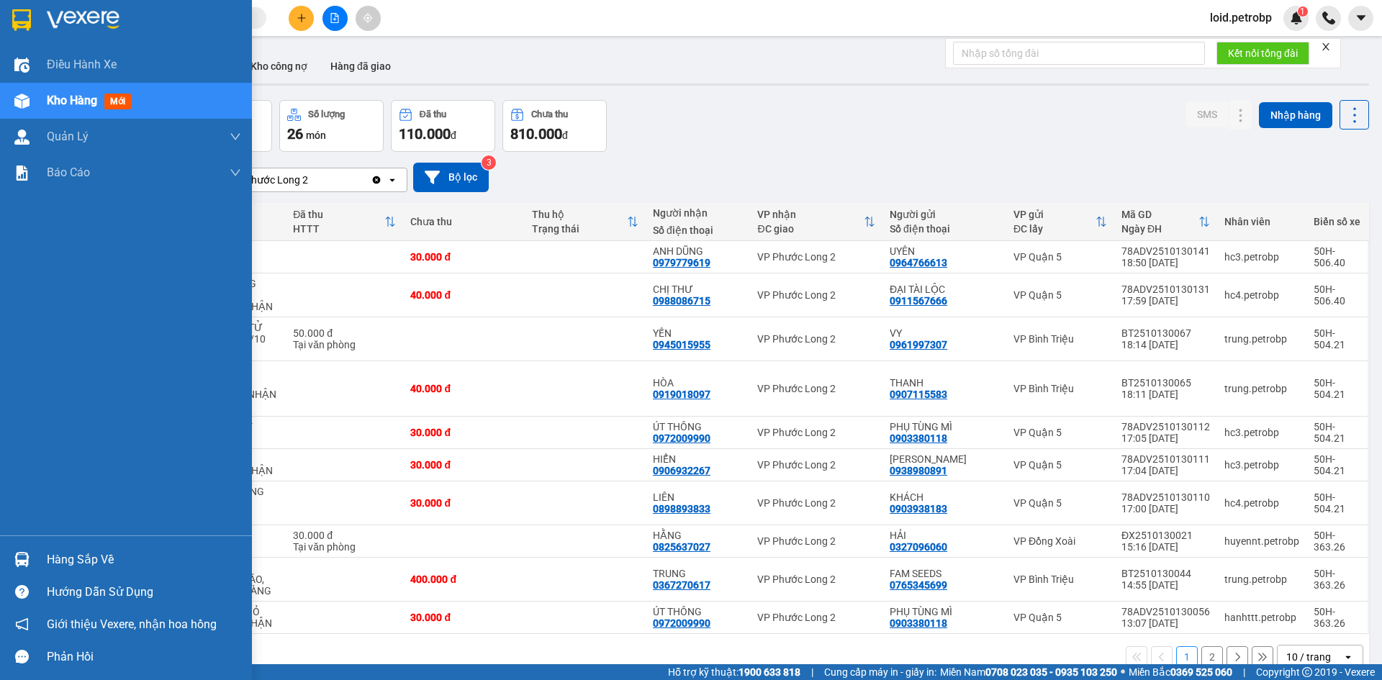
click at [52, 550] on div "Hàng sắp về" at bounding box center [144, 560] width 194 height 22
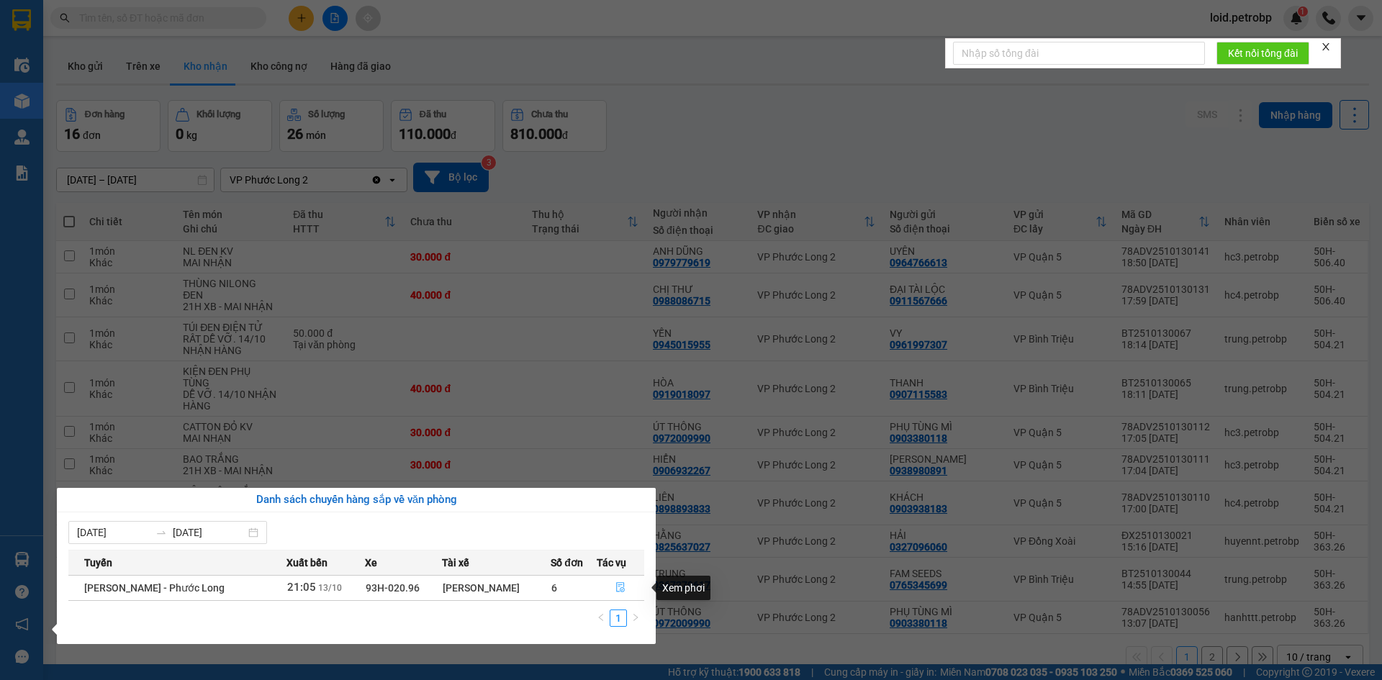
click at [618, 588] on icon "file-done" at bounding box center [621, 588] width 10 height 10
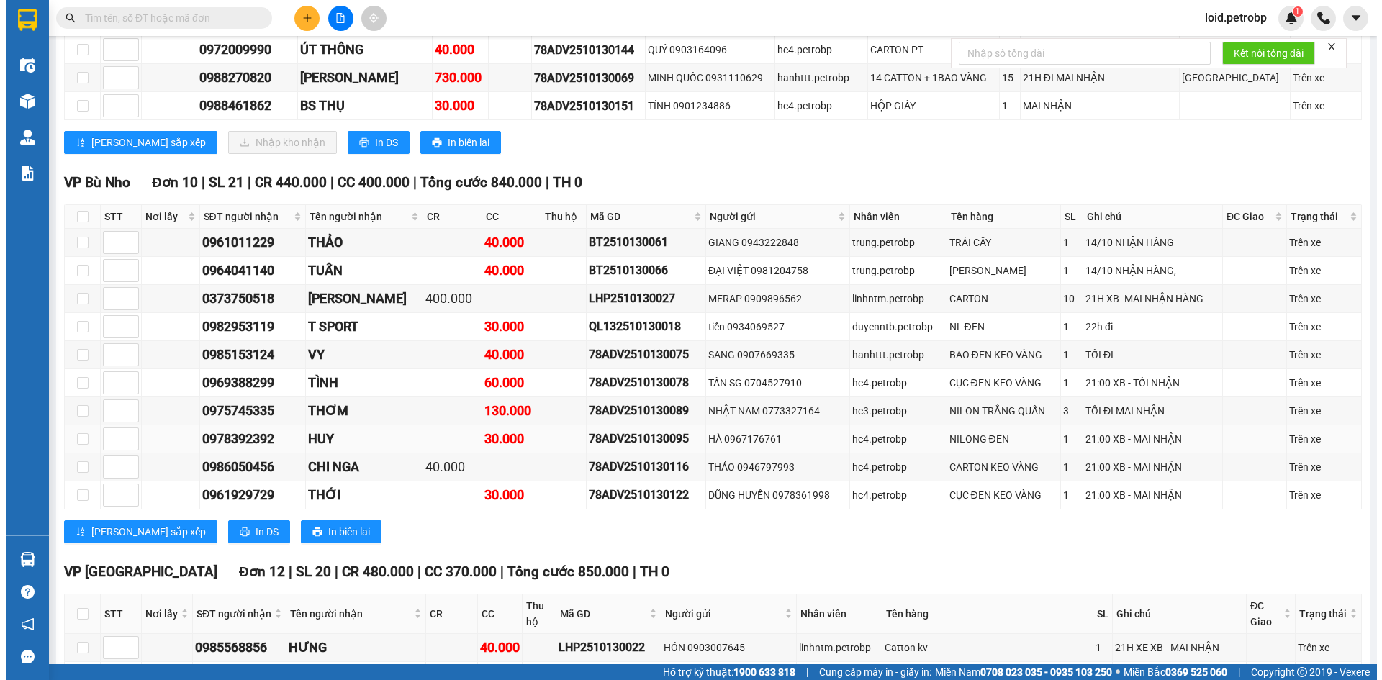
scroll to position [1357, 0]
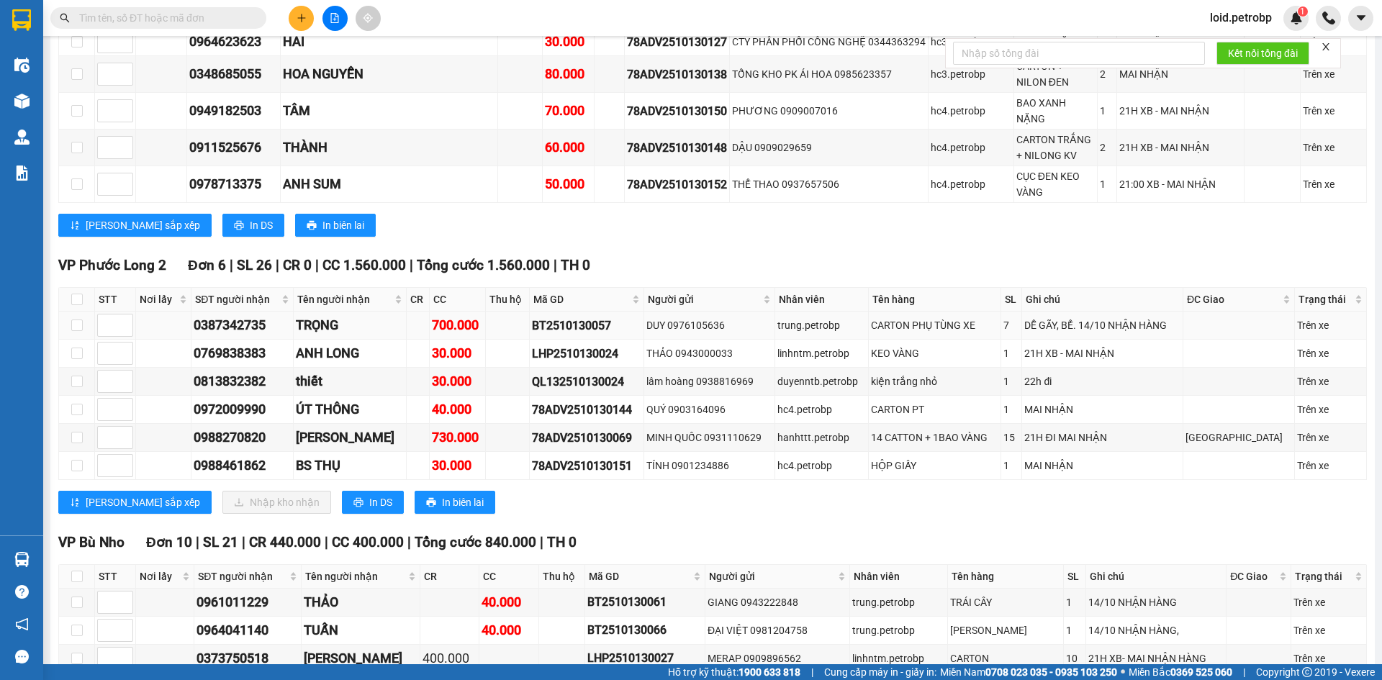
click at [235, 315] on div "0387342735" at bounding box center [242, 325] width 97 height 20
copy div "0387342735"
click at [248, 343] on div "0769838383" at bounding box center [242, 353] width 97 height 20
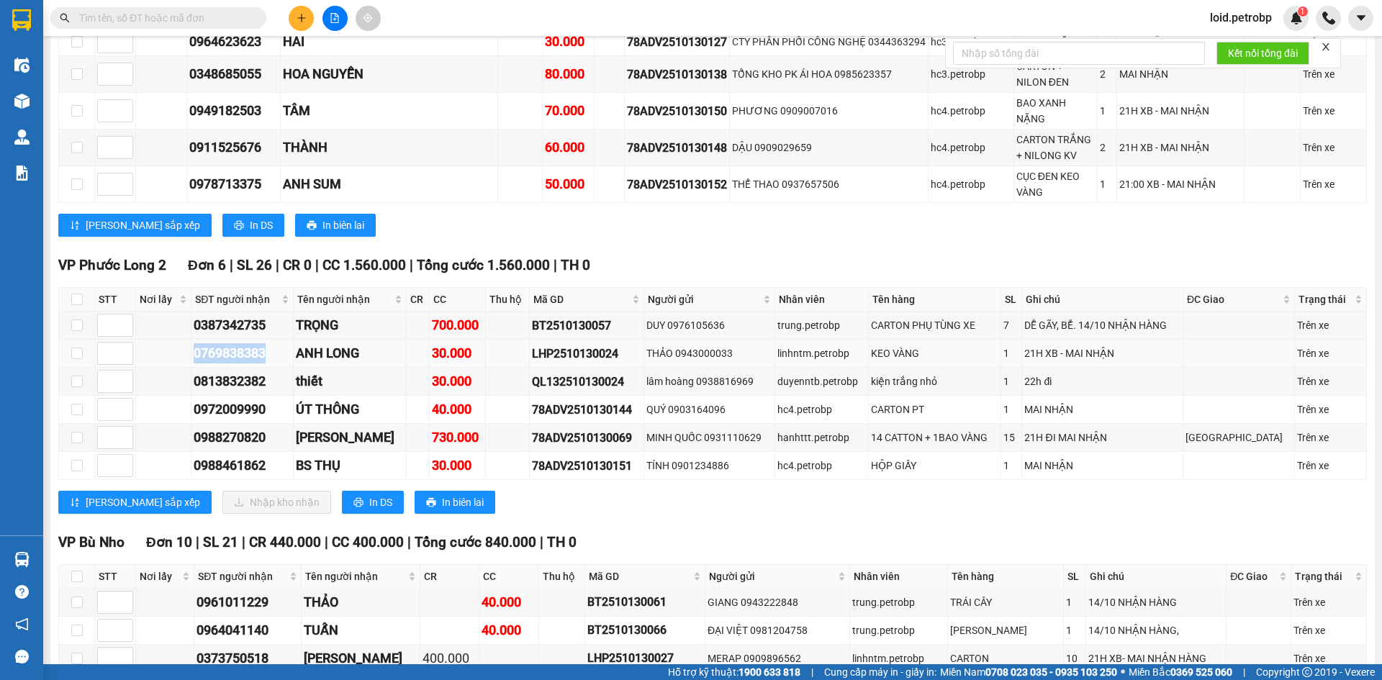
copy div "0769838383"
click at [204, 372] on div "0813832382" at bounding box center [242, 382] width 97 height 20
click at [237, 400] on div "0972009990" at bounding box center [242, 410] width 97 height 20
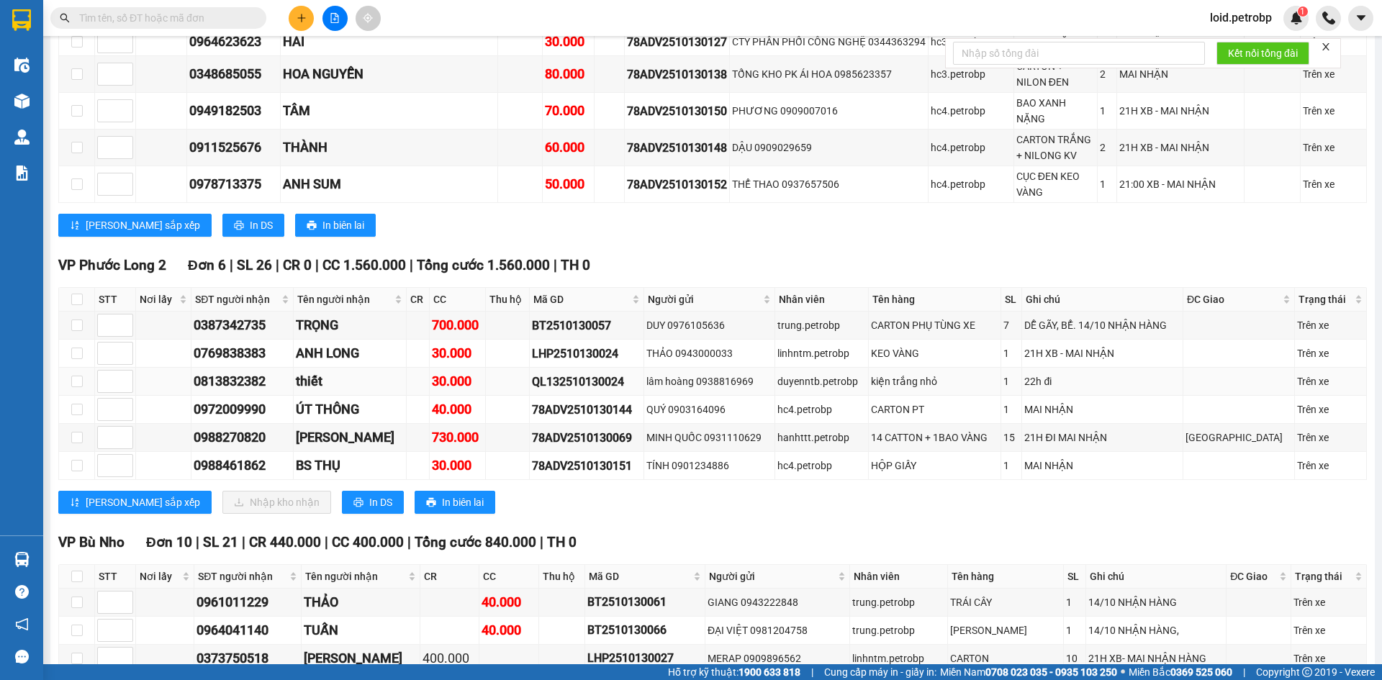
click at [234, 372] on div "0813832382" at bounding box center [242, 382] width 97 height 20
click at [240, 396] on td "0972009990" at bounding box center [243, 410] width 102 height 28
click at [232, 428] on div "0988270820" at bounding box center [242, 438] width 97 height 20
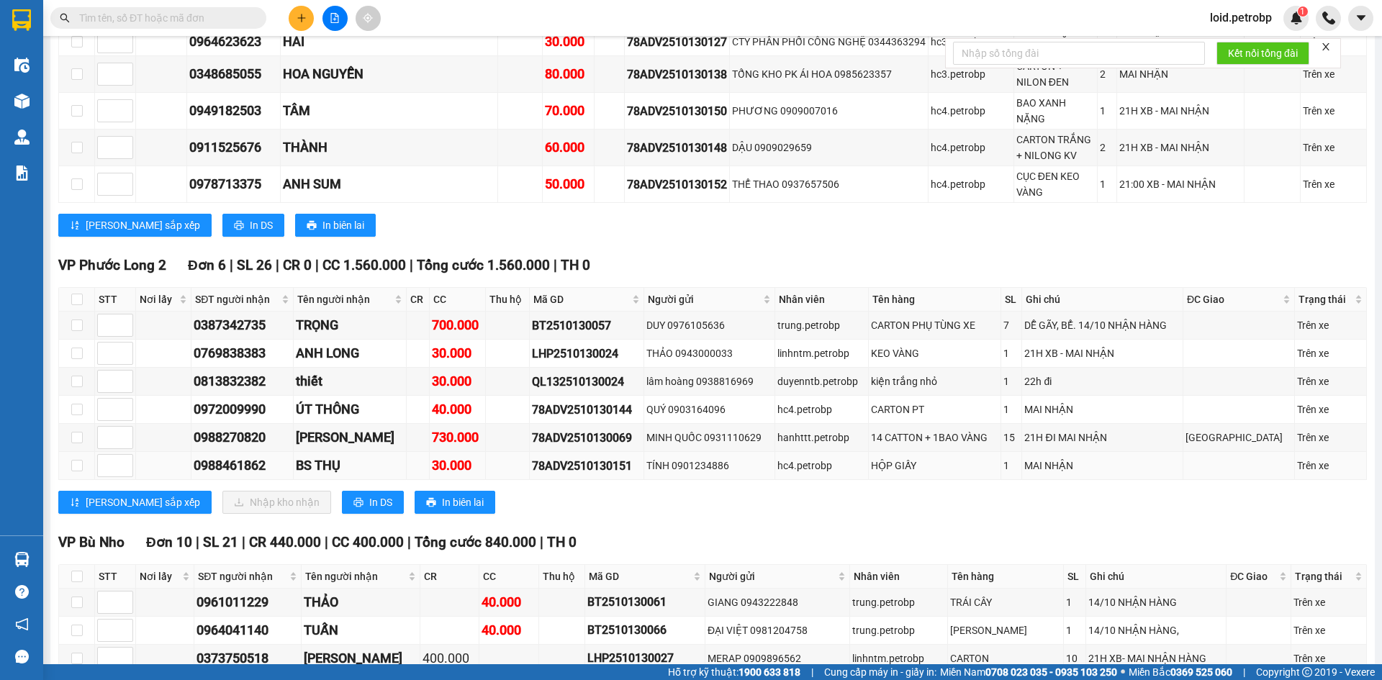
click at [228, 456] on div "0988461862" at bounding box center [242, 466] width 97 height 20
click at [73, 294] on input "checkbox" at bounding box center [77, 300] width 12 height 12
checkbox input "true"
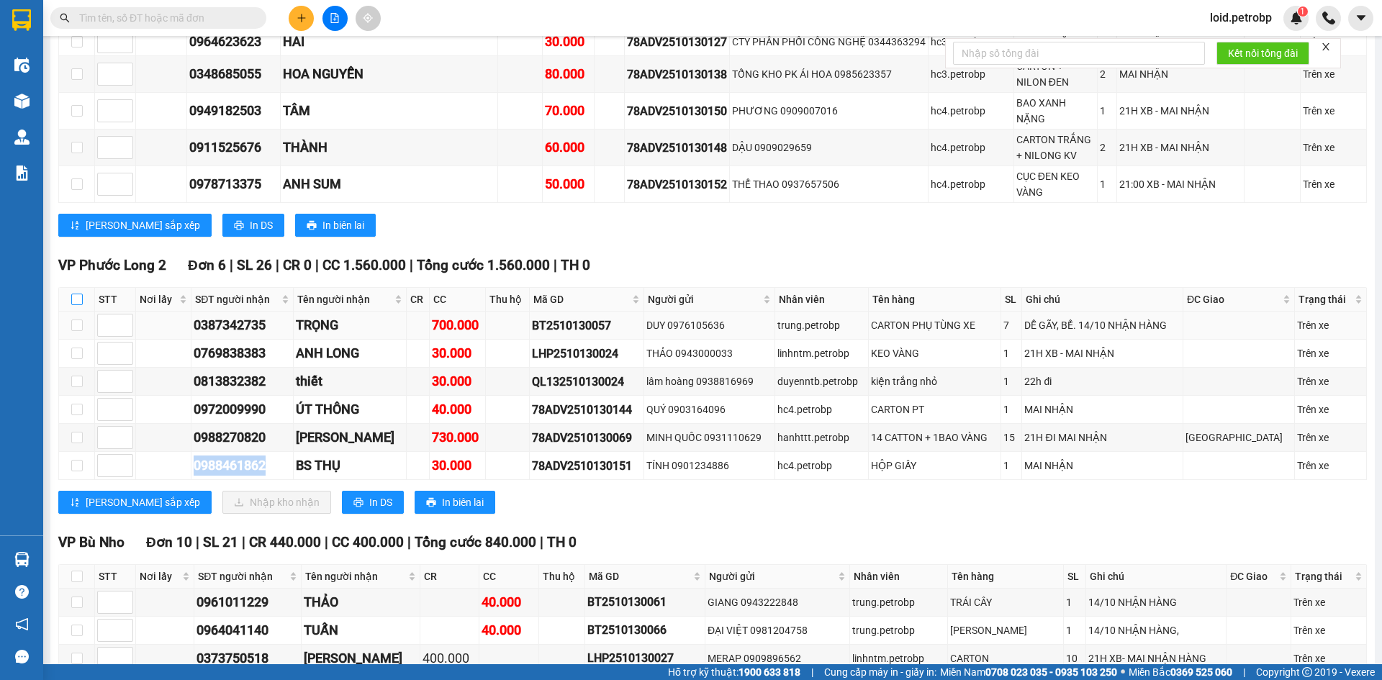
checkbox input "true"
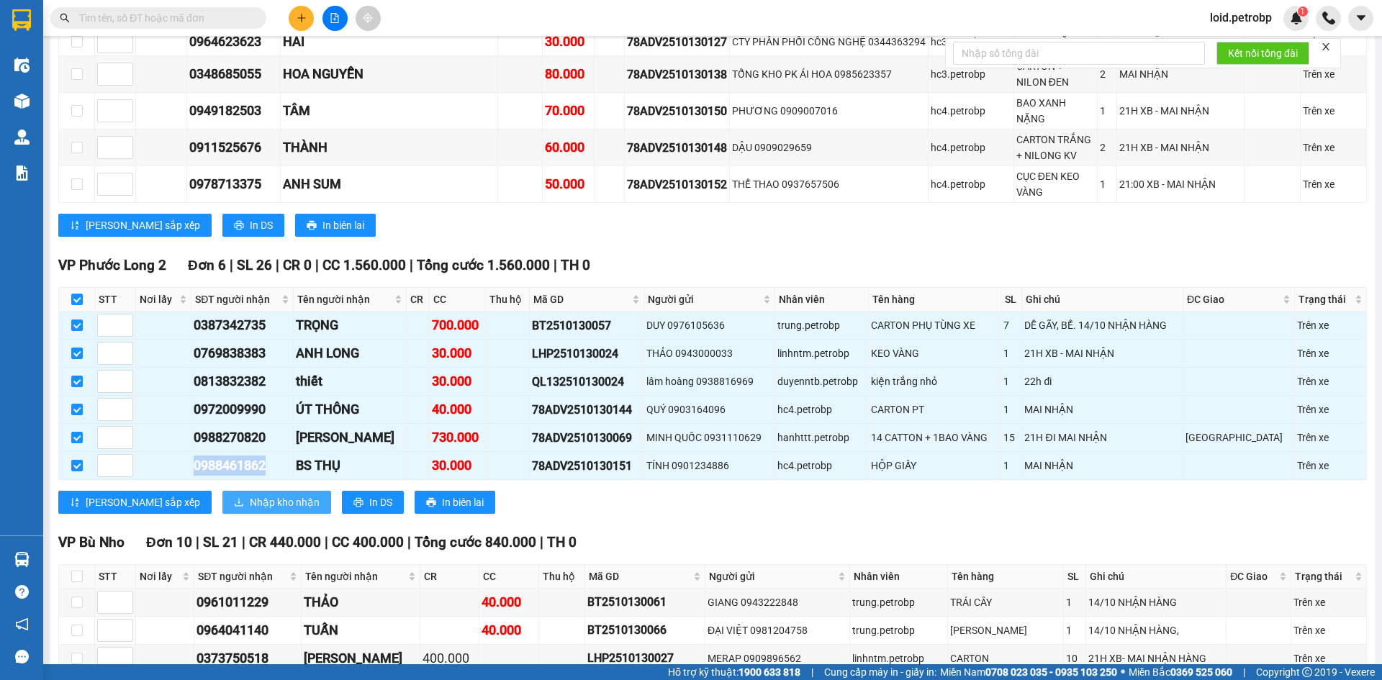
click at [250, 495] on span "Nhập kho nhận" at bounding box center [285, 503] width 70 height 16
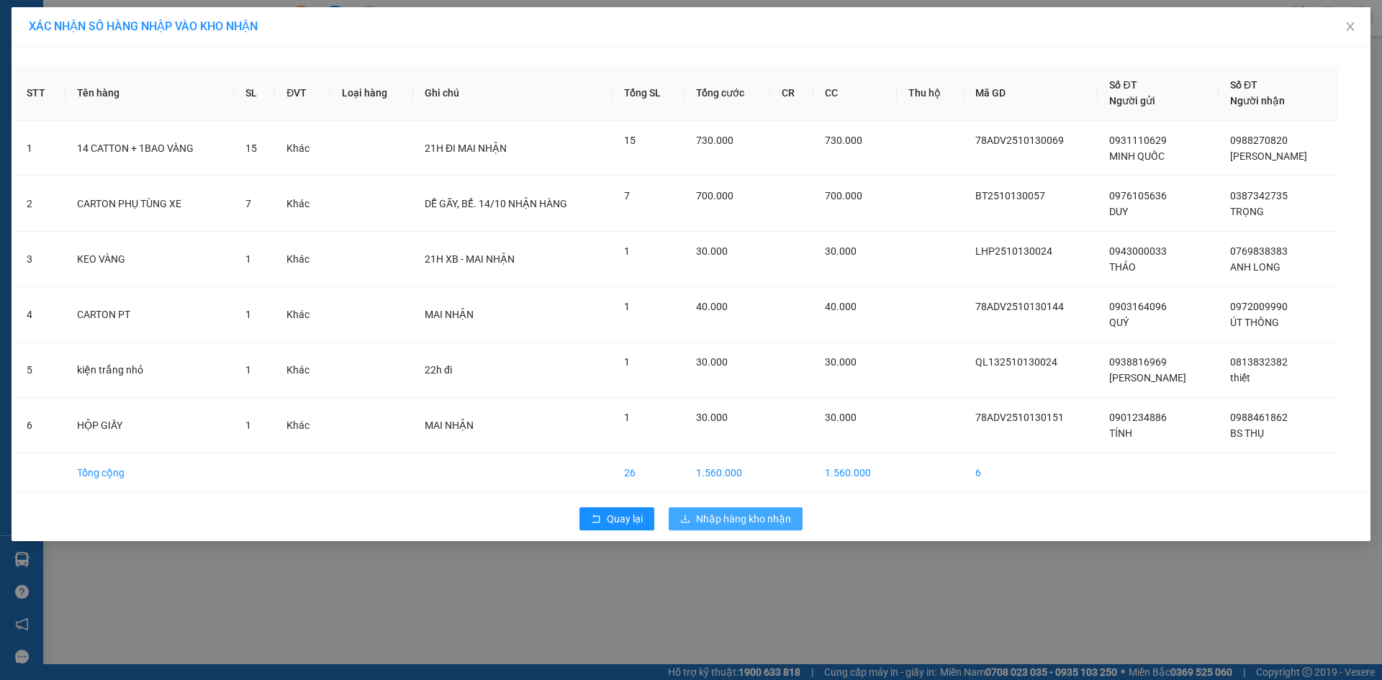
click at [760, 516] on span "Nhập hàng kho nhận" at bounding box center [743, 519] width 95 height 16
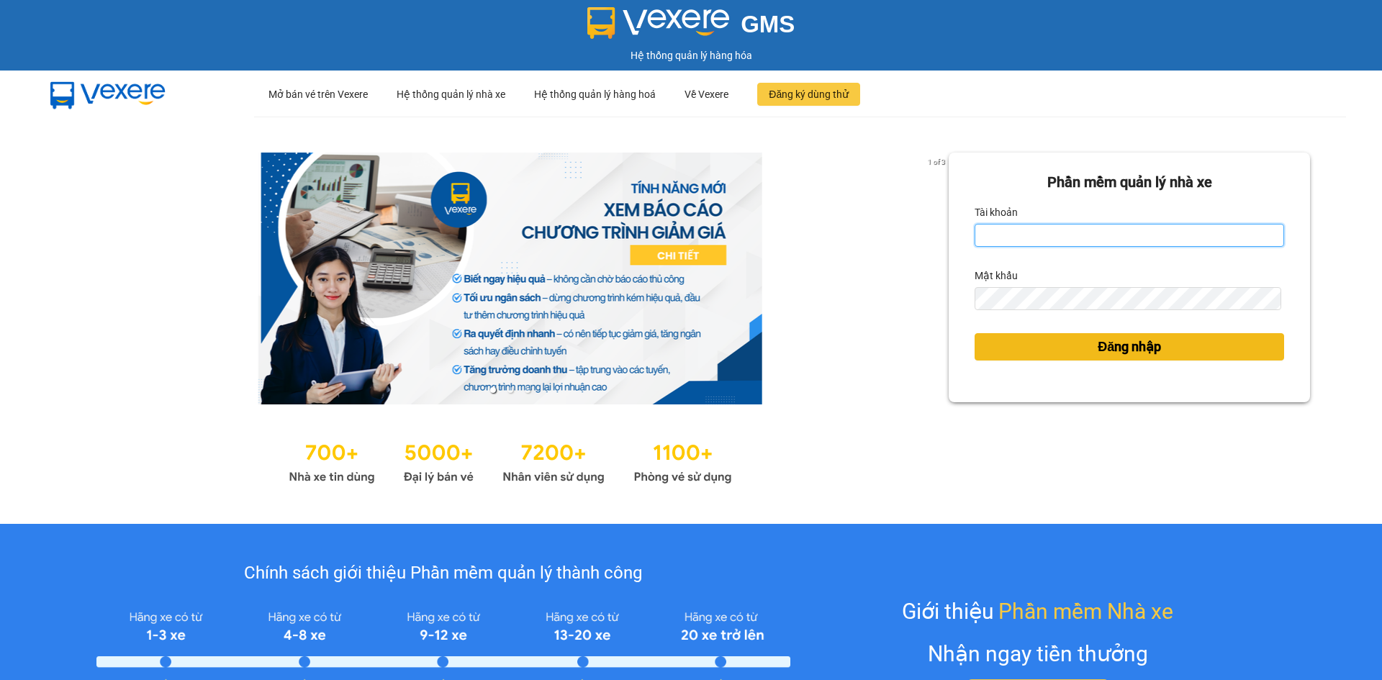
type input "loid.petrobp"
click at [1156, 348] on button "Đăng nhập" at bounding box center [1130, 346] width 310 height 27
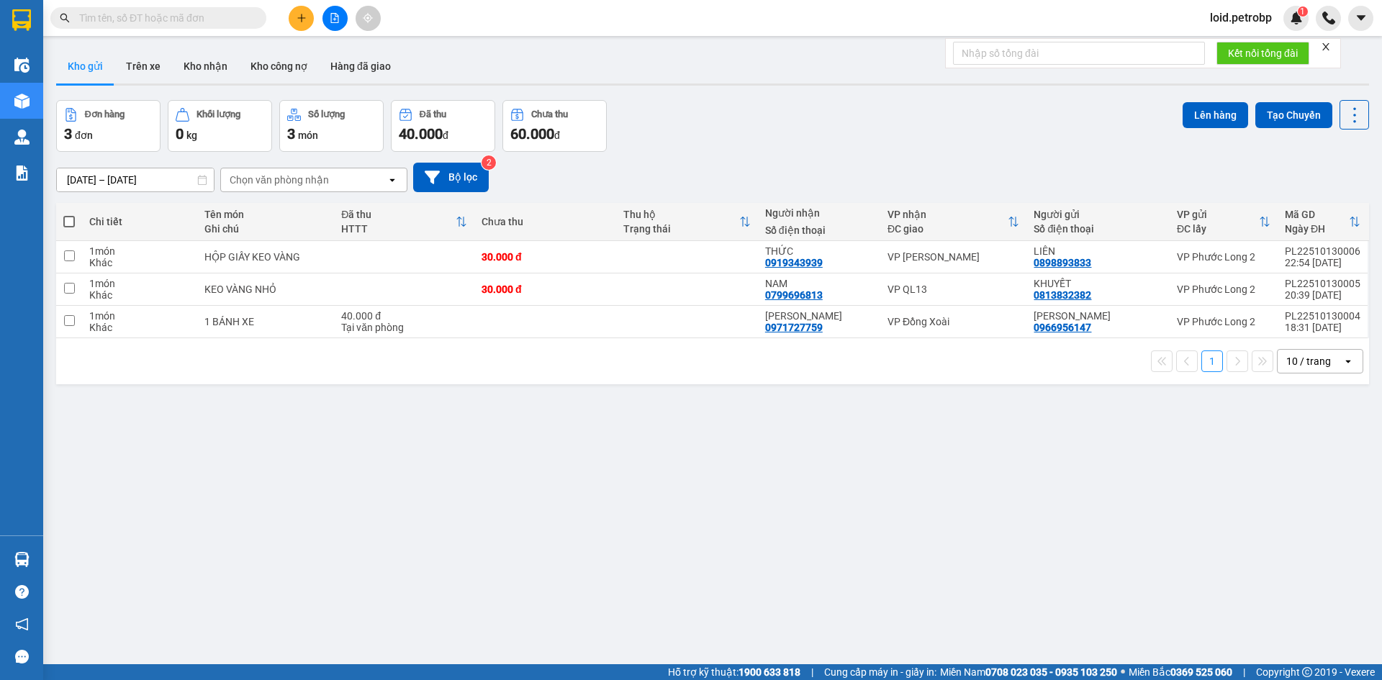
click at [202, 16] on input "text" at bounding box center [164, 18] width 170 height 16
paste input "78ADV2510130069"
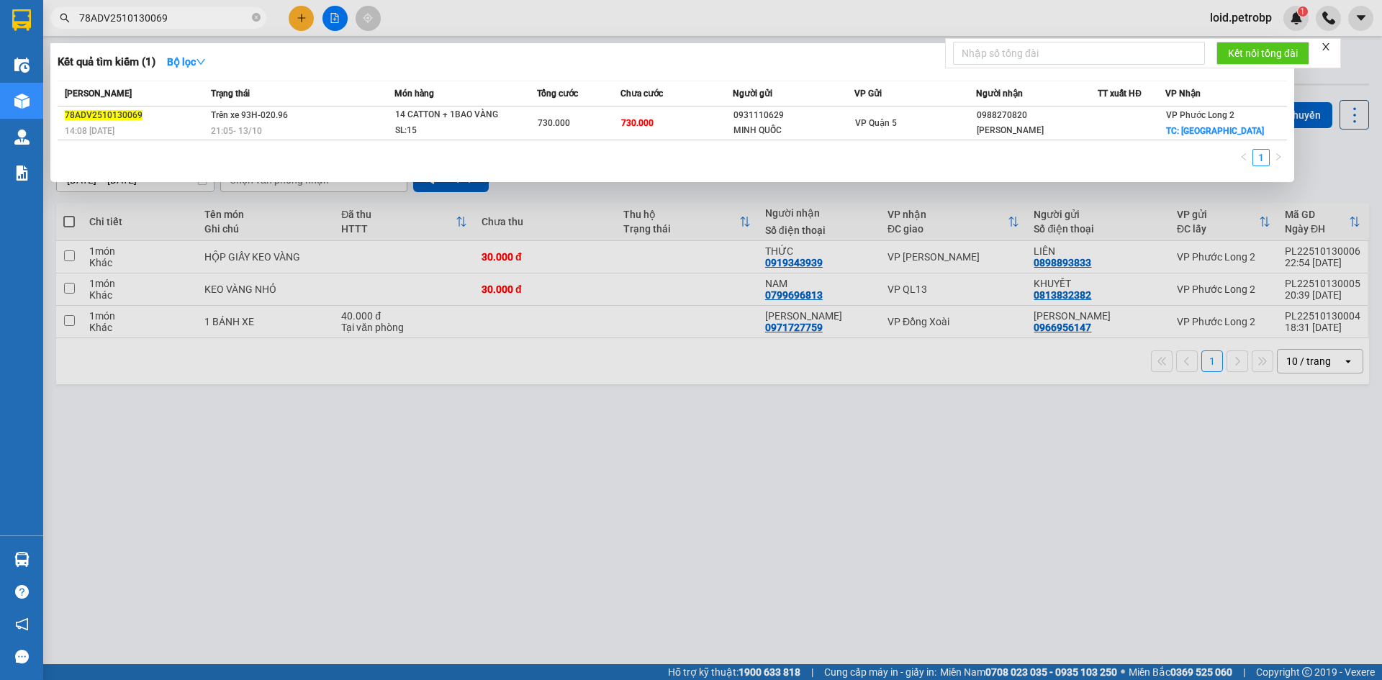
type input "78ADV2510130069"
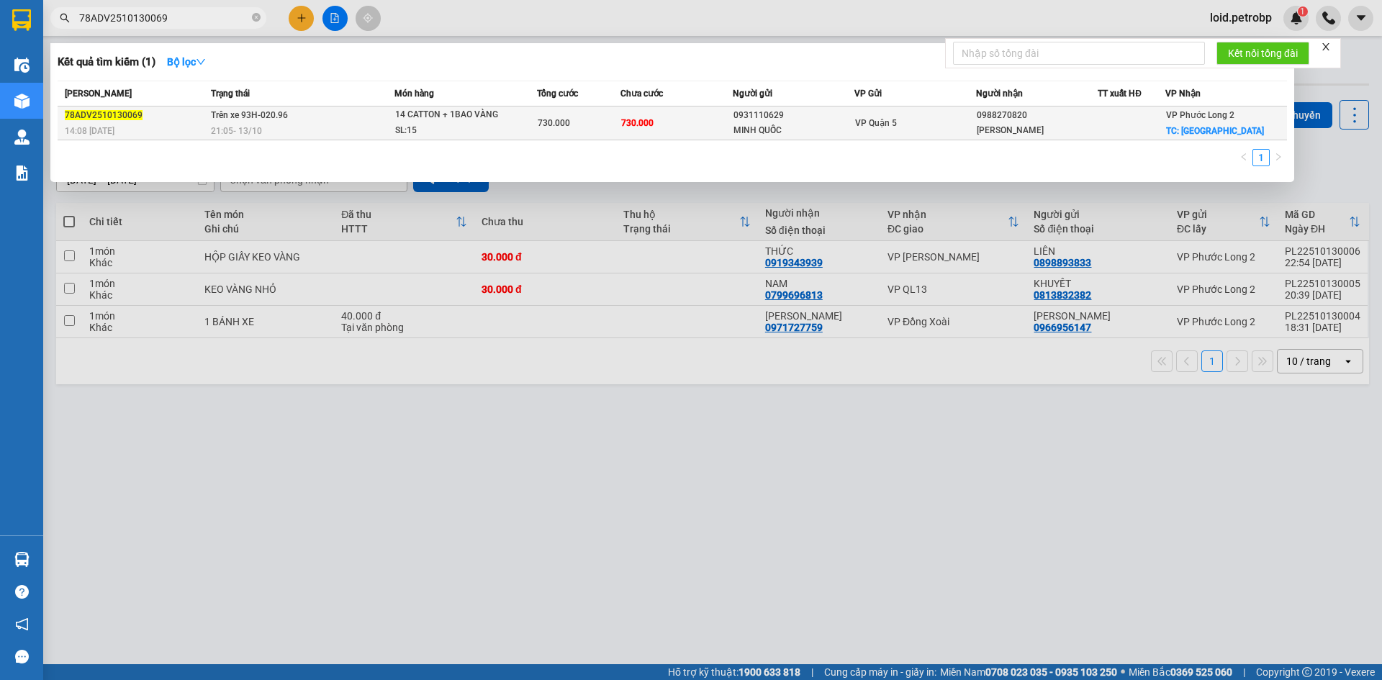
click at [872, 129] on div "VP Quận 5" at bounding box center [915, 123] width 120 height 16
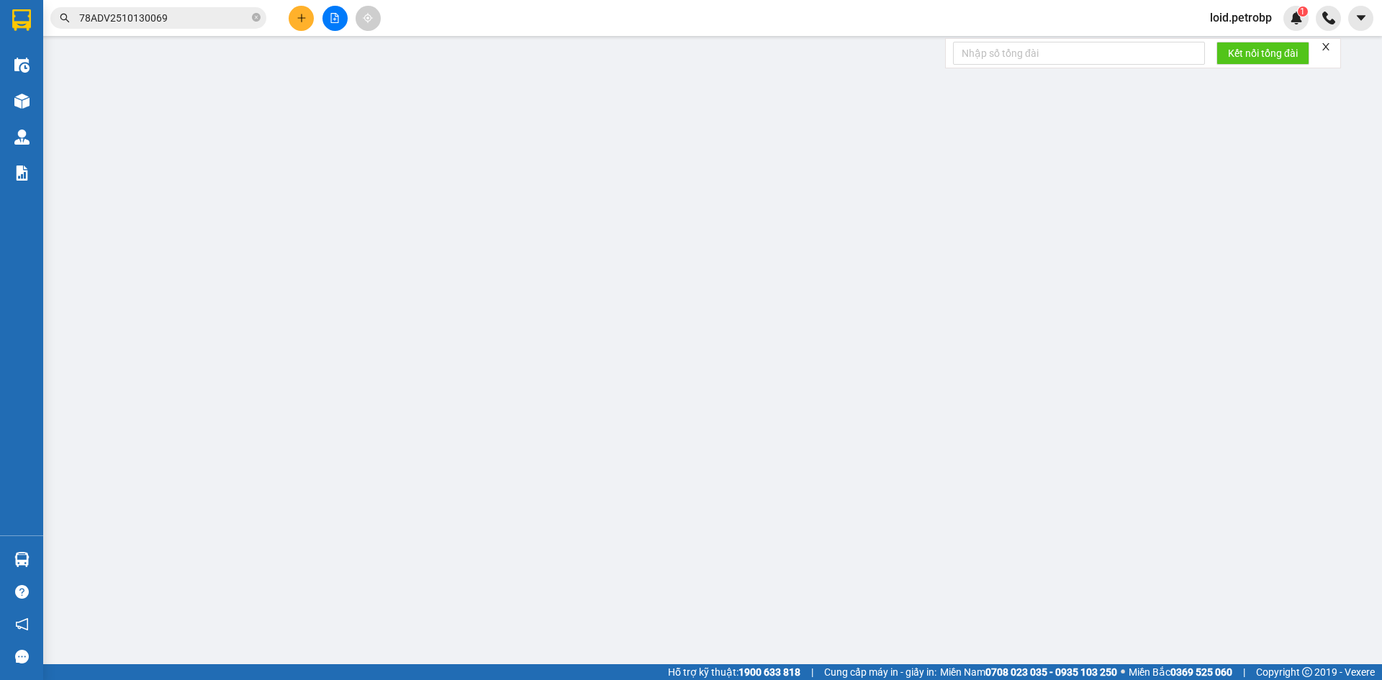
type input "0931110629"
type input "MINH QUỐC"
type input "0988270820"
type input "[PERSON_NAME]"
checkbox input "true"
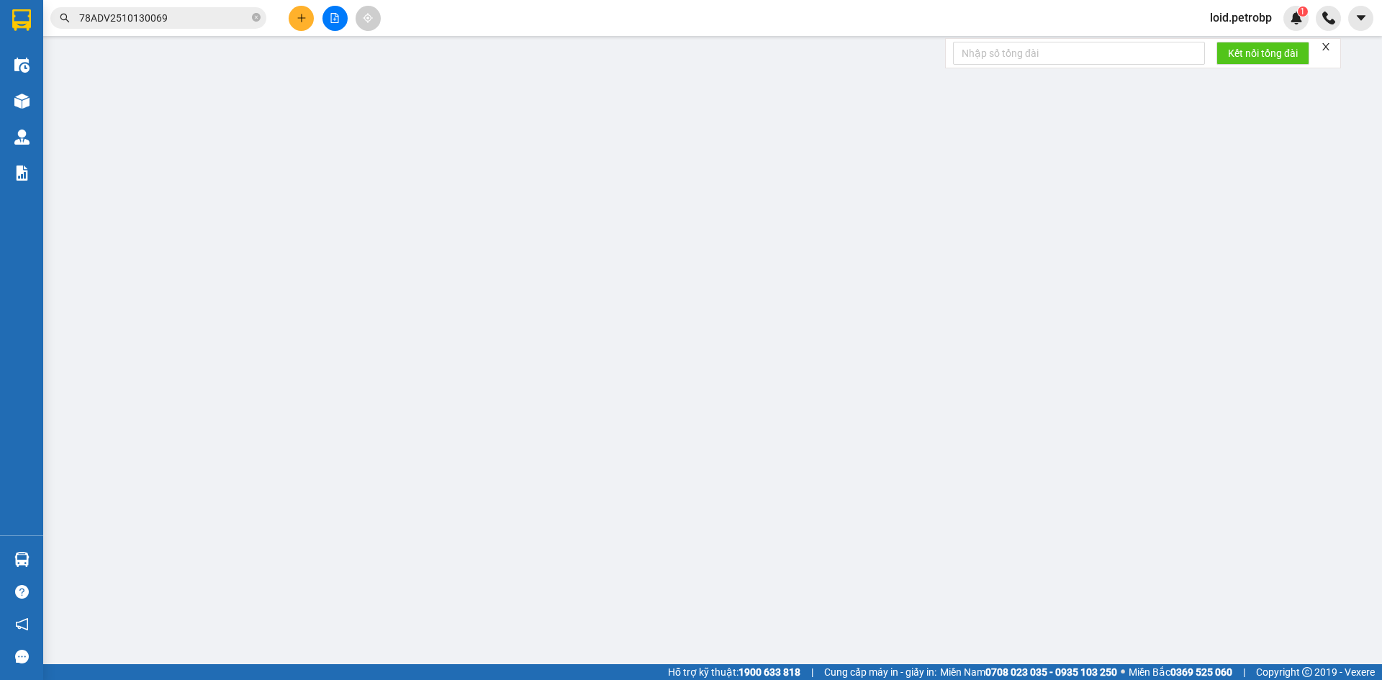
type input "[GEOGRAPHIC_DATA]"
type input "200.000"
type input "730.000"
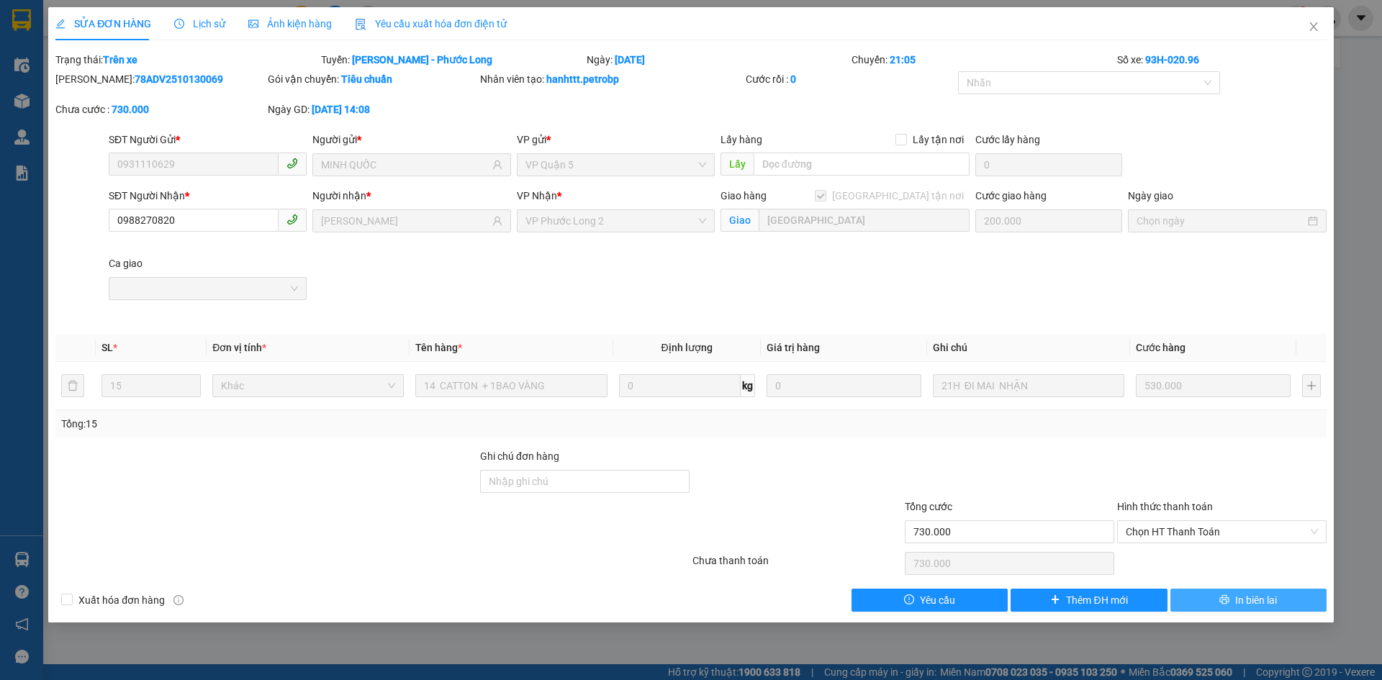
click at [1244, 602] on span "In biên lai" at bounding box center [1257, 601] width 42 height 16
